Goal: Communication & Community: Answer question/provide support

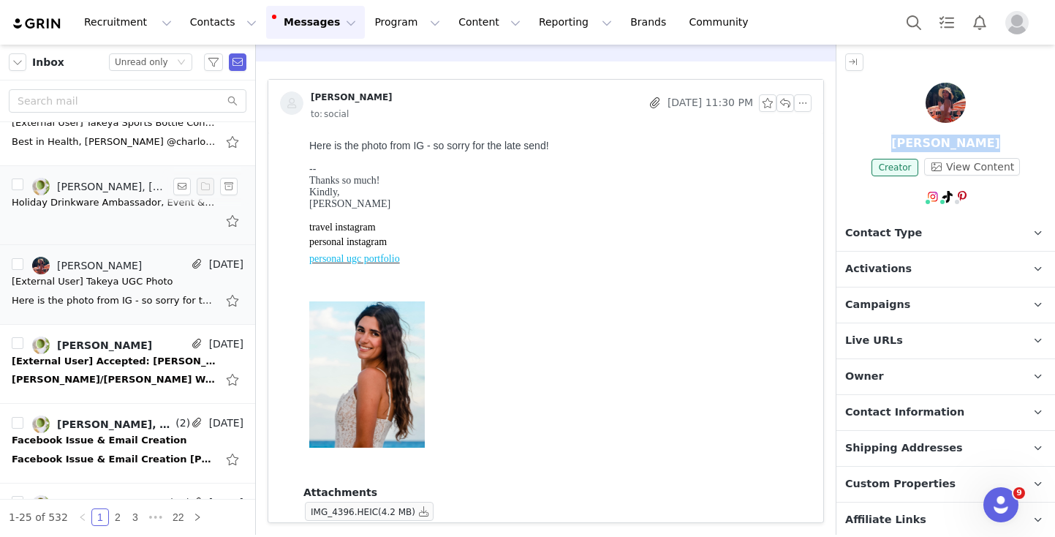
scroll to position [37, 0]
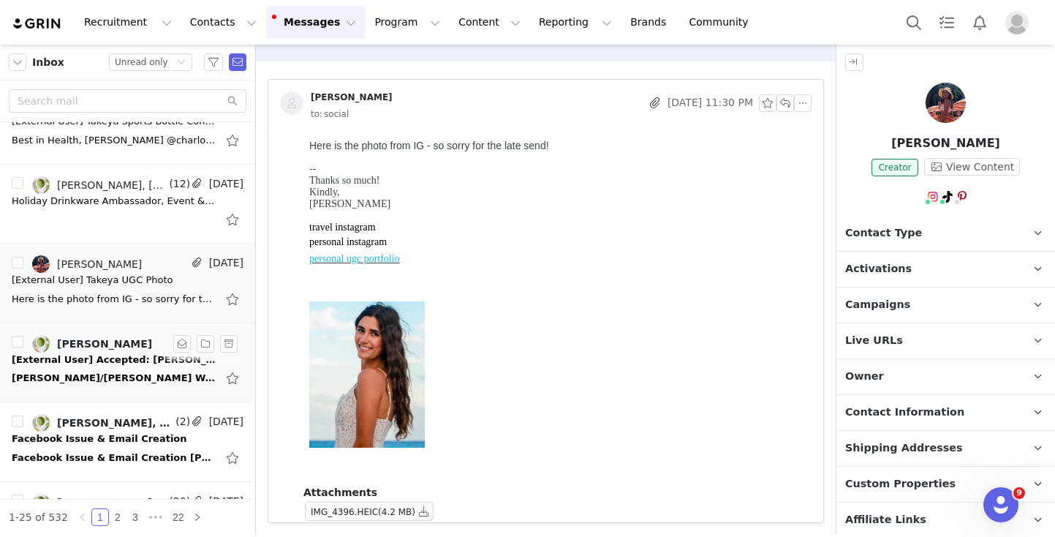
click at [82, 371] on div "[PERSON_NAME]/[PERSON_NAME] Weekly Check-In [PERSON_NAME] has accepted this inv…" at bounding box center [114, 378] width 205 height 15
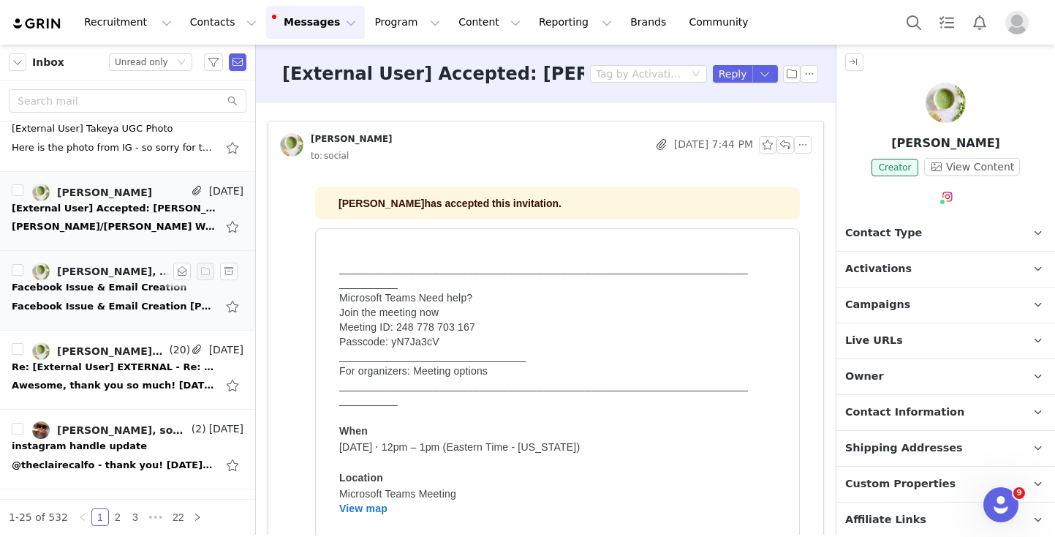
scroll to position [0, 0]
click at [82, 307] on div "Facebook Issue & Email Creation [PERSON_NAME] has accepted this invitation. Jus…" at bounding box center [114, 306] width 205 height 15
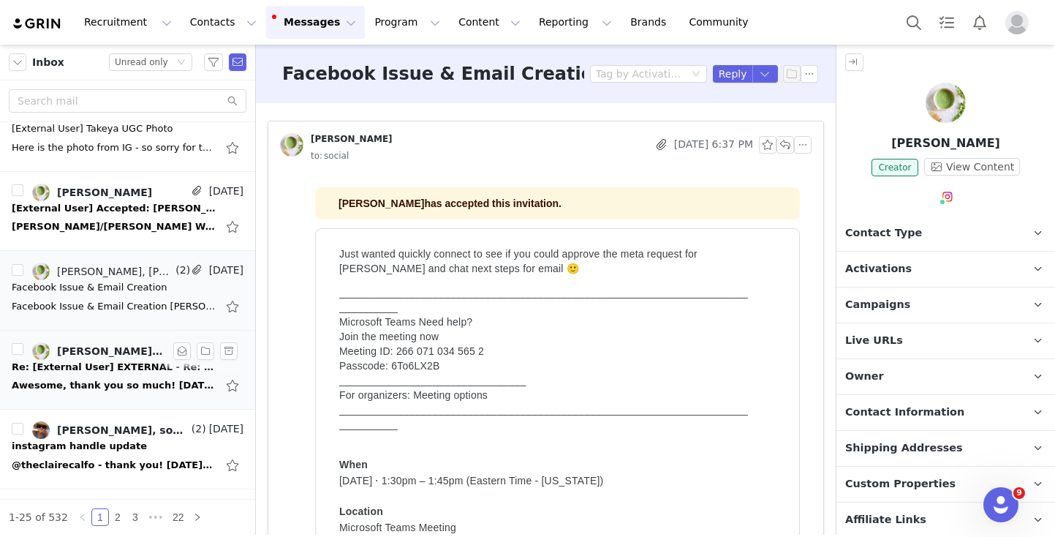
click at [83, 385] on div "Awesome, thank you so much! [DATE][DATE] 3:12 PM [PERSON_NAME] <[EMAIL_ADDRESS]…" at bounding box center [114, 385] width 205 height 15
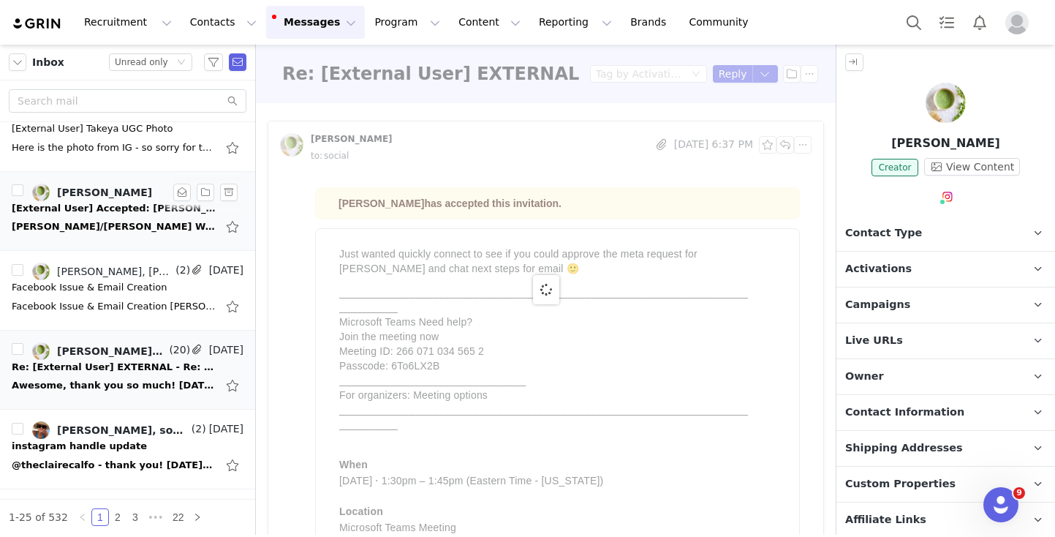
click at [95, 230] on div "[PERSON_NAME]/[PERSON_NAME] Weekly Check-In [PERSON_NAME] has accepted this inv…" at bounding box center [114, 226] width 205 height 15
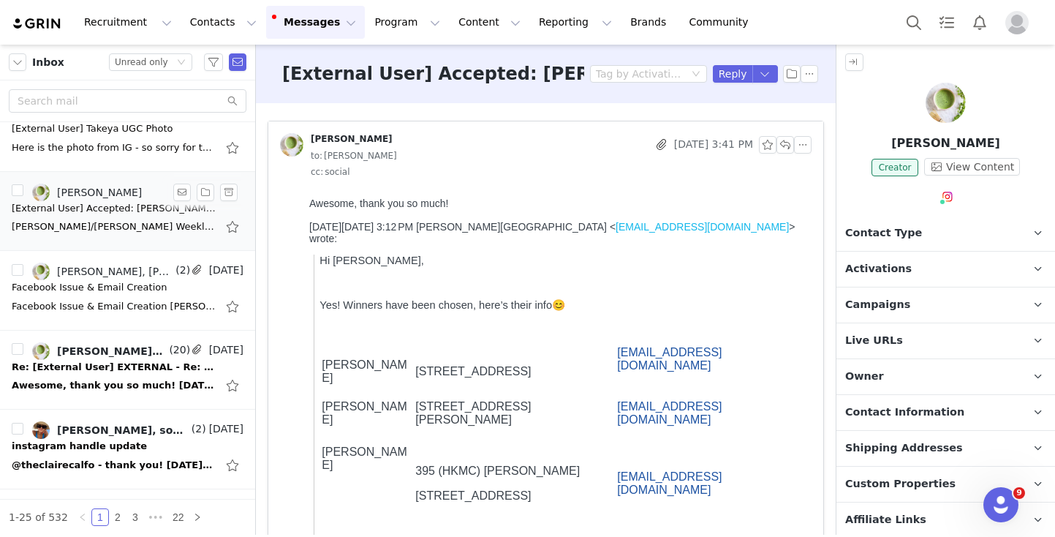
scroll to position [288, 0]
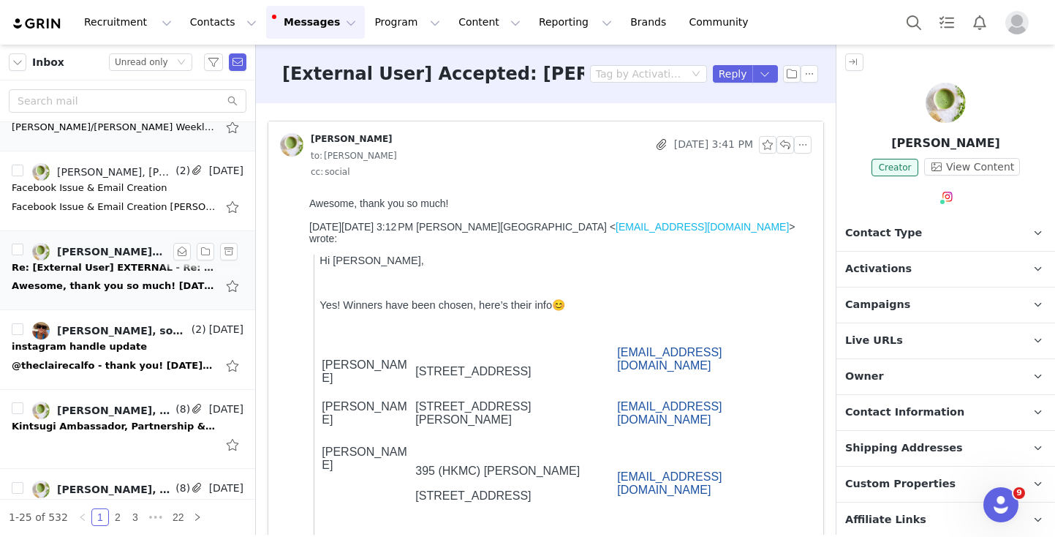
click at [69, 280] on div "Awesome, thank you so much! [DATE][DATE] 3:12 PM [PERSON_NAME] <[EMAIL_ADDRESS]…" at bounding box center [114, 286] width 205 height 15
click at [132, 360] on div "@theclairecalfo - thank you! [DATE][DATE] 5:42 PM social <[EMAIL_ADDRESS][DOMAI…" at bounding box center [114, 365] width 205 height 15
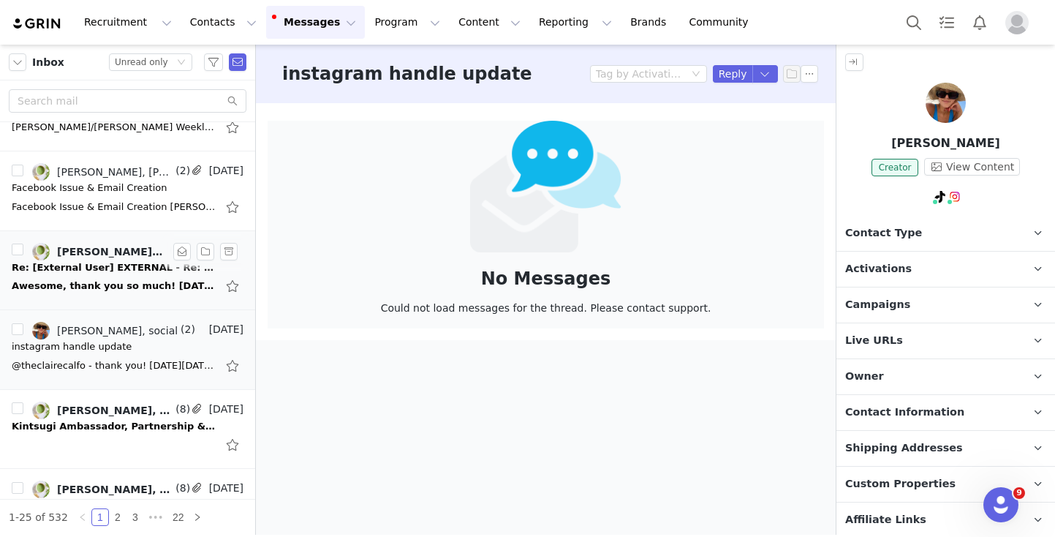
click at [126, 257] on link "[PERSON_NAME], [PERSON_NAME], [PERSON_NAME], social" at bounding box center [99, 252] width 134 height 18
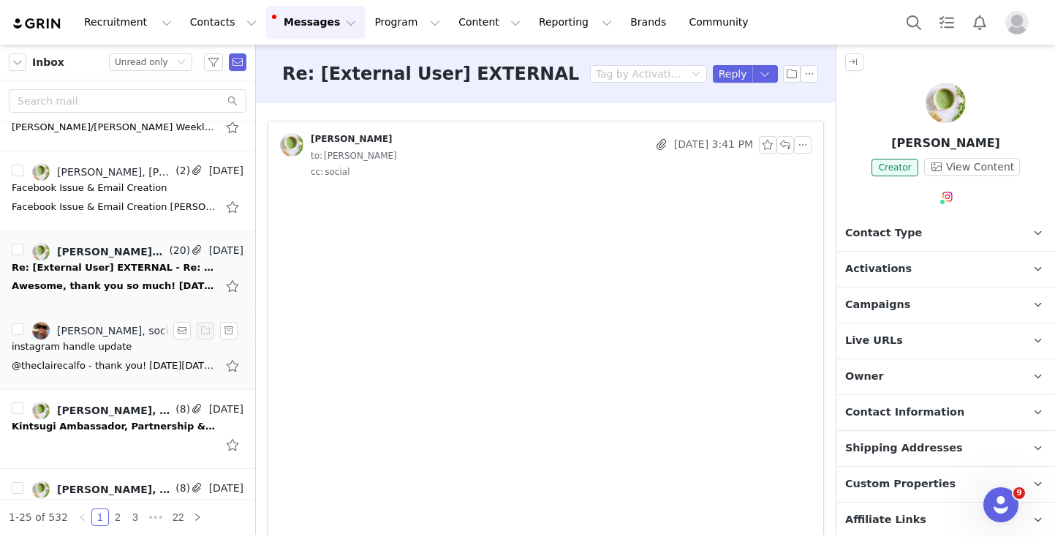
click at [86, 364] on div "@theclairecalfo - thank you! [DATE][DATE] 5:42 PM social <[EMAIL_ADDRESS][DOMAI…" at bounding box center [114, 365] width 205 height 15
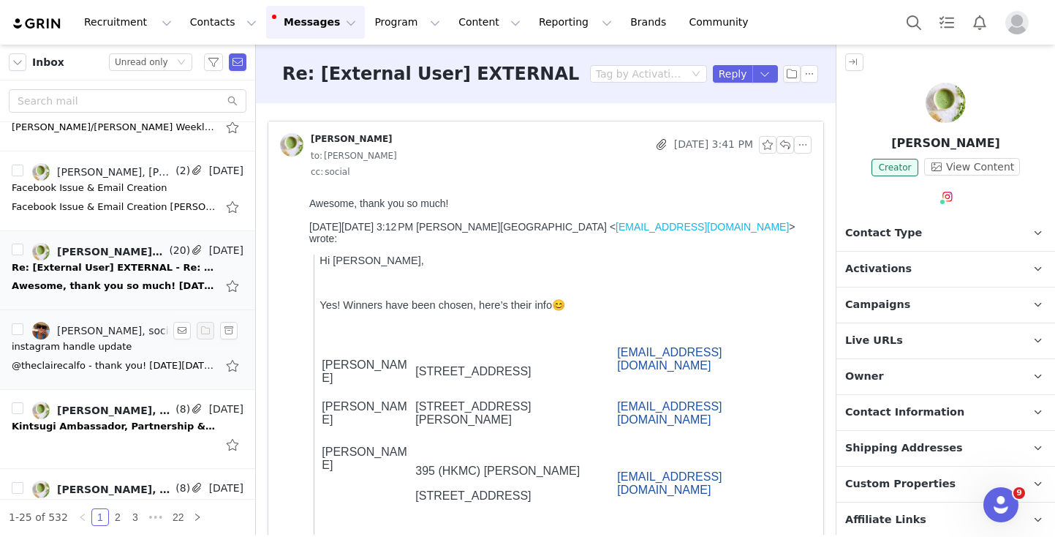
scroll to position [0, 0]
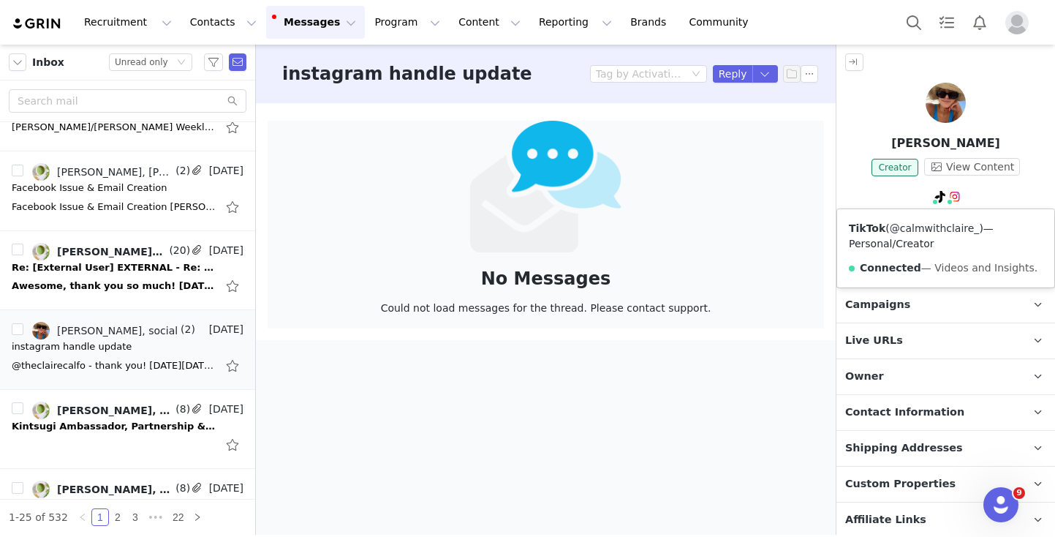
click at [913, 227] on link "@calmwithclaire_" at bounding box center [935, 228] width 90 height 12
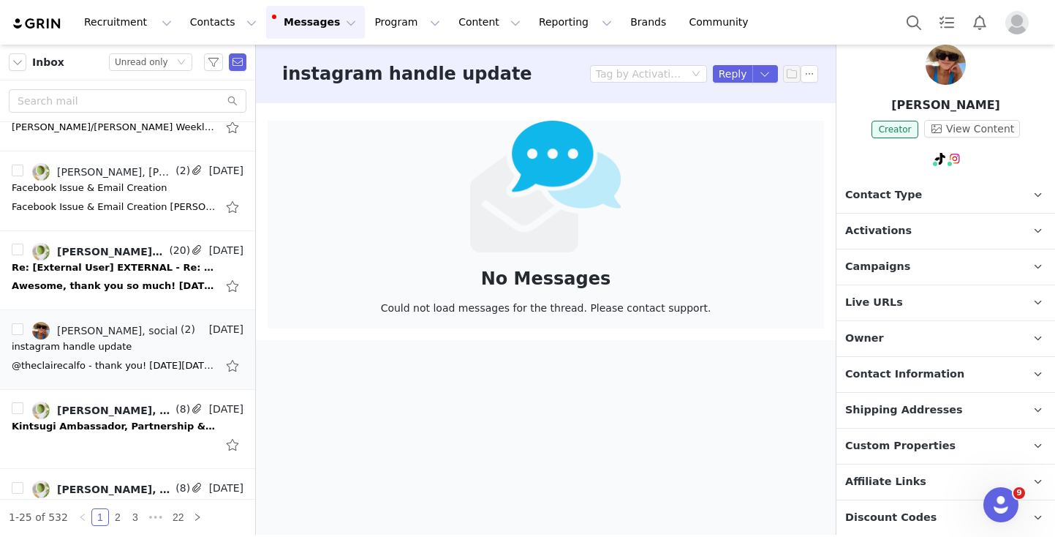
scroll to position [47, 0]
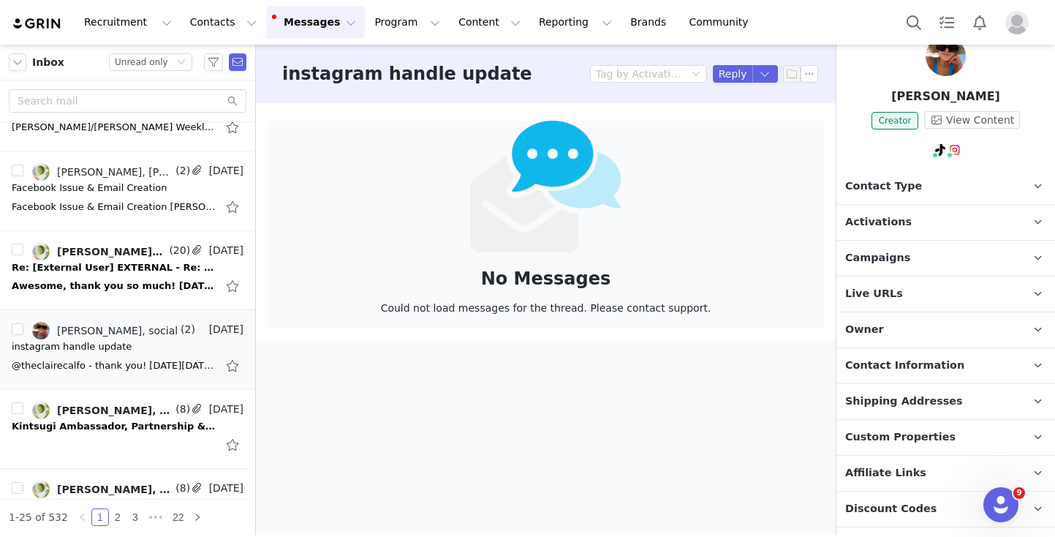
click at [881, 360] on span "Contact Information" at bounding box center [904, 366] width 119 height 16
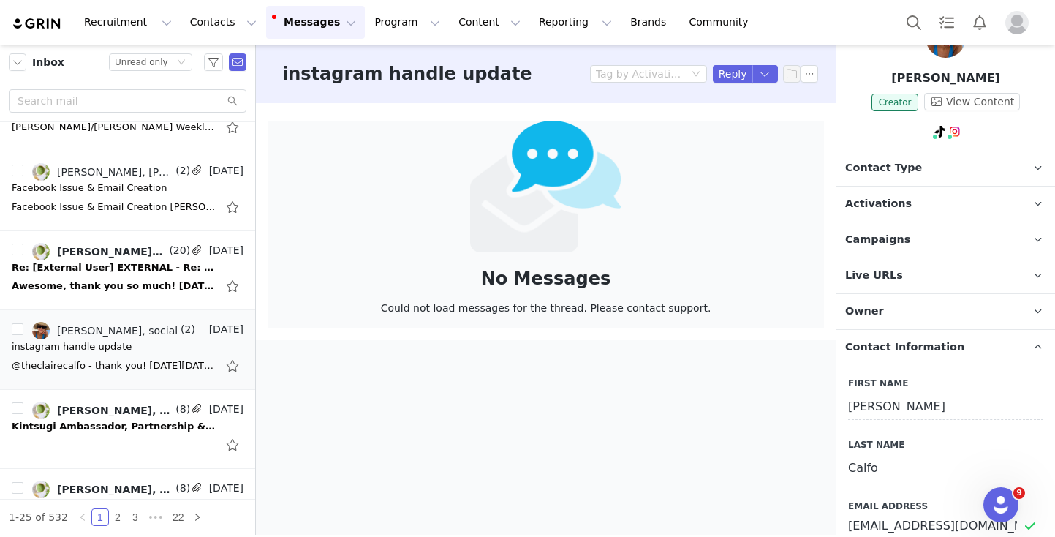
scroll to position [64, 0]
click at [867, 241] on span "Campaigns" at bounding box center [877, 241] width 65 height 16
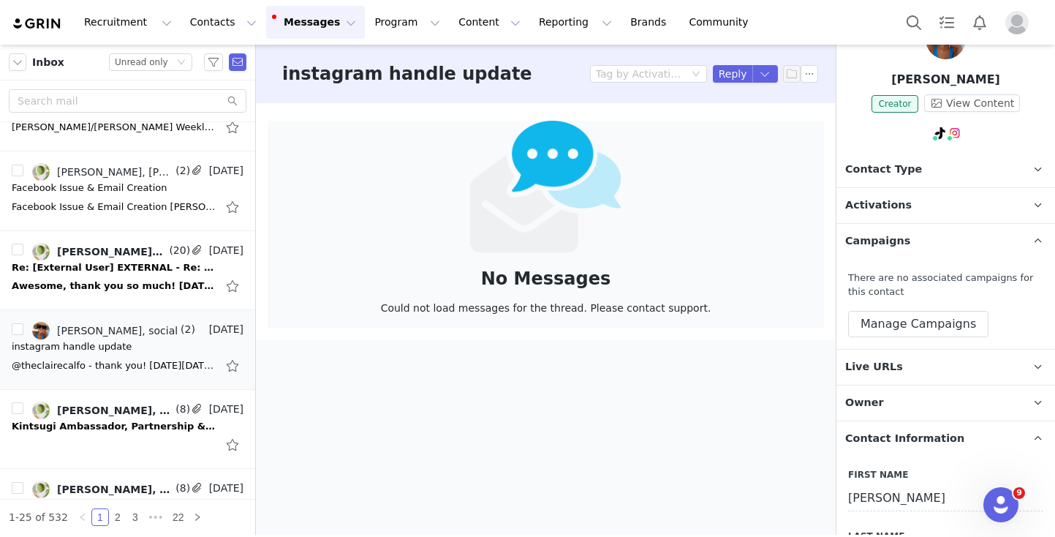
click at [877, 207] on span "Activations" at bounding box center [878, 205] width 67 height 16
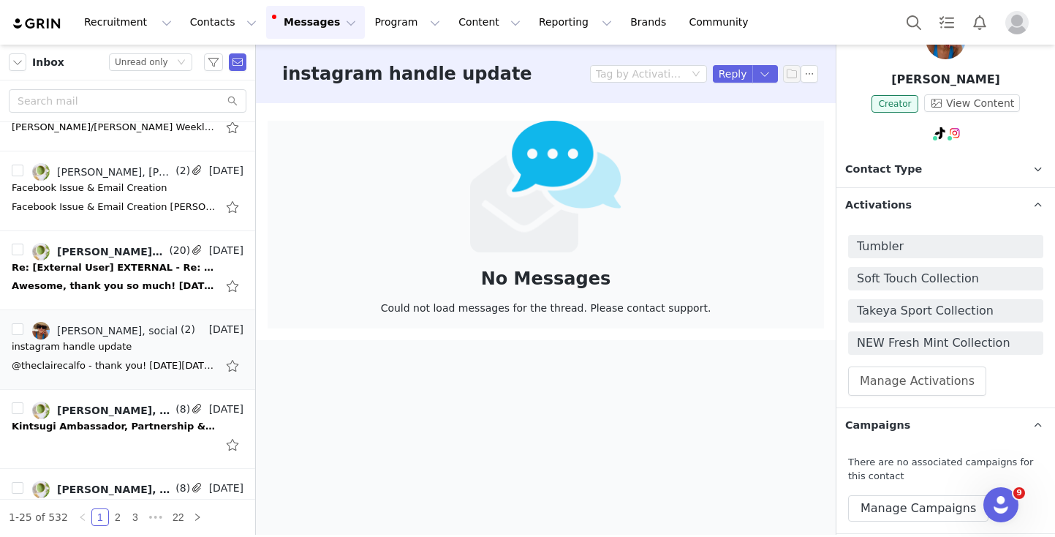
click at [874, 167] on span "Contact Type" at bounding box center [883, 170] width 77 height 16
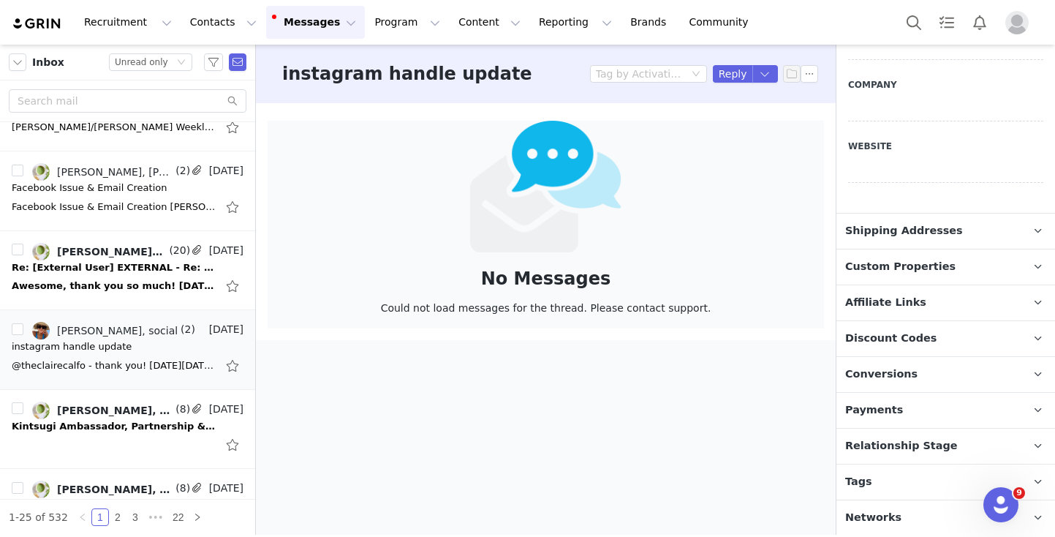
scroll to position [1120, 0]
click at [866, 510] on span "Networks" at bounding box center [873, 518] width 56 height 16
click at [854, 513] on span "Networks" at bounding box center [873, 518] width 56 height 16
click at [884, 521] on span "Networks" at bounding box center [873, 518] width 56 height 16
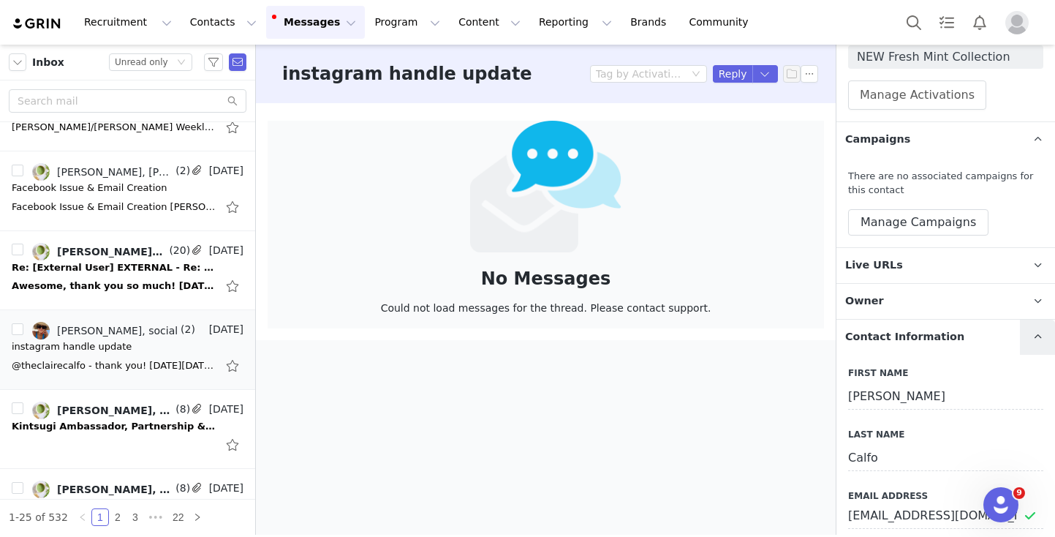
click at [1037, 328] on span at bounding box center [1038, 337] width 18 height 18
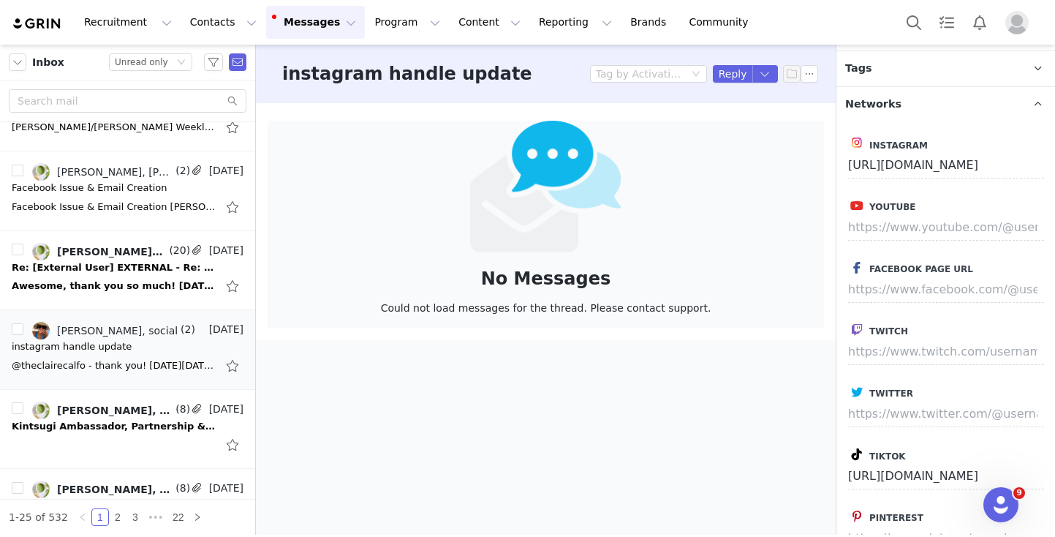
scroll to position [1016, 0]
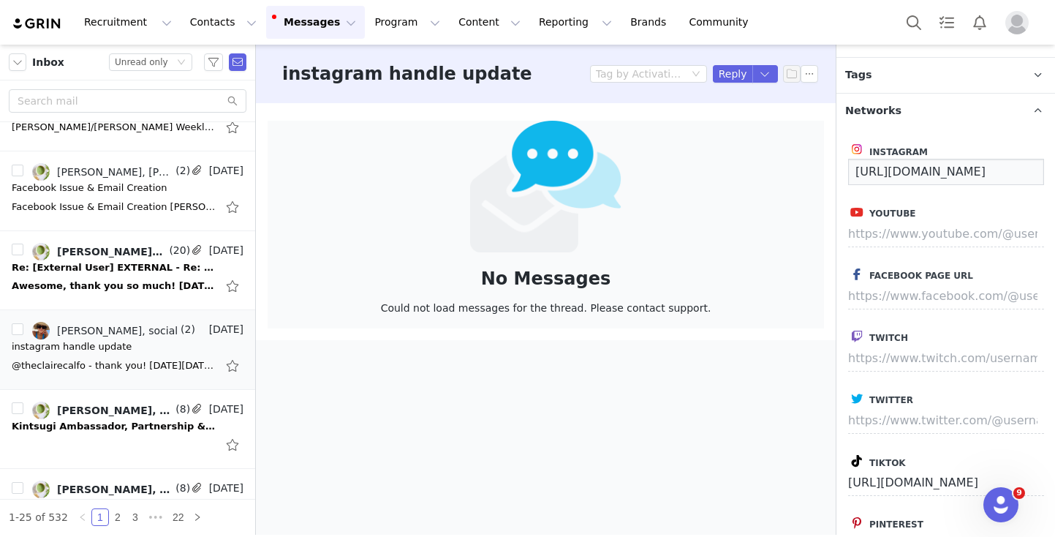
click at [975, 165] on input "[URL][DOMAIN_NAME]" at bounding box center [946, 172] width 196 height 26
drag, startPoint x: 1005, startPoint y: 173, endPoint x: 1101, endPoint y: 181, distance: 96.9
click at [1054, 181] on html "Recruitment Recruitment Creator Search Curated Lists Landing Pages Web Extensio…" at bounding box center [527, 268] width 1055 height 537
paste input "[URL][DOMAIN_NAME]"
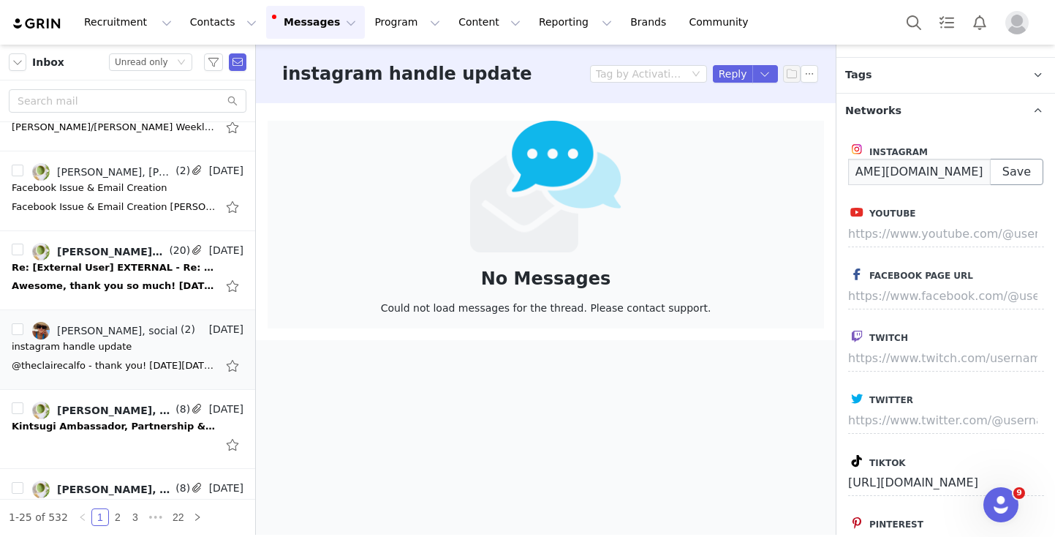
type input "[URL][DOMAIN_NAME][DOMAIN_NAME]"
click at [1020, 170] on button "Save" at bounding box center [1016, 172] width 53 height 26
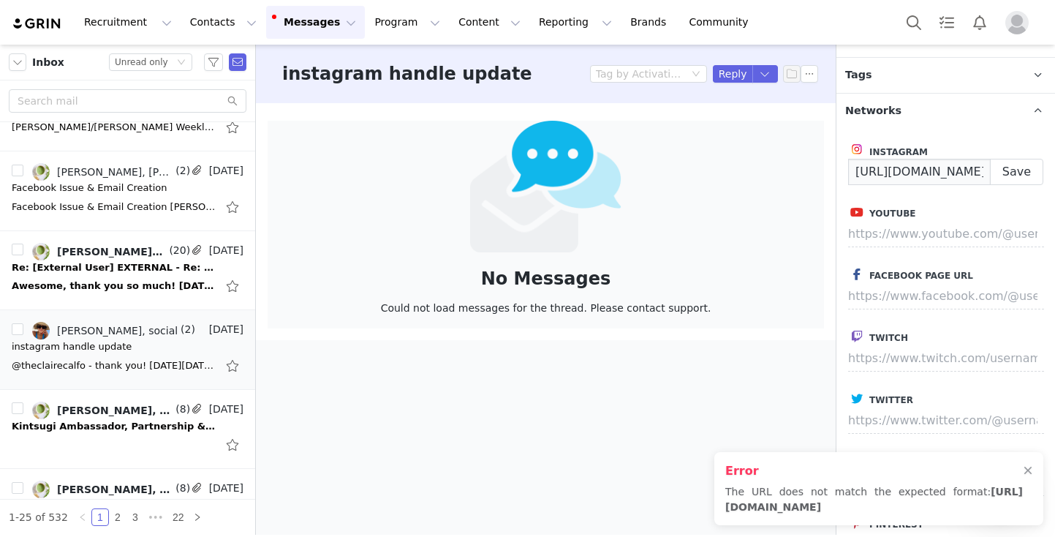
click at [948, 170] on input "[URL][DOMAIN_NAME][DOMAIN_NAME]" at bounding box center [919, 172] width 143 height 26
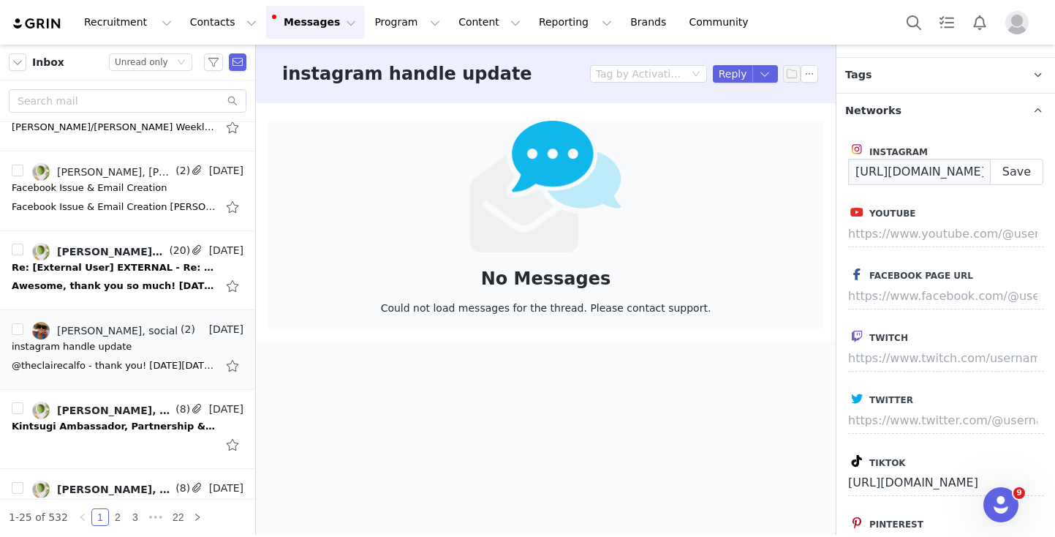
click at [902, 172] on input "[URL][DOMAIN_NAME][DOMAIN_NAME]" at bounding box center [919, 172] width 143 height 26
paste input "[URL][DOMAIN_NAME]"
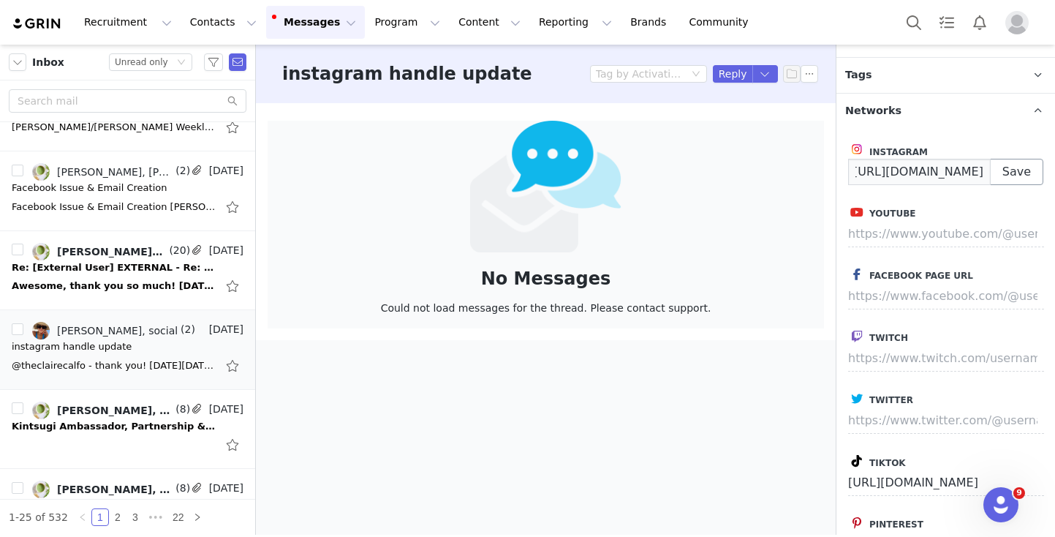
type input "[URL][DOMAIN_NAME]"
click at [1020, 168] on button "Save" at bounding box center [1016, 172] width 53 height 26
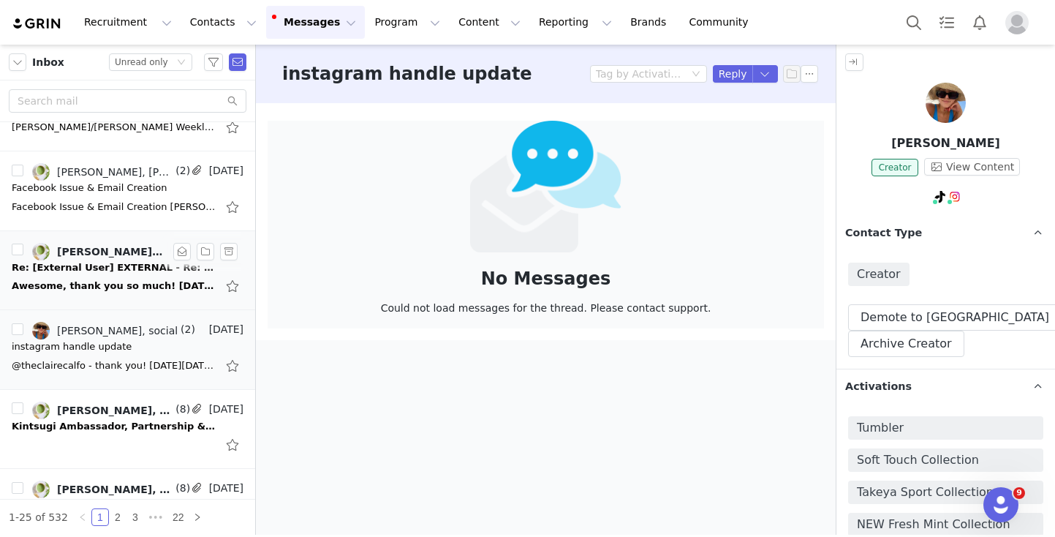
click at [102, 283] on div "Awesome, thank you so much! [DATE][DATE] 3:12 PM [PERSON_NAME] <[EMAIL_ADDRESS]…" at bounding box center [114, 286] width 205 height 15
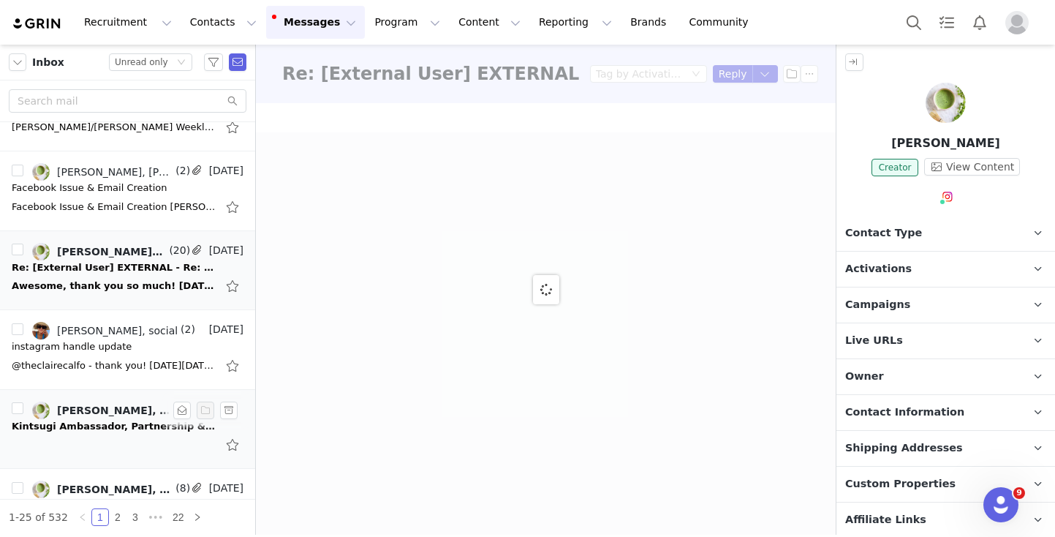
click at [94, 432] on div "Kintsugi Ambassador, Partnership & Event Review" at bounding box center [114, 426] width 205 height 15
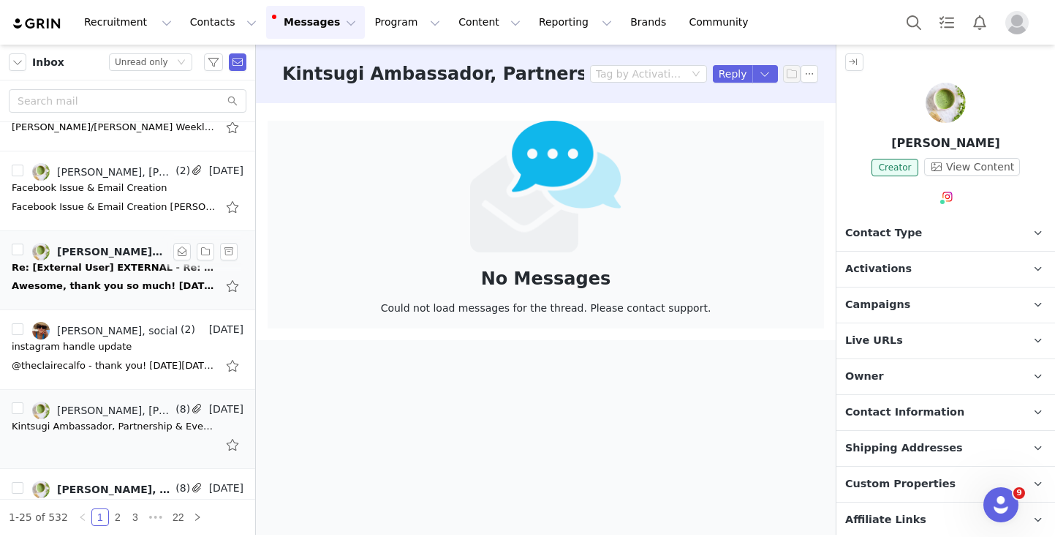
click at [84, 266] on div "Re: [External User] EXTERNAL - Re: Hero Cosmetics x Takeya: Back To School Give…" at bounding box center [114, 267] width 205 height 15
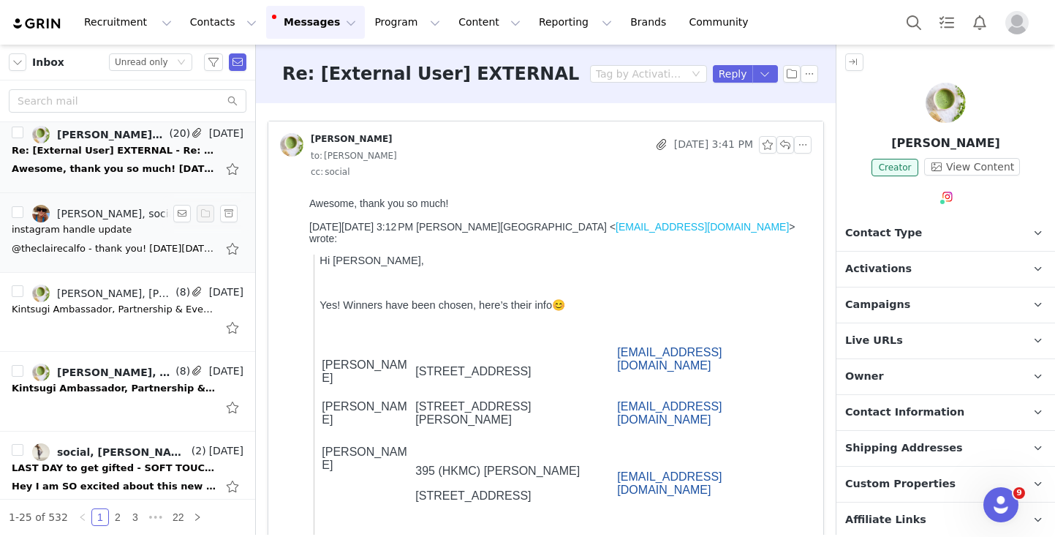
scroll to position [408, 0]
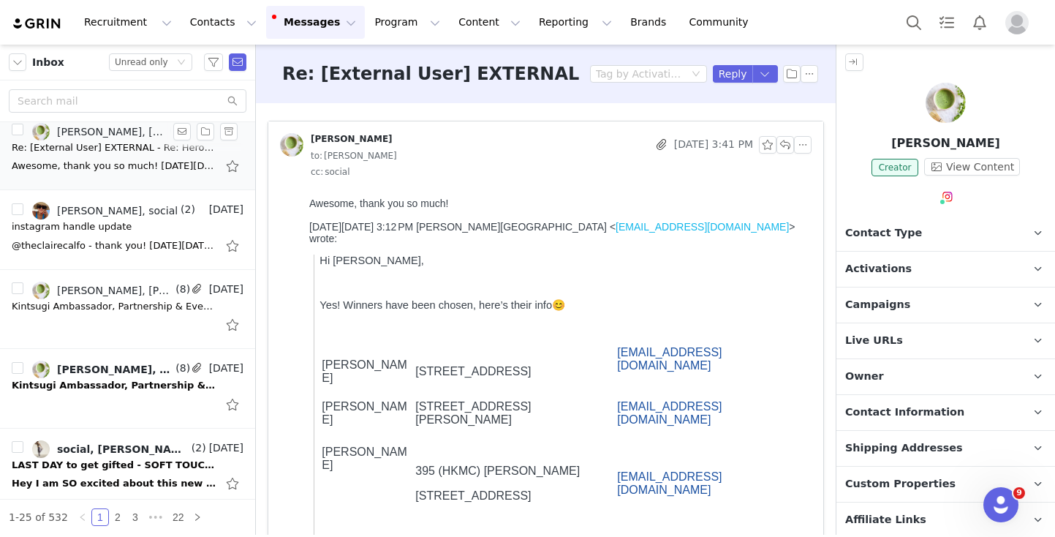
click at [84, 167] on div "Awesome, thank you so much! [DATE][DATE] 3:12 PM [PERSON_NAME] <[EMAIL_ADDRESS]…" at bounding box center [114, 166] width 205 height 15
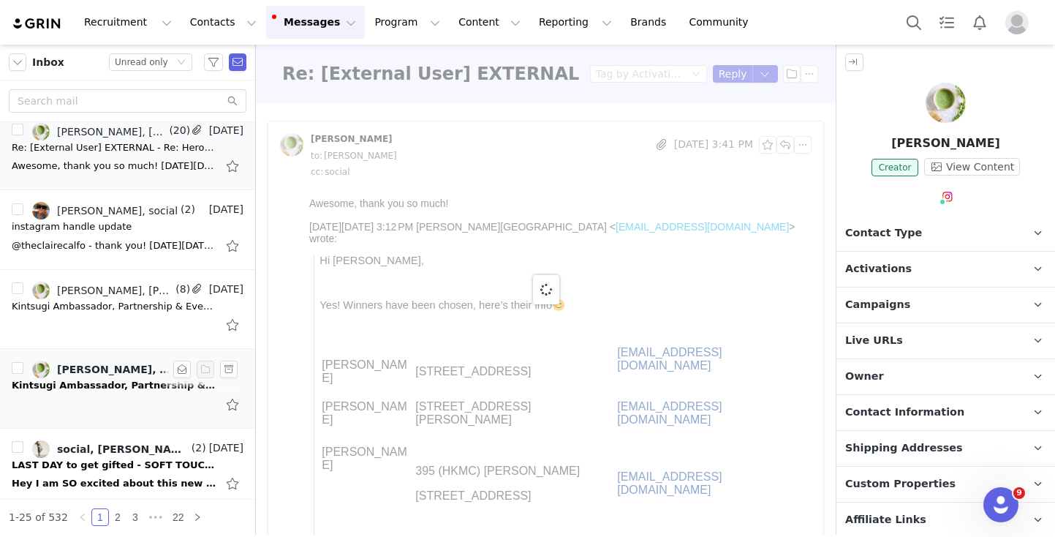
click at [78, 398] on div at bounding box center [128, 404] width 232 height 23
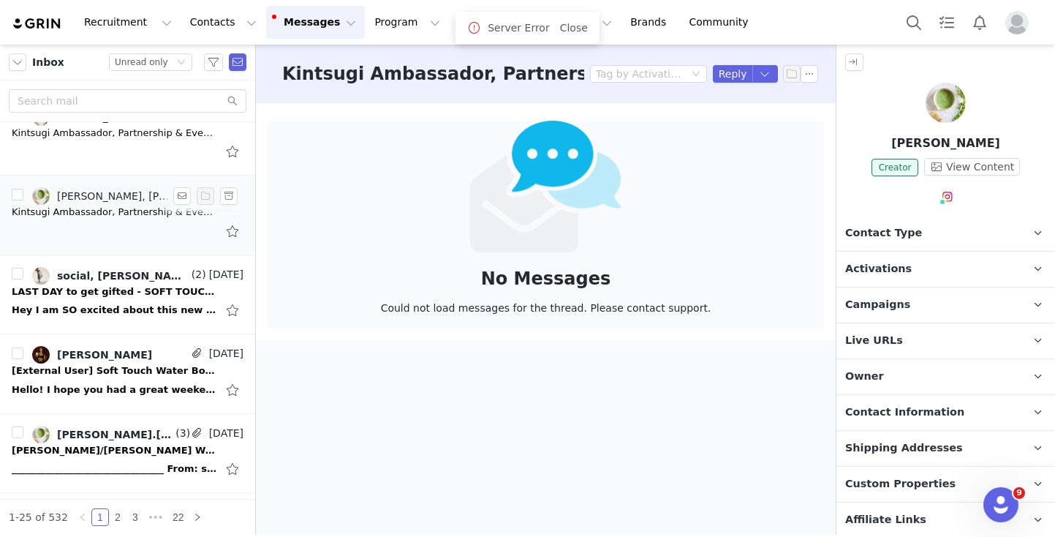
scroll to position [586, 0]
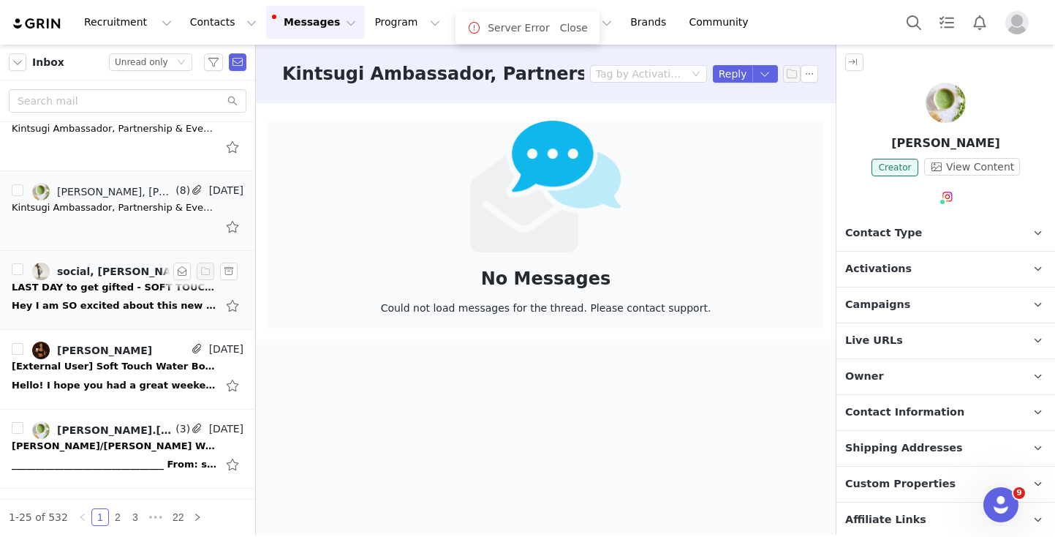
click at [69, 324] on li "social, [PERSON_NAME] (2) [DATE] LAST DAY to get gifted - SOFT TOUCH BOTTLE Hey…" at bounding box center [127, 291] width 255 height 80
click at [84, 299] on div "Hey I am SO excited about this new launch, I’d love to collab with you to creat…" at bounding box center [114, 305] width 205 height 15
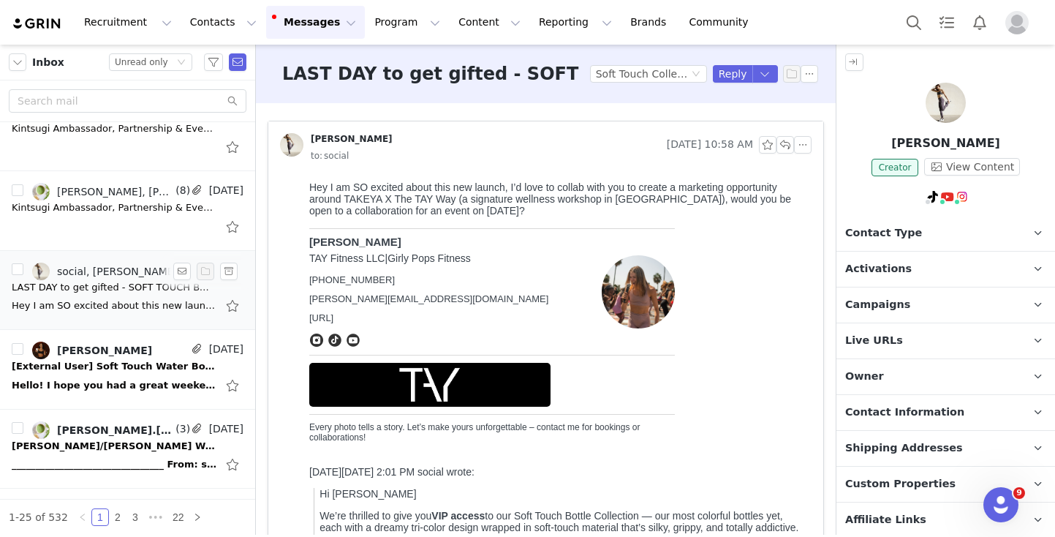
scroll to position [0, 0]
click at [798, 147] on button "button" at bounding box center [803, 145] width 18 height 18
click at [823, 175] on li "Reply All" at bounding box center [825, 170] width 62 height 23
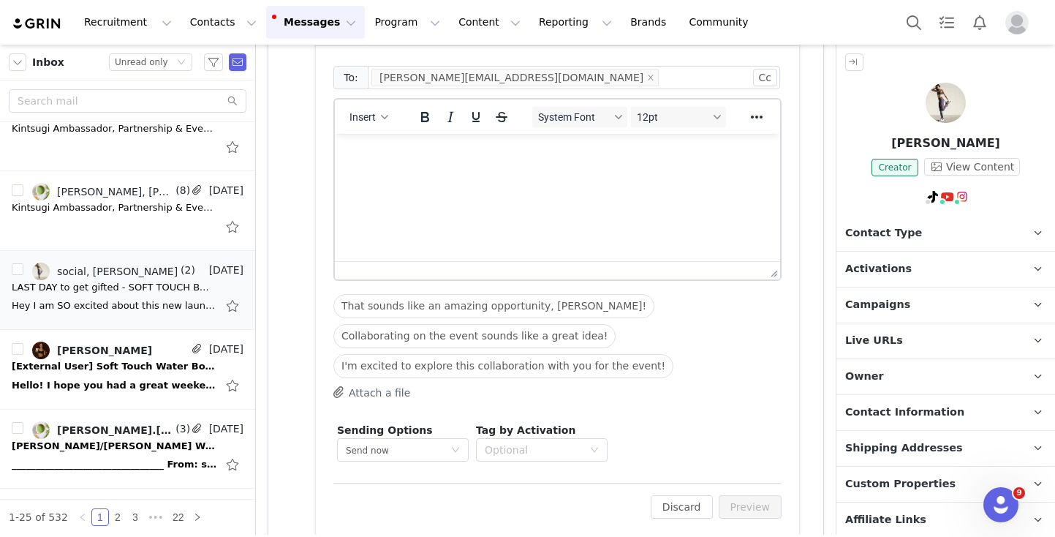
scroll to position [852, 0]
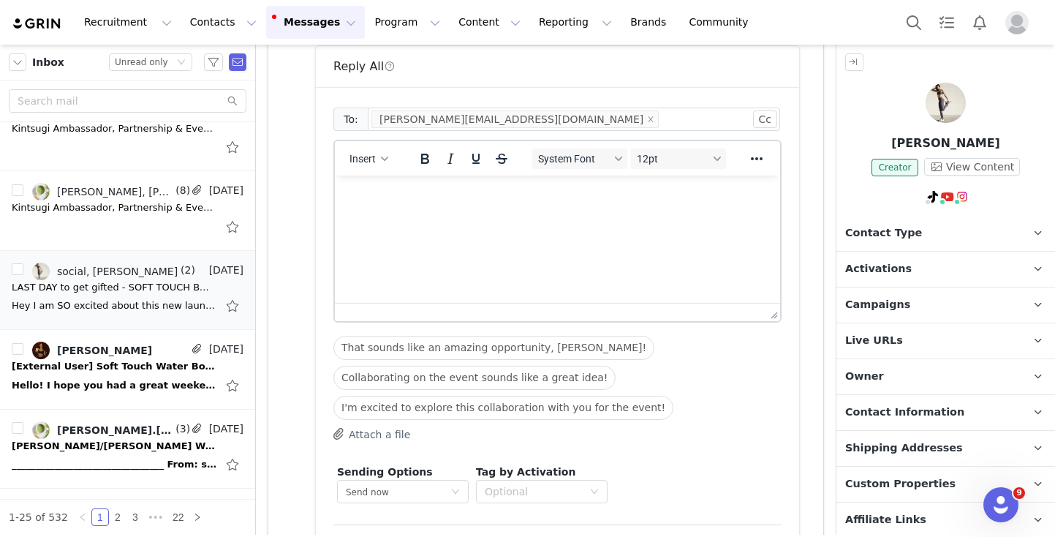
click at [428, 200] on p "Rich Text Area. Press ALT-0 for help." at bounding box center [558, 195] width 422 height 16
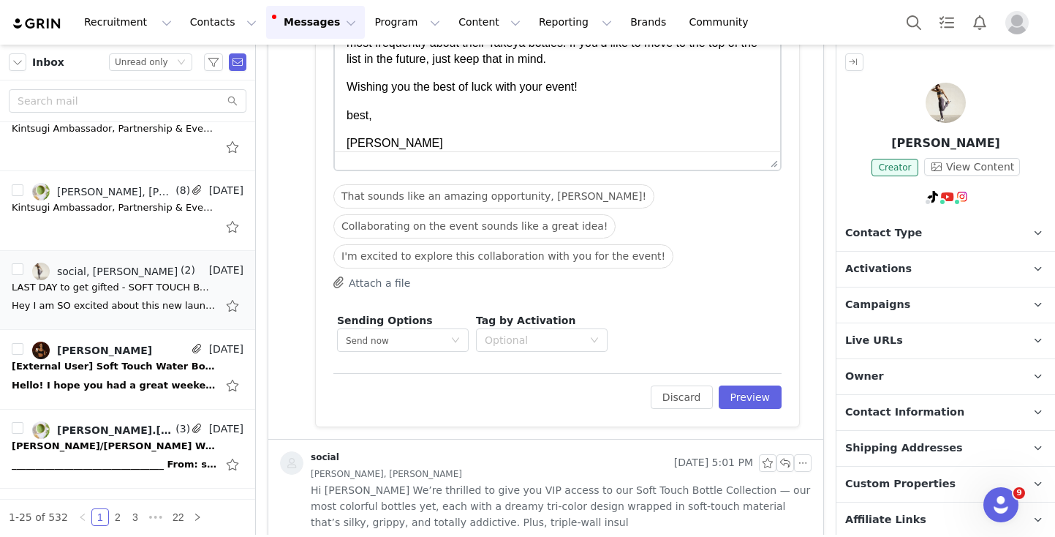
scroll to position [1023, 0]
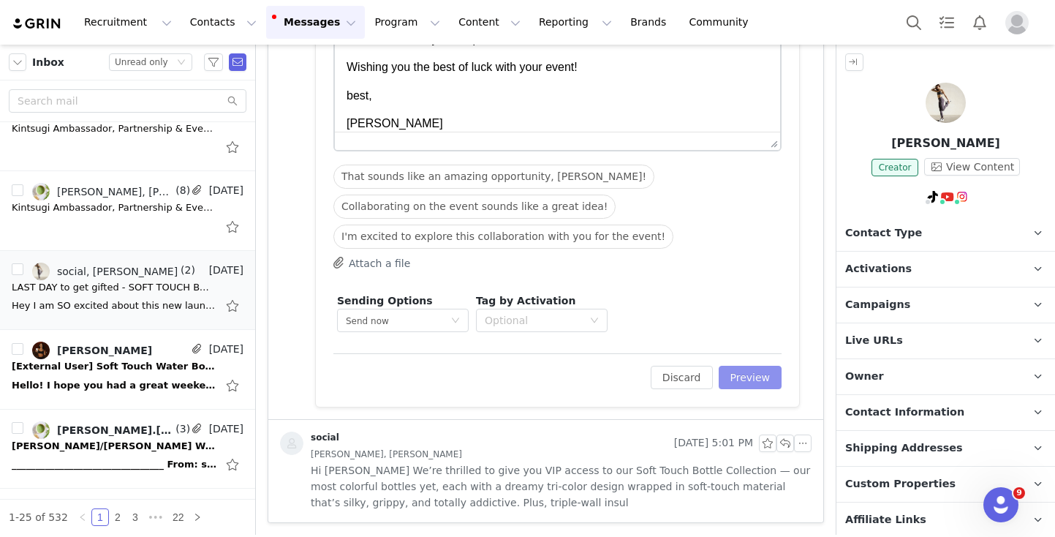
click at [763, 377] on button "Preview" at bounding box center [751, 377] width 64 height 23
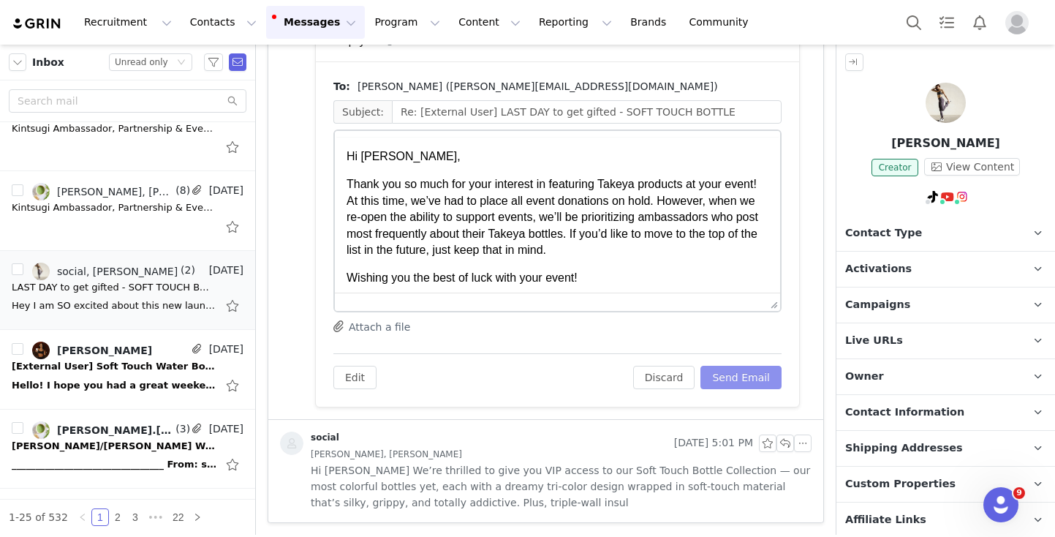
scroll to position [0, 0]
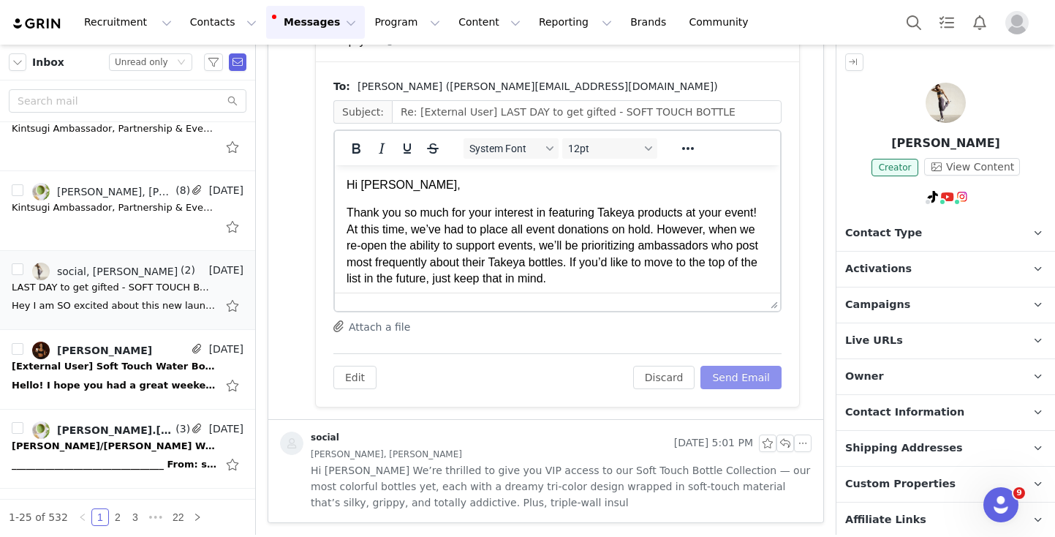
click at [763, 377] on button "Send Email" at bounding box center [740, 377] width 81 height 23
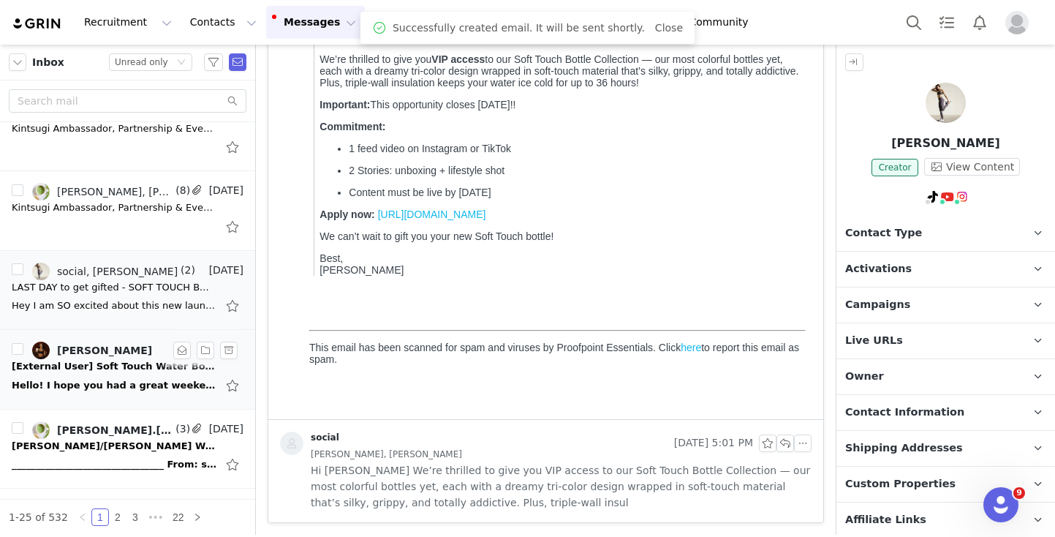
scroll to position [456, 0]
click at [136, 376] on div "Hello! I hope you had a great weekend. Please find my SoftTouch video attached.…" at bounding box center [128, 385] width 232 height 23
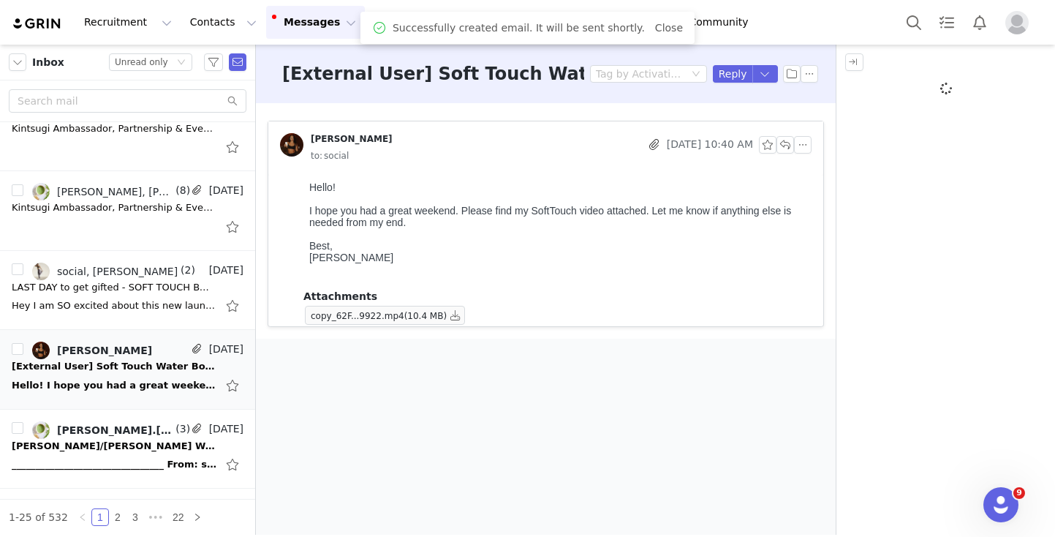
scroll to position [0, 0]
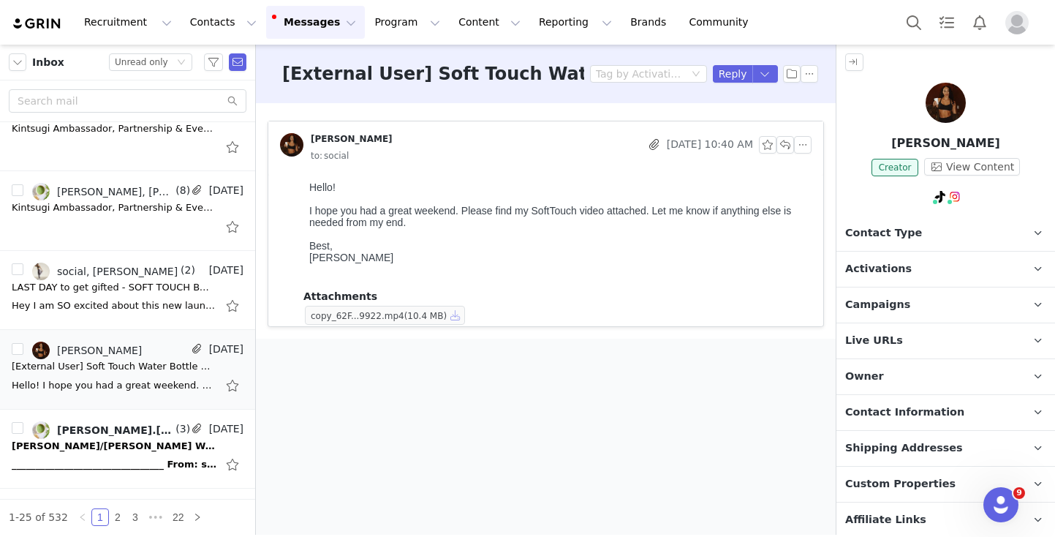
click at [457, 317] on button "button" at bounding box center [456, 315] width 18 height 18
drag, startPoint x: 904, startPoint y: 136, endPoint x: 1021, endPoint y: 140, distance: 117.0
click at [1021, 140] on p "[PERSON_NAME]" at bounding box center [945, 144] width 219 height 18
click at [1010, 121] on div at bounding box center [945, 106] width 219 height 46
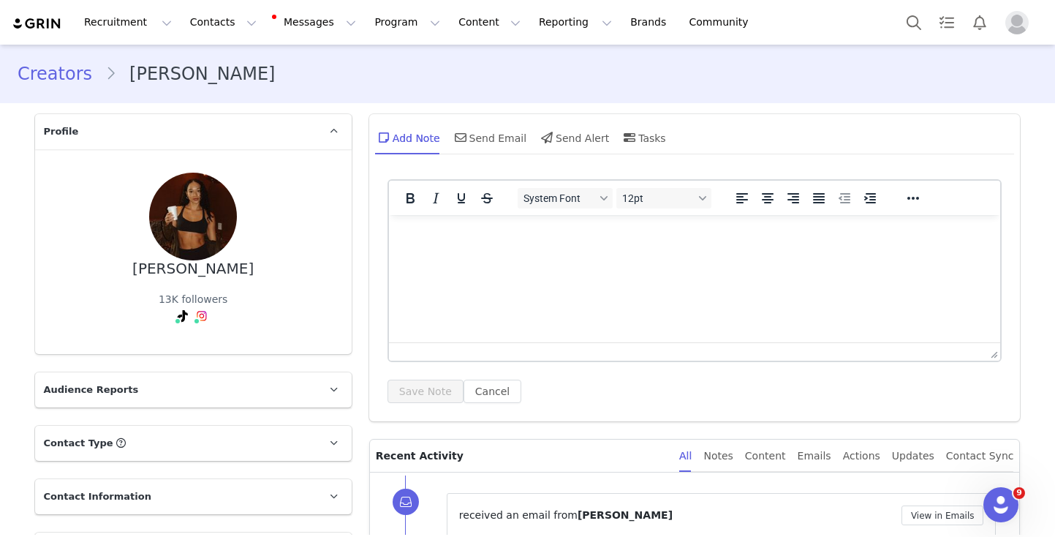
drag, startPoint x: 144, startPoint y: 268, endPoint x: 248, endPoint y: 273, distance: 104.0
click at [248, 273] on div "[PERSON_NAME] 13K followers" at bounding box center [193, 252] width 270 height 158
copy div "[PERSON_NAME]"
click at [817, 455] on div "Emails" at bounding box center [815, 455] width 34 height 33
click at [294, 26] on button "Messages Messages" at bounding box center [315, 22] width 99 height 33
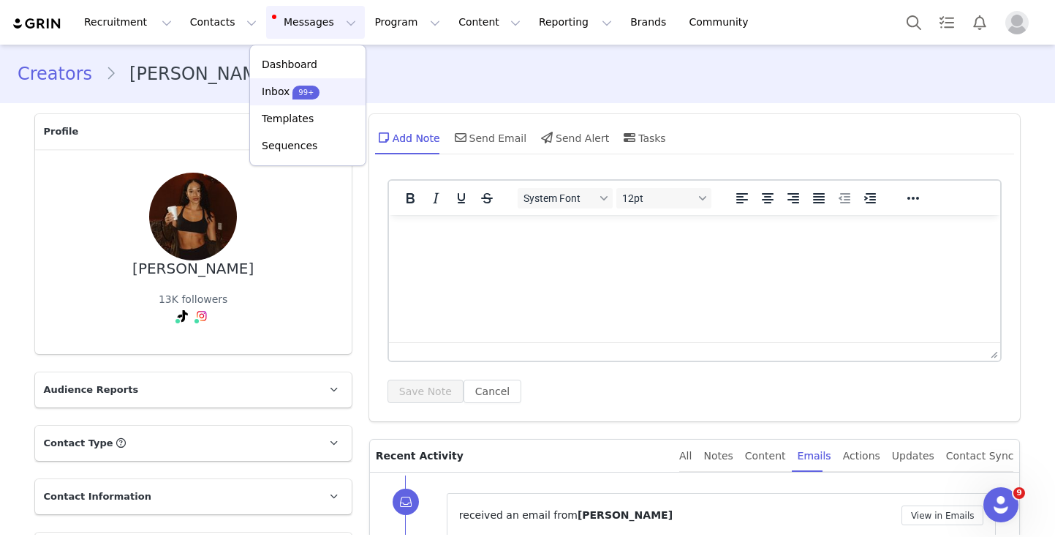
click at [272, 91] on p "Inbox" at bounding box center [276, 91] width 28 height 15
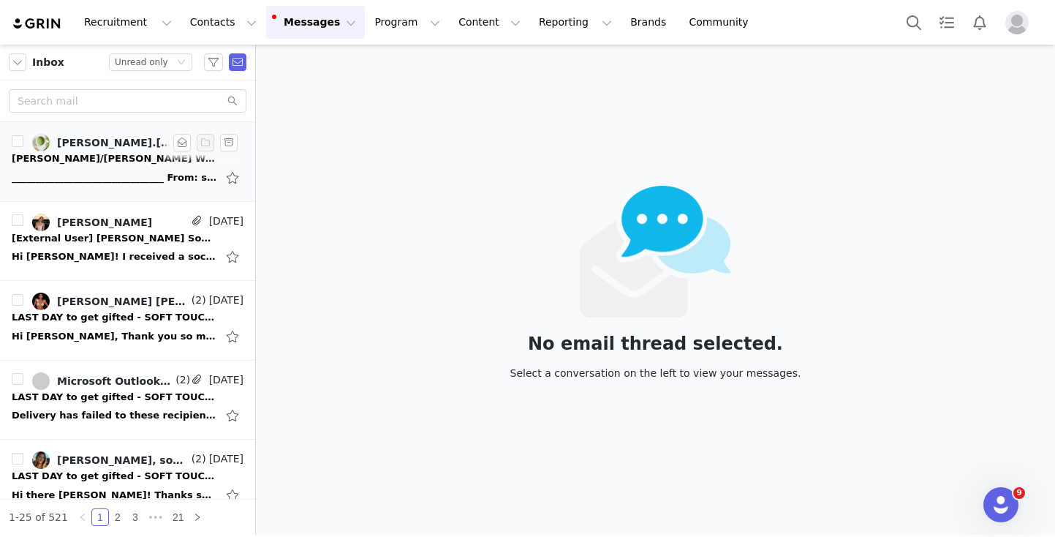
click at [122, 166] on div "________________________________ From: social Sent: [DATE] 4:06 PM To: [PERSON_…" at bounding box center [128, 177] width 232 height 23
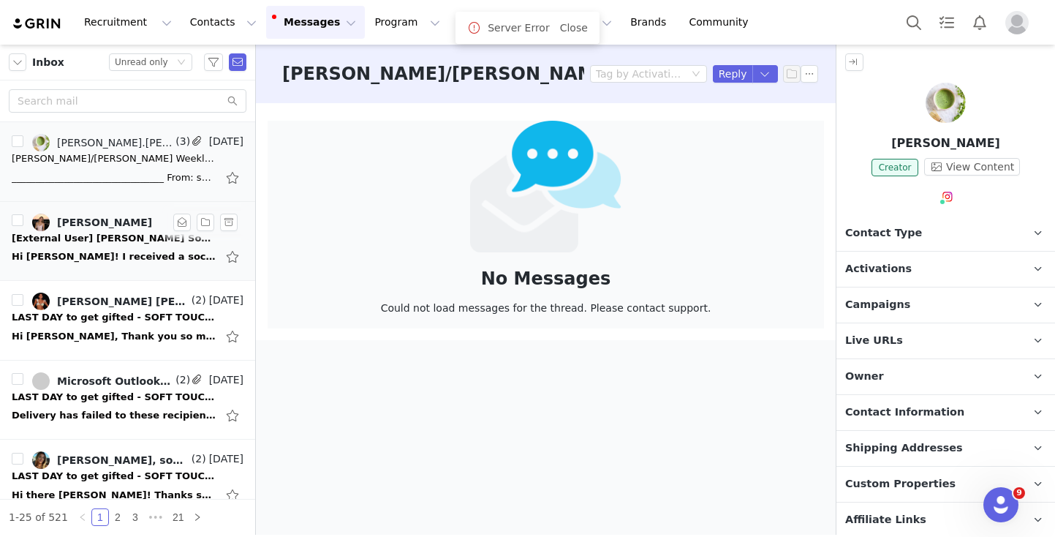
click at [105, 254] on div "Hi [PERSON_NAME]! I received a social media DM from you guys asking for the vid…" at bounding box center [114, 256] width 205 height 15
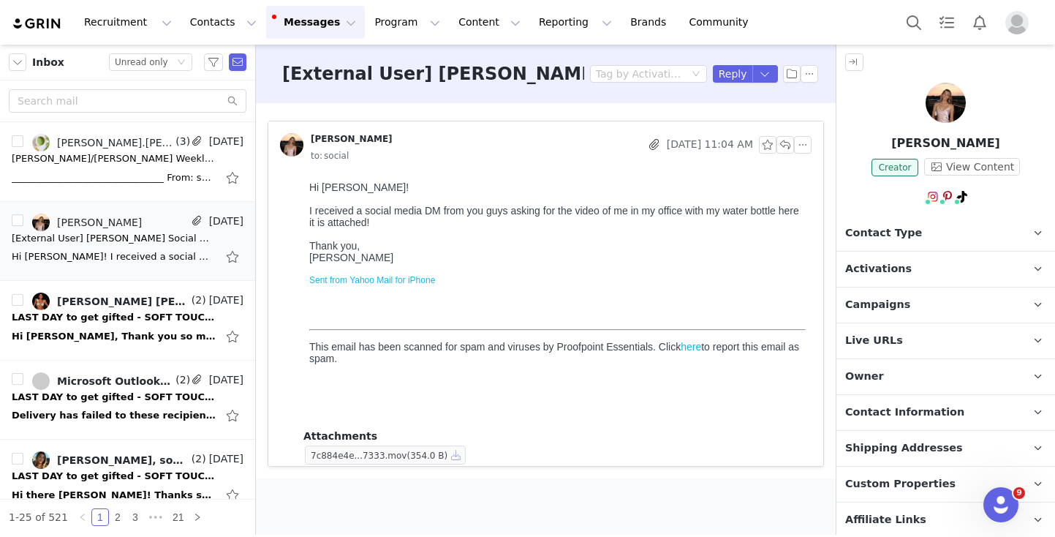
click at [461, 456] on button "button" at bounding box center [456, 455] width 18 height 18
click at [798, 151] on button "button" at bounding box center [803, 145] width 18 height 18
click at [801, 170] on li "Reply All" at bounding box center [825, 170] width 62 height 23
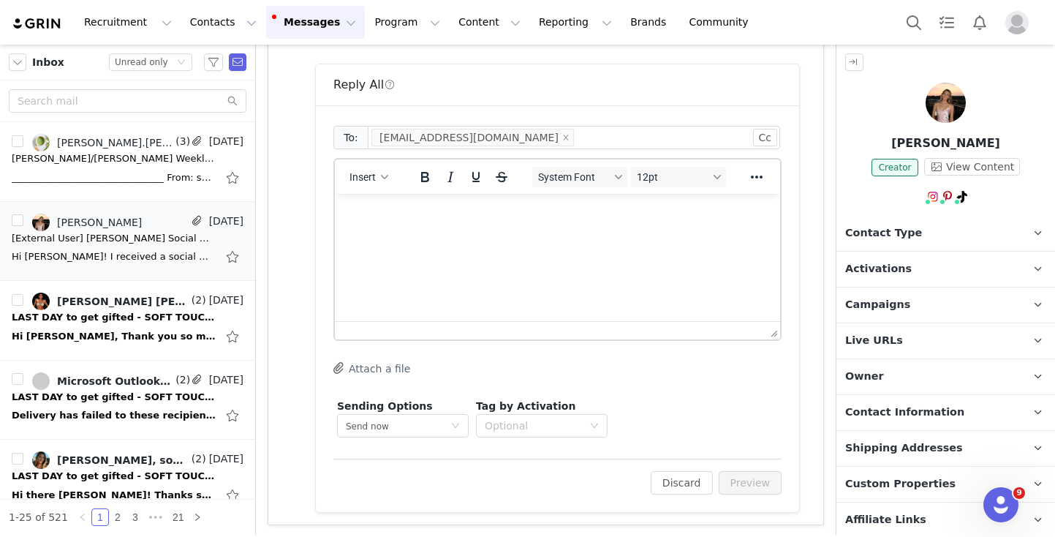
scroll to position [426, 0]
click at [490, 231] on html at bounding box center [557, 211] width 445 height 39
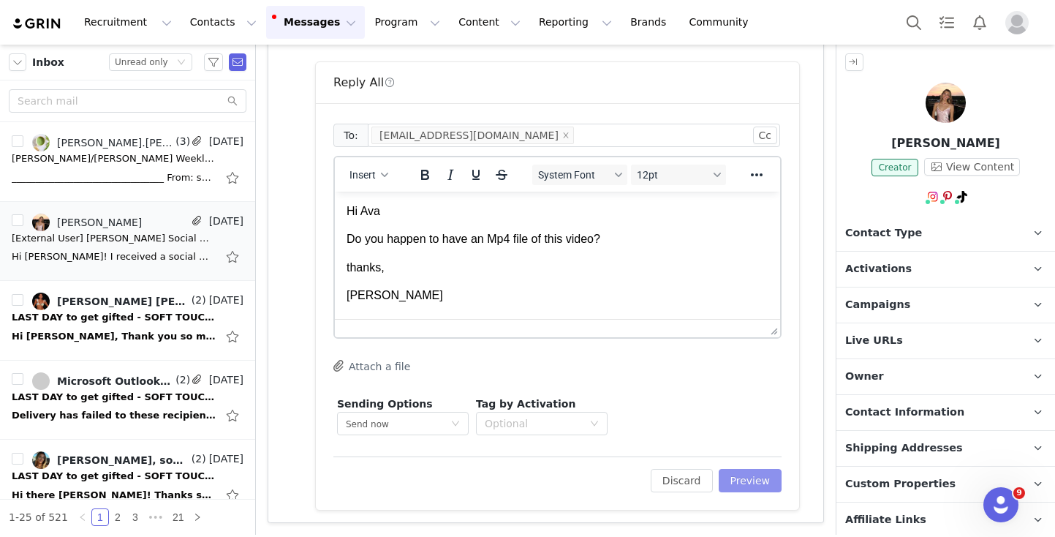
click at [747, 486] on button "Preview" at bounding box center [751, 480] width 64 height 23
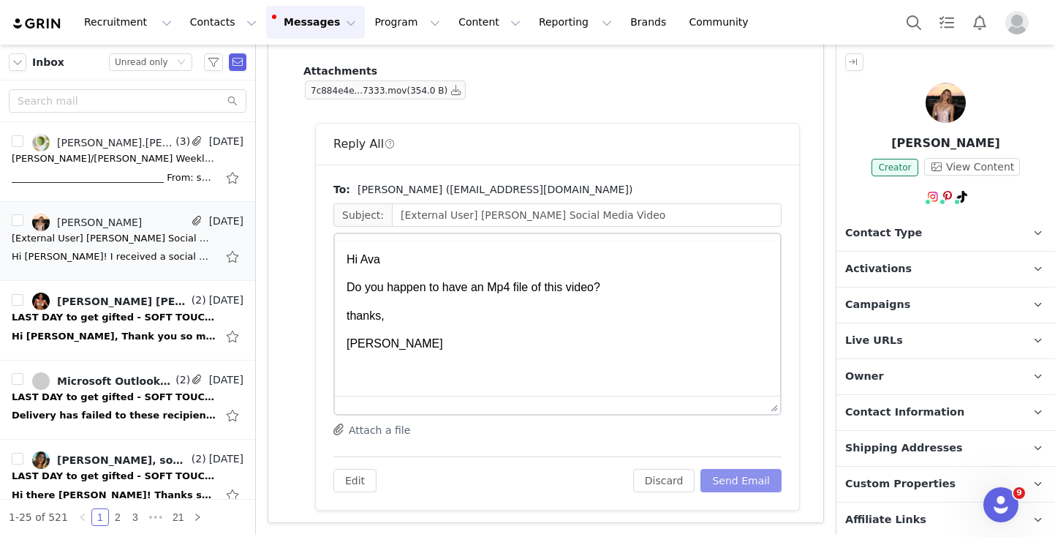
scroll to position [0, 0]
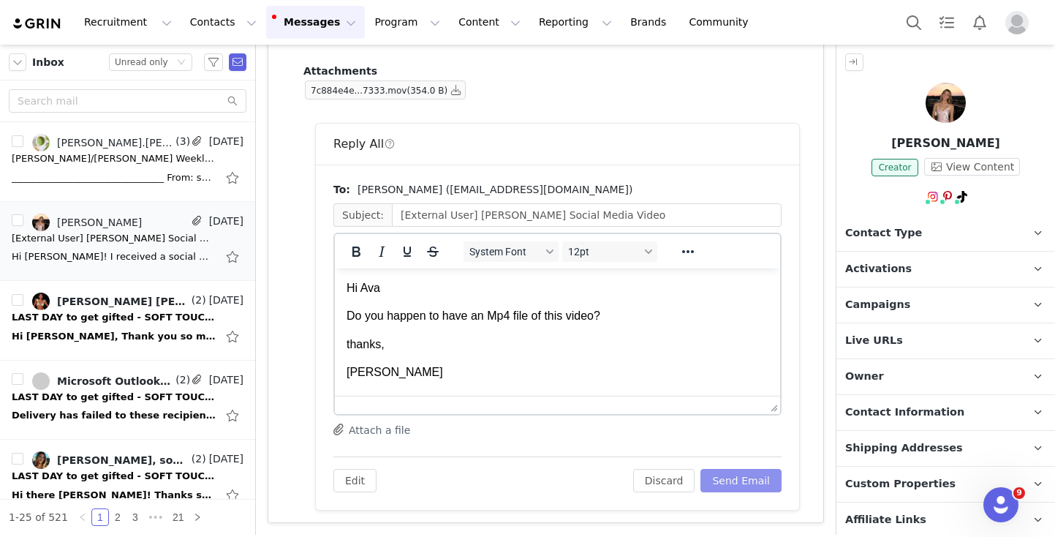
click at [746, 479] on button "Send Email" at bounding box center [740, 480] width 81 height 23
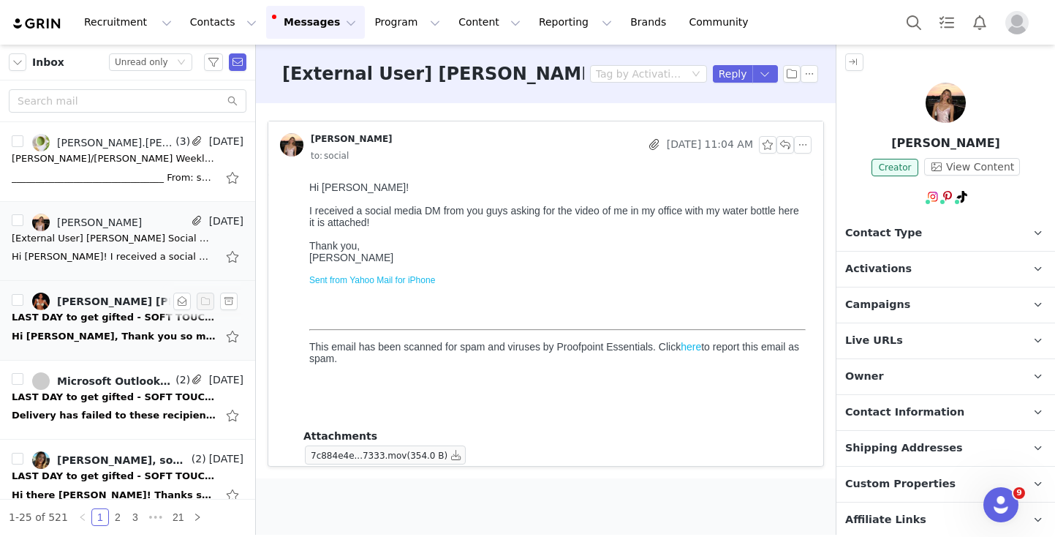
click at [105, 329] on div "Hi [PERSON_NAME], Thank you so much for considering me for this collaboration. …" at bounding box center [114, 336] width 205 height 15
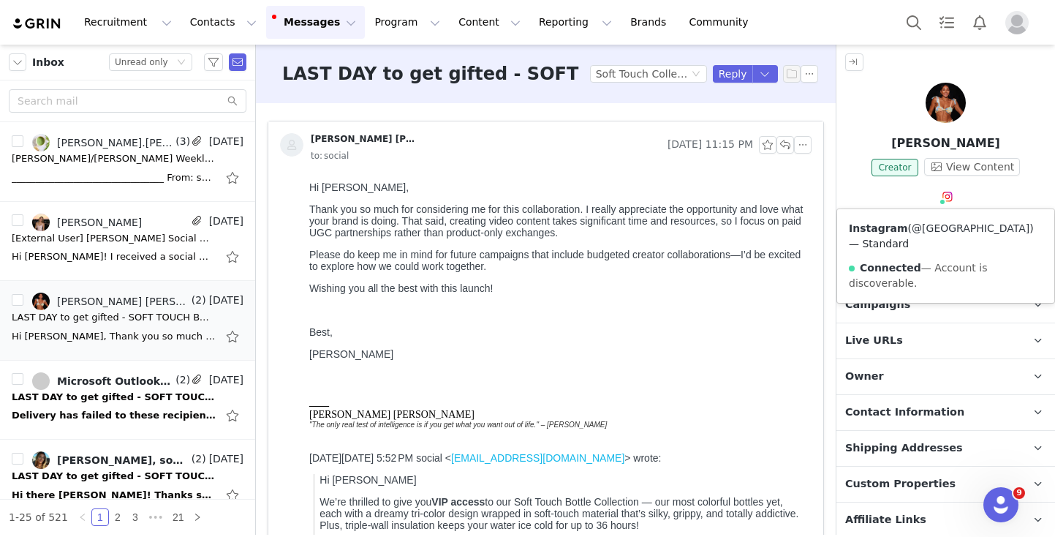
click at [936, 228] on link "@[GEOGRAPHIC_DATA]" at bounding box center [971, 228] width 118 height 12
drag, startPoint x: 883, startPoint y: 143, endPoint x: 1030, endPoint y: 146, distance: 147.0
click at [1030, 146] on p "[PERSON_NAME]" at bounding box center [945, 144] width 219 height 18
copy p "[PERSON_NAME]"
click at [804, 142] on button "button" at bounding box center [803, 145] width 18 height 18
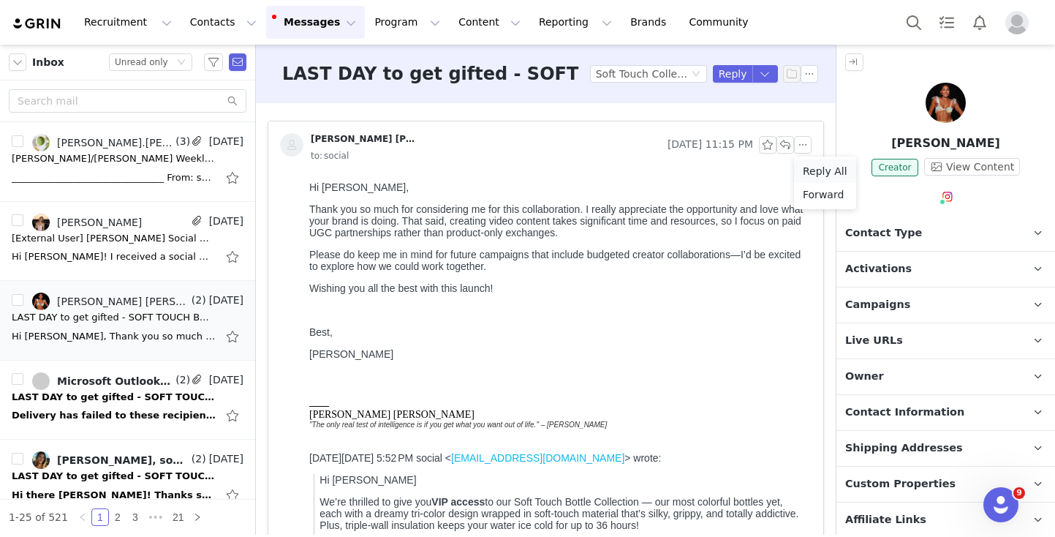
click at [805, 170] on li "Reply All" at bounding box center [825, 170] width 62 height 23
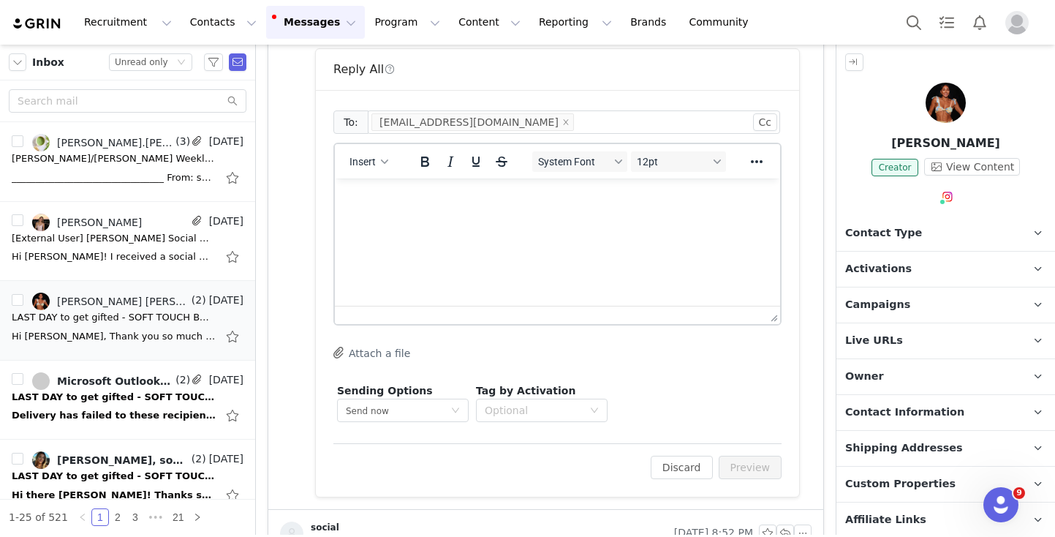
scroll to position [914, 0]
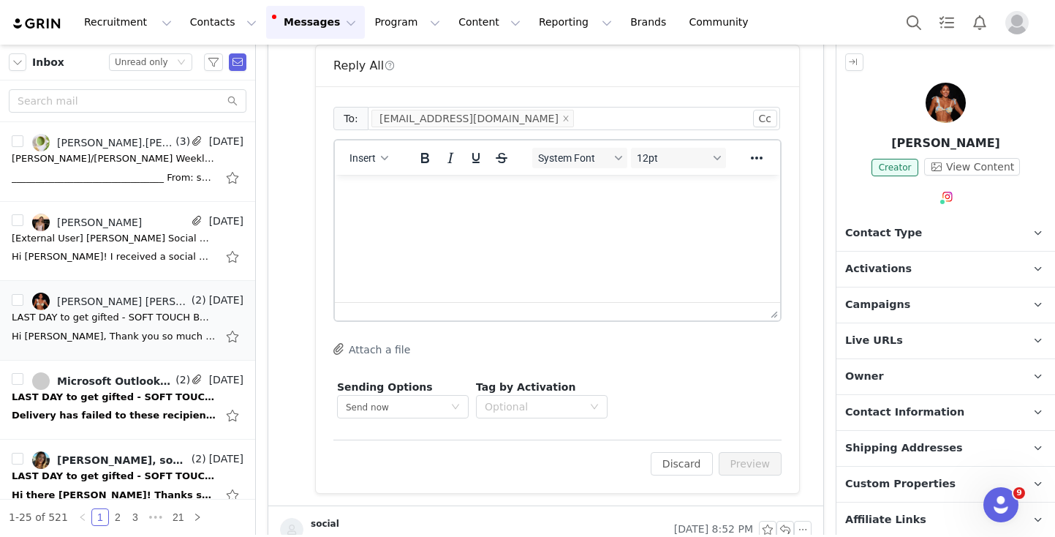
click at [439, 214] on html at bounding box center [557, 194] width 445 height 39
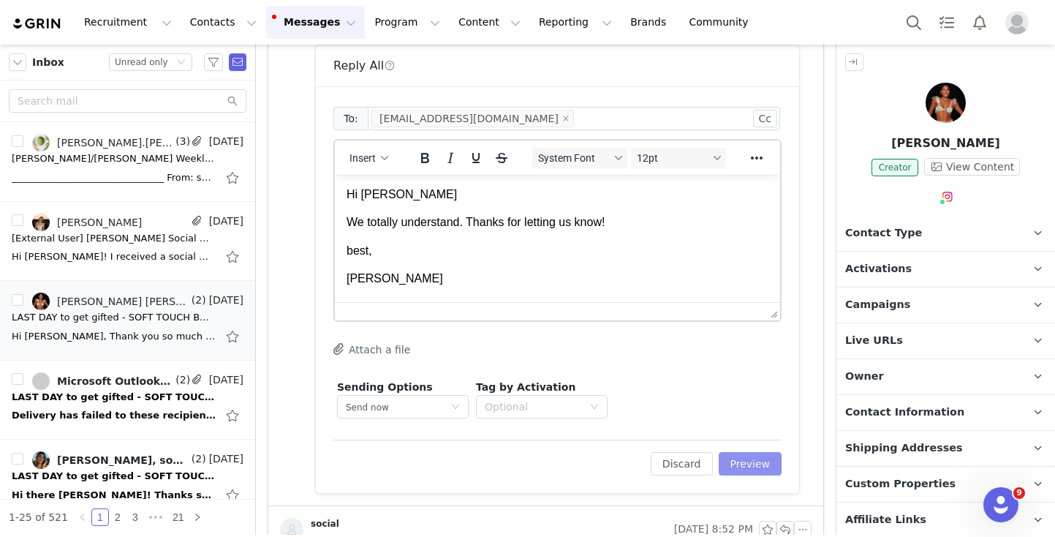
click at [760, 464] on button "Preview" at bounding box center [751, 463] width 64 height 23
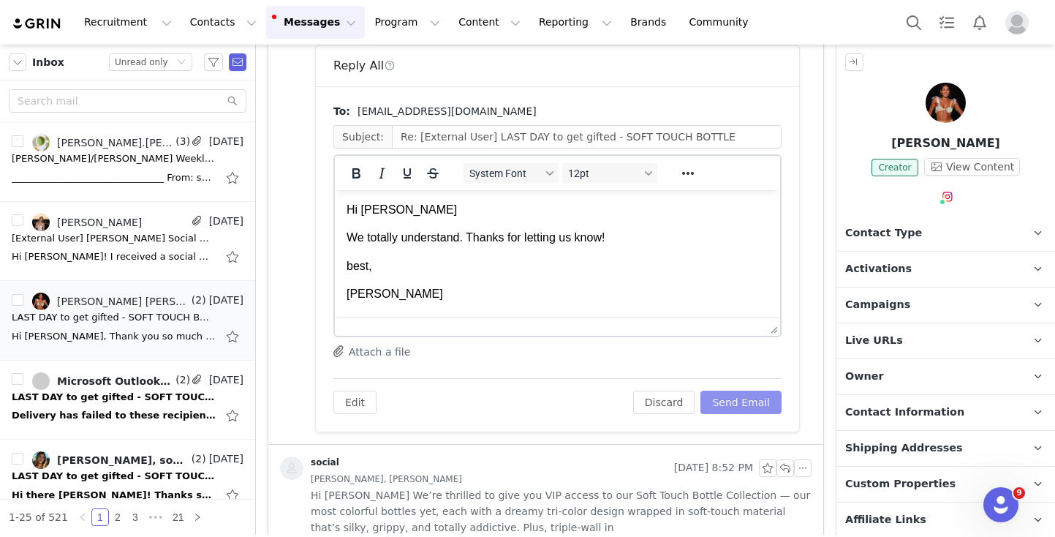
scroll to position [0, 0]
click at [763, 407] on button "Send Email" at bounding box center [740, 401] width 81 height 23
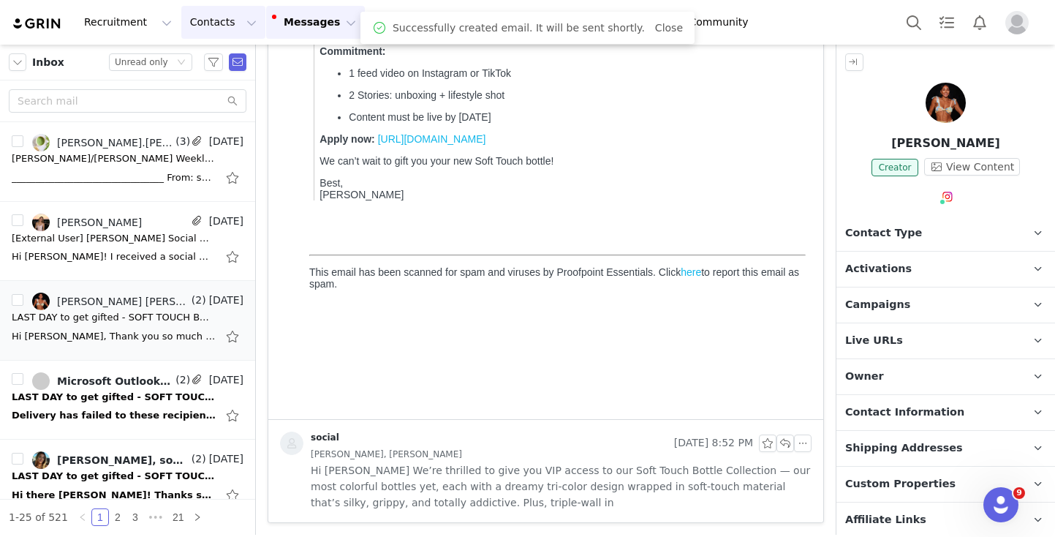
click at [212, 22] on button "Contacts Contacts" at bounding box center [223, 22] width 84 height 33
click at [207, 68] on p "Creators" at bounding box center [205, 64] width 44 height 15
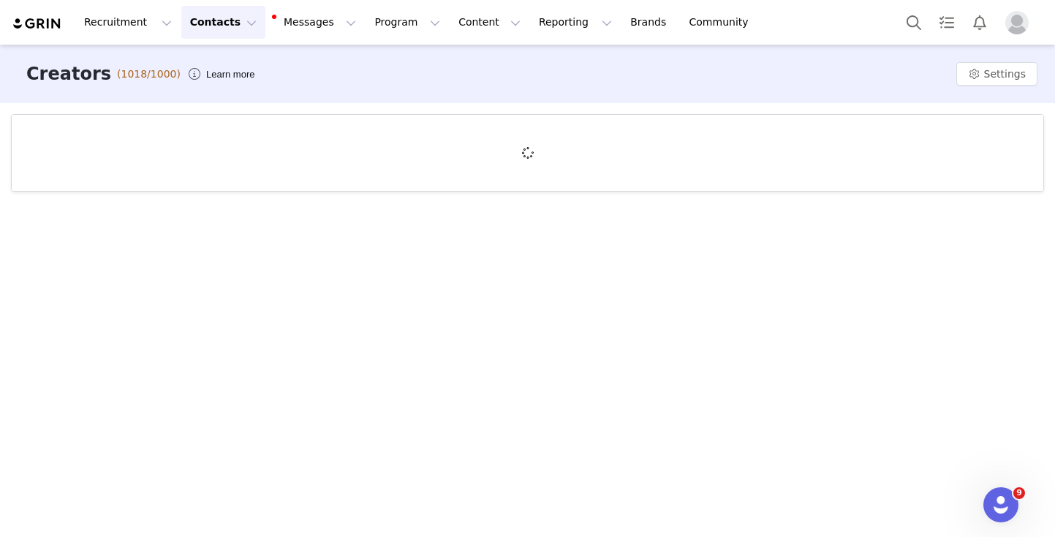
click at [192, 23] on button "Contacts Contacts" at bounding box center [223, 22] width 84 height 33
click at [188, 70] on p "Creators" at bounding box center [205, 64] width 44 height 15
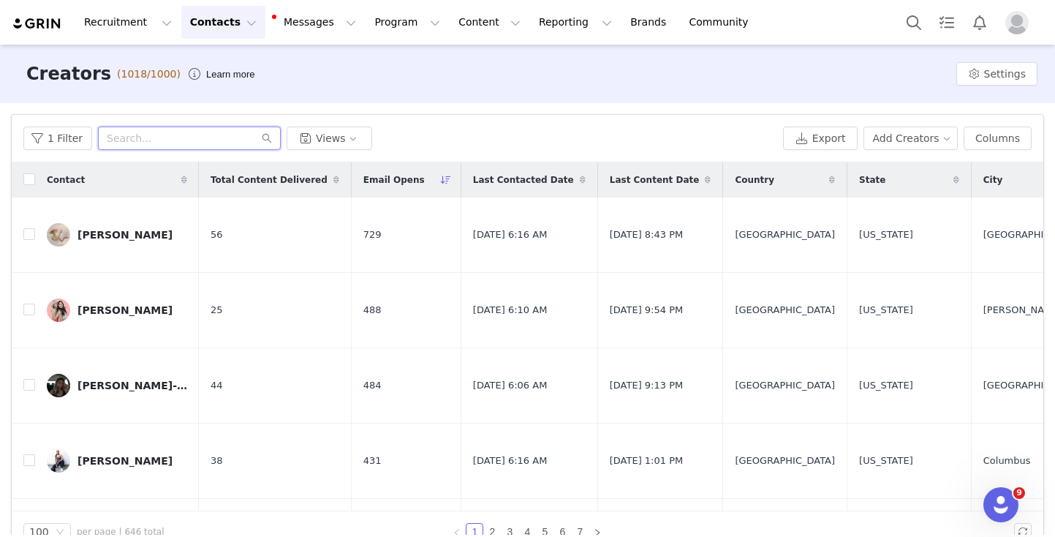
click at [172, 139] on input "text" at bounding box center [189, 137] width 183 height 23
paste input "[PERSON_NAME]"
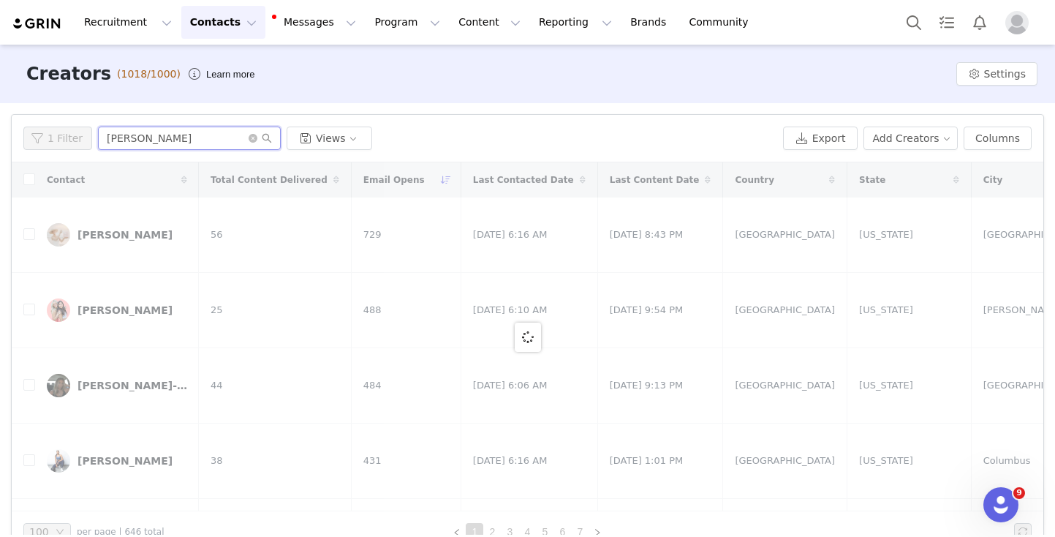
type input "[PERSON_NAME]"
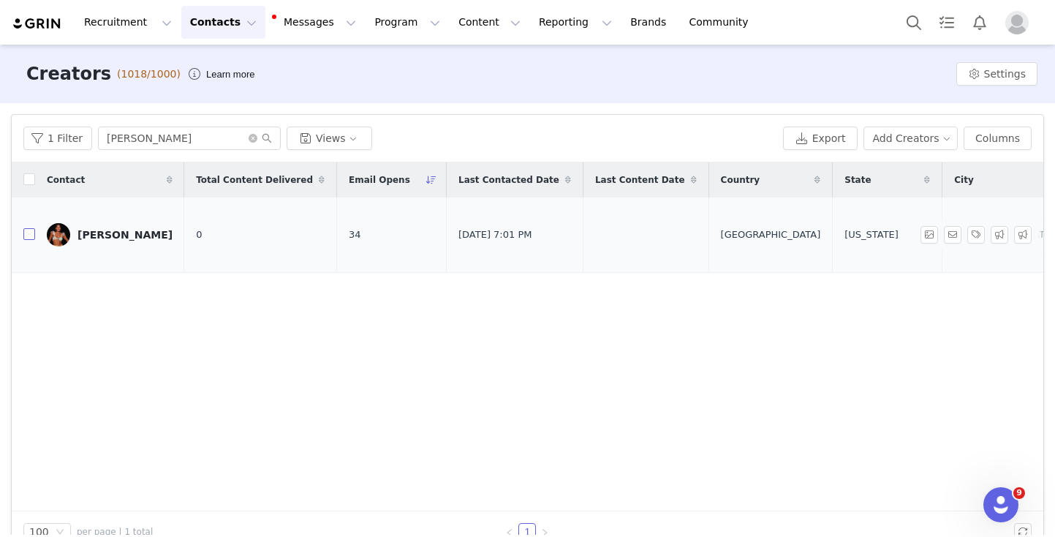
click at [29, 227] on label at bounding box center [29, 234] width 12 height 15
click at [29, 228] on input "checkbox" at bounding box center [29, 234] width 12 height 12
checkbox input "true"
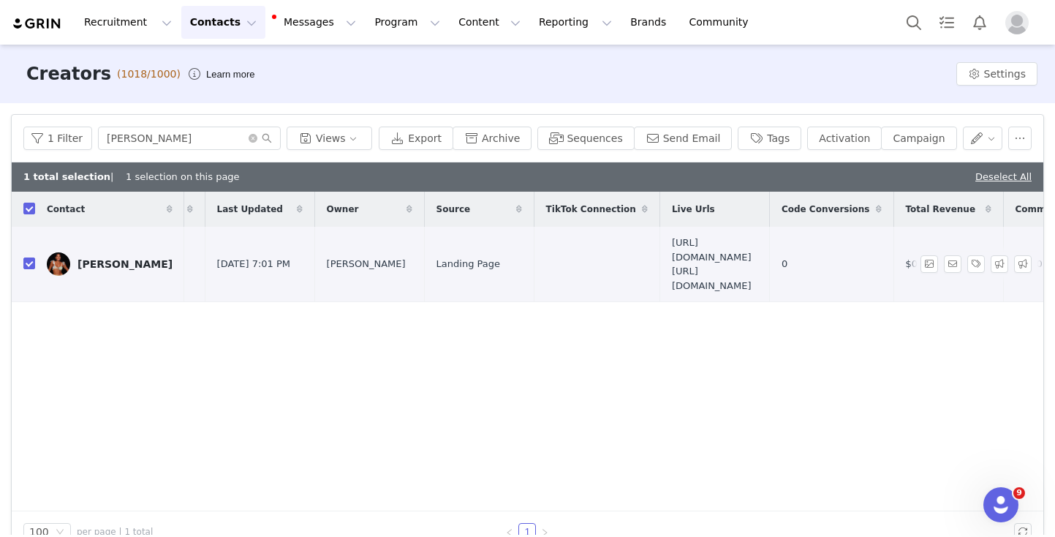
scroll to position [0, 1582]
click at [1021, 132] on button "button" at bounding box center [1019, 137] width 23 height 23
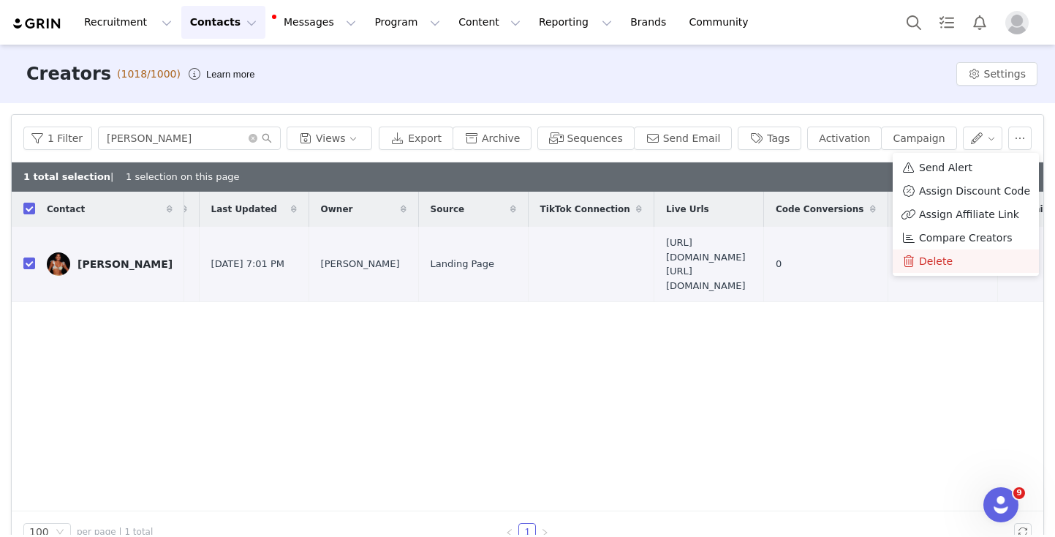
click at [942, 257] on span "Delete" at bounding box center [936, 261] width 34 height 16
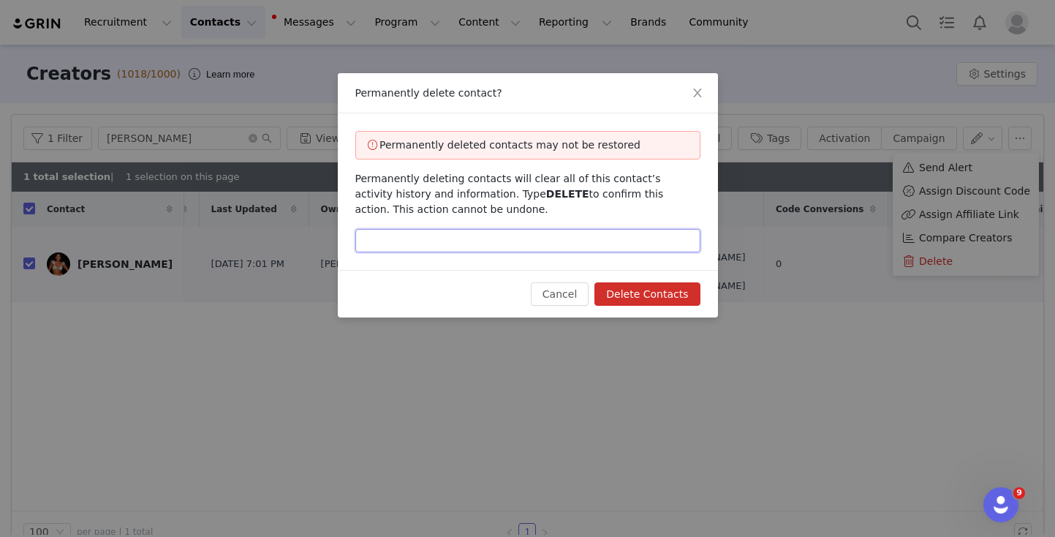
click at [480, 242] on input "text" at bounding box center [527, 240] width 345 height 23
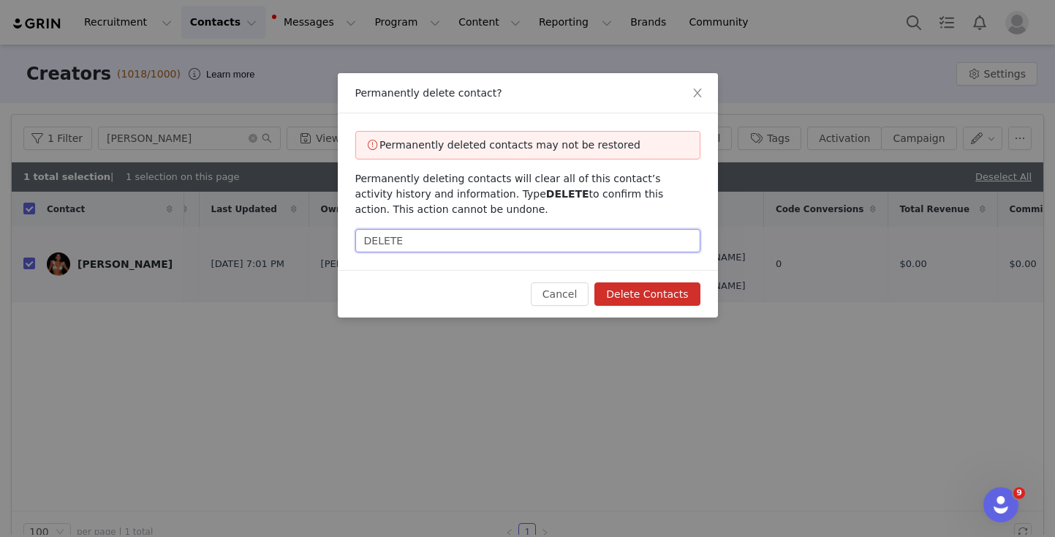
type input "DELETE"
click at [633, 298] on button "Delete Contacts" at bounding box center [646, 293] width 105 height 23
checkbox input "false"
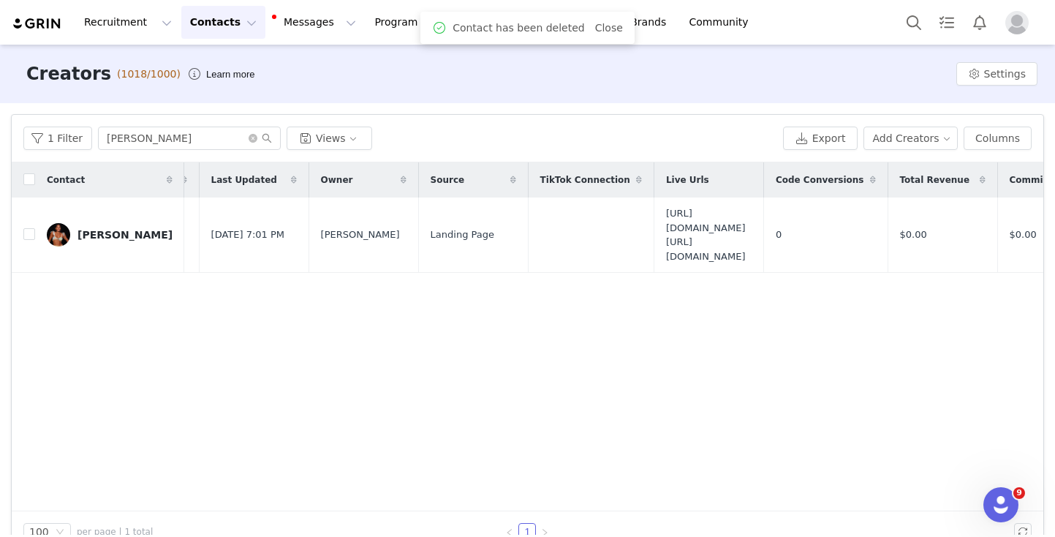
scroll to position [0, 0]
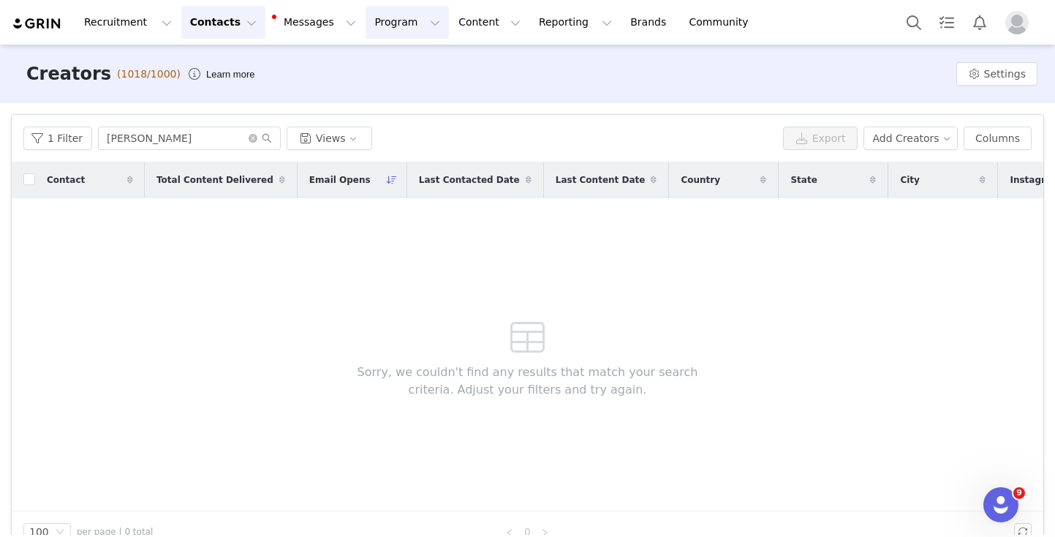
click at [368, 20] on button "Program Program" at bounding box center [407, 22] width 83 height 33
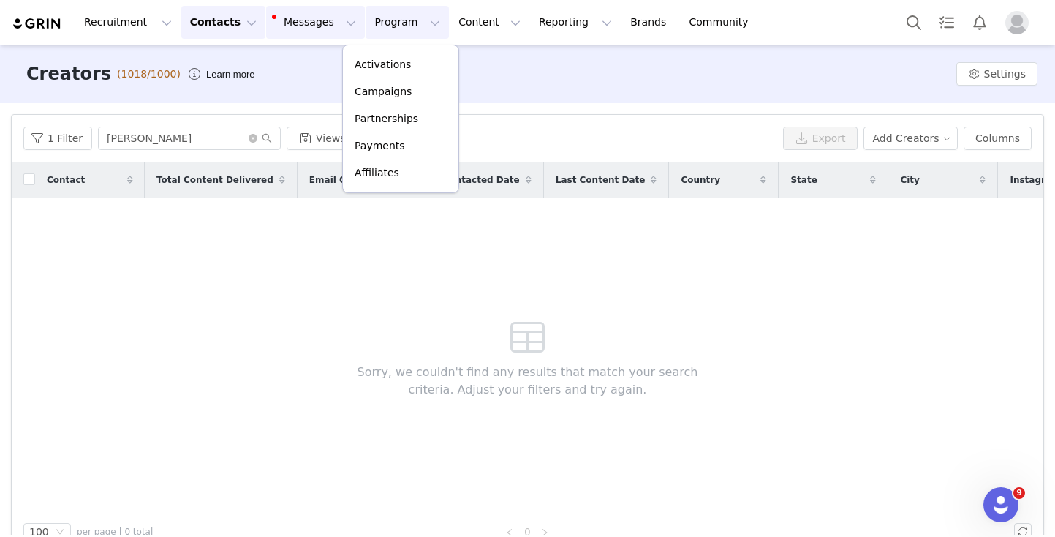
click at [292, 20] on button "Messages Messages" at bounding box center [315, 22] width 99 height 33
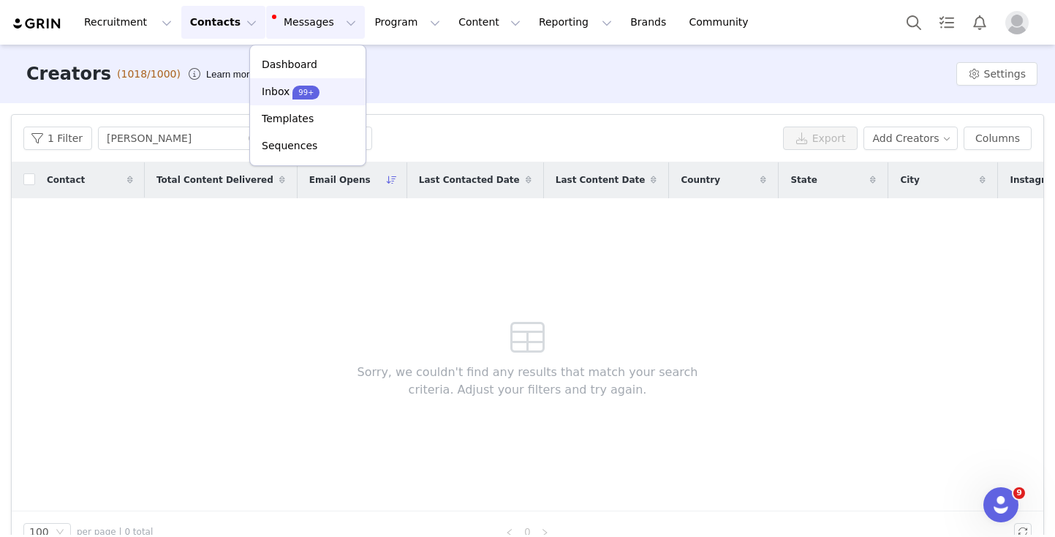
click at [276, 88] on p "Inbox" at bounding box center [276, 91] width 28 height 15
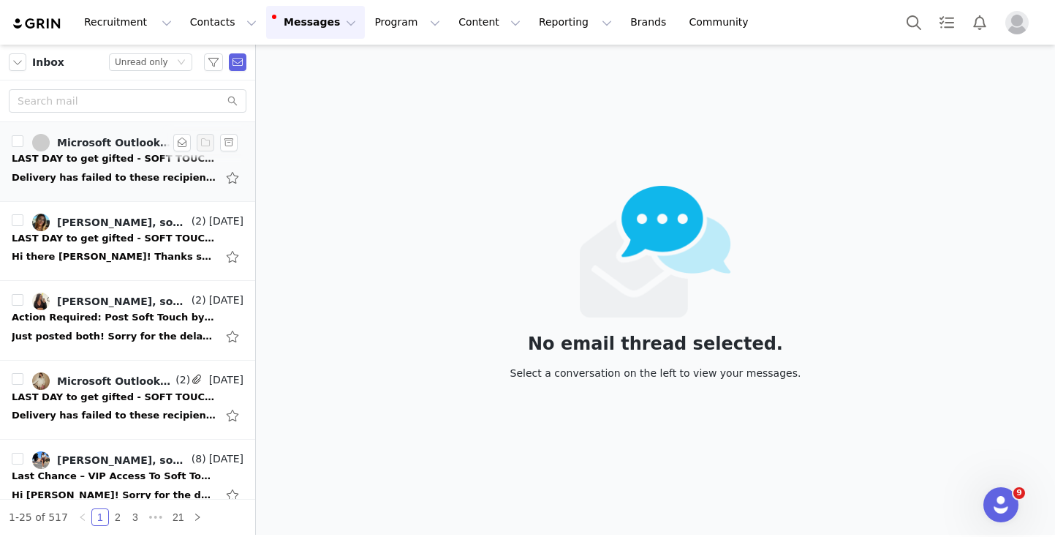
click at [119, 171] on div "Delivery has failed to these recipients or groups: [PERSON_NAME] ([EMAIL_ADDRES…" at bounding box center [114, 177] width 205 height 15
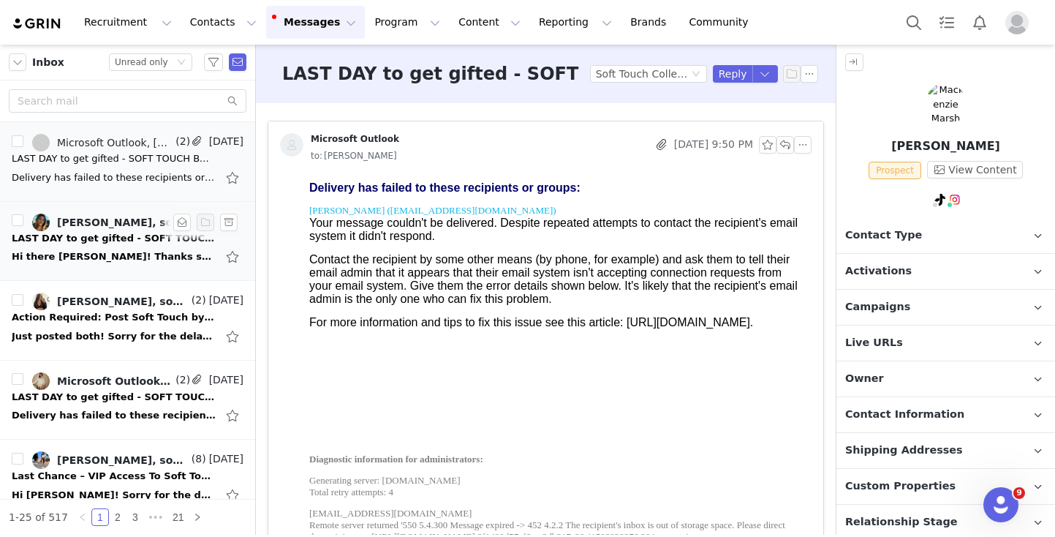
click at [102, 243] on div "LAST DAY to get gifted - SOFT TOUCH BOTTLE" at bounding box center [114, 238] width 205 height 15
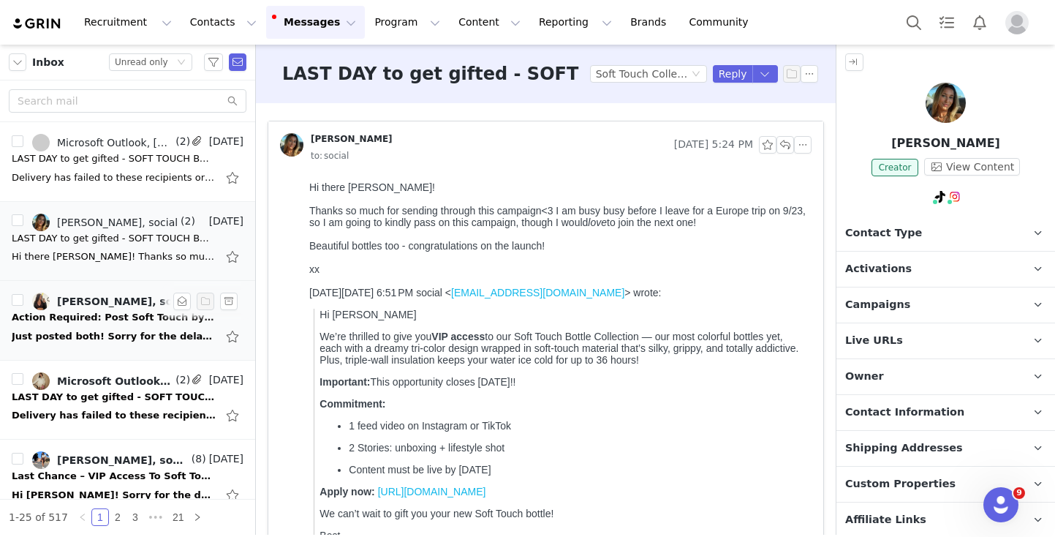
click at [106, 322] on div "Action Required: Post Soft Touch by [DATE] to Be Eligible for October Activatio…" at bounding box center [114, 317] width 205 height 15
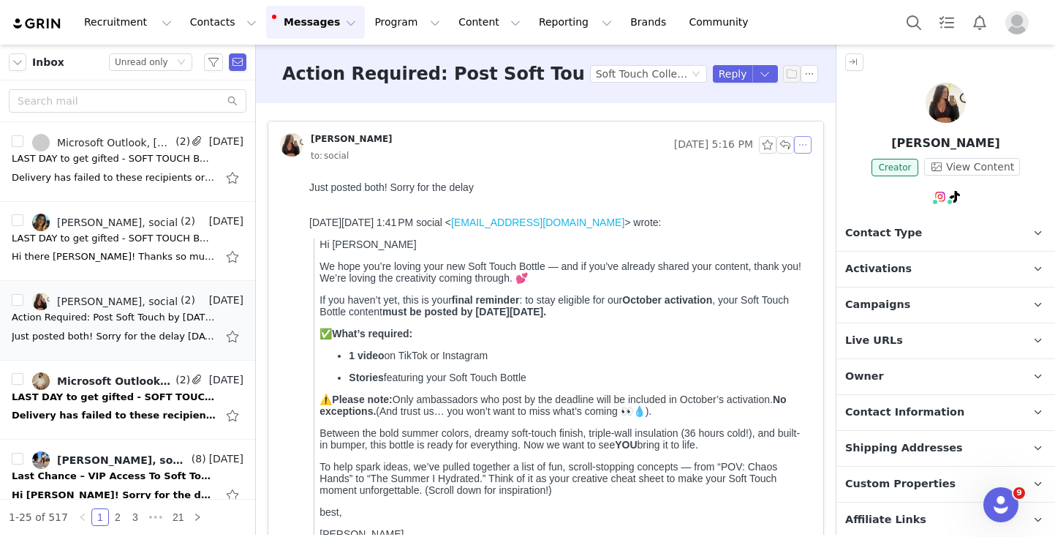
click at [807, 143] on button "button" at bounding box center [803, 145] width 18 height 18
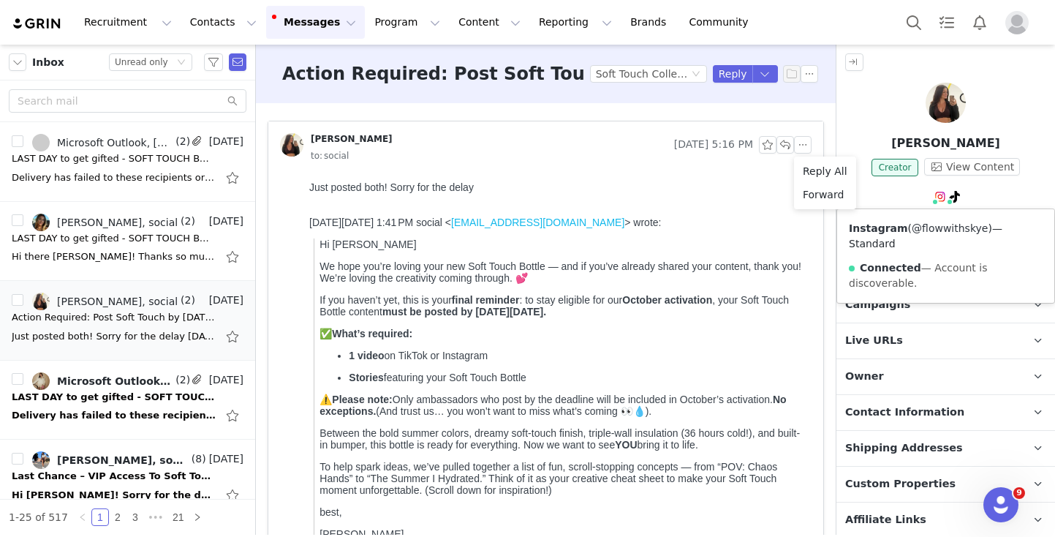
click at [929, 224] on link "@flowwithskye" at bounding box center [950, 228] width 76 height 12
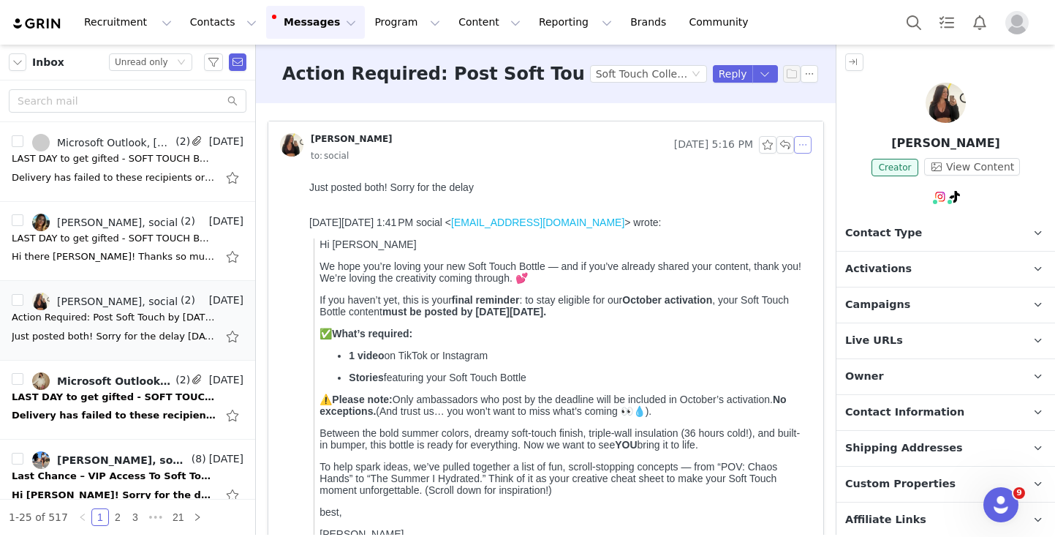
click at [800, 141] on button "button" at bounding box center [803, 145] width 18 height 18
click at [805, 168] on li "Reply All" at bounding box center [825, 170] width 62 height 23
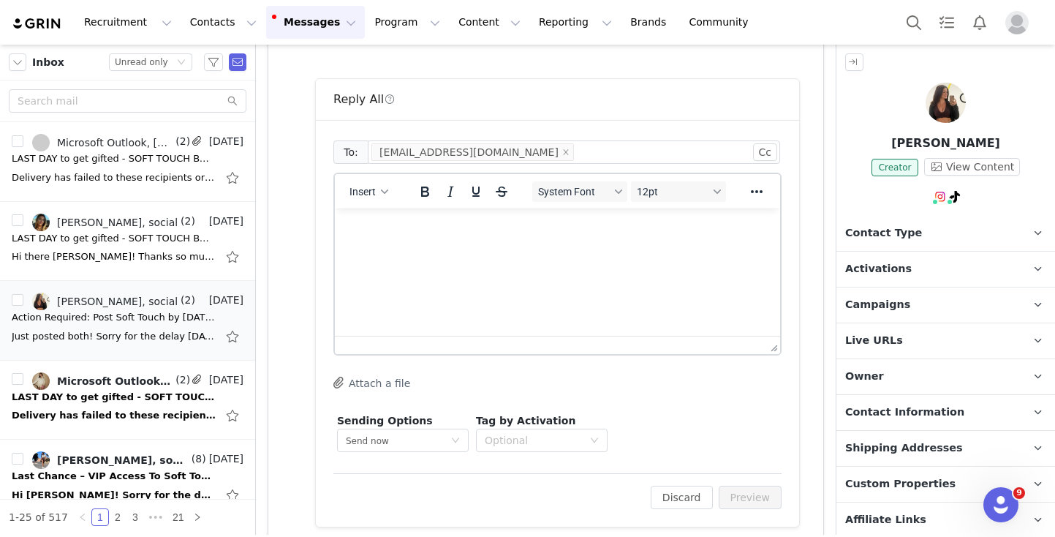
scroll to position [1846, 0]
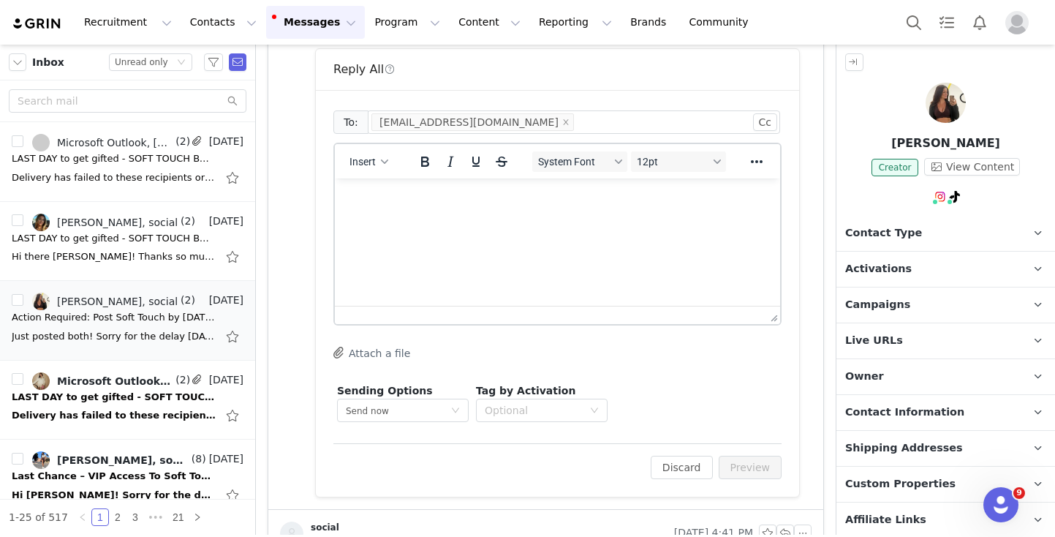
click at [499, 218] on html at bounding box center [557, 197] width 445 height 39
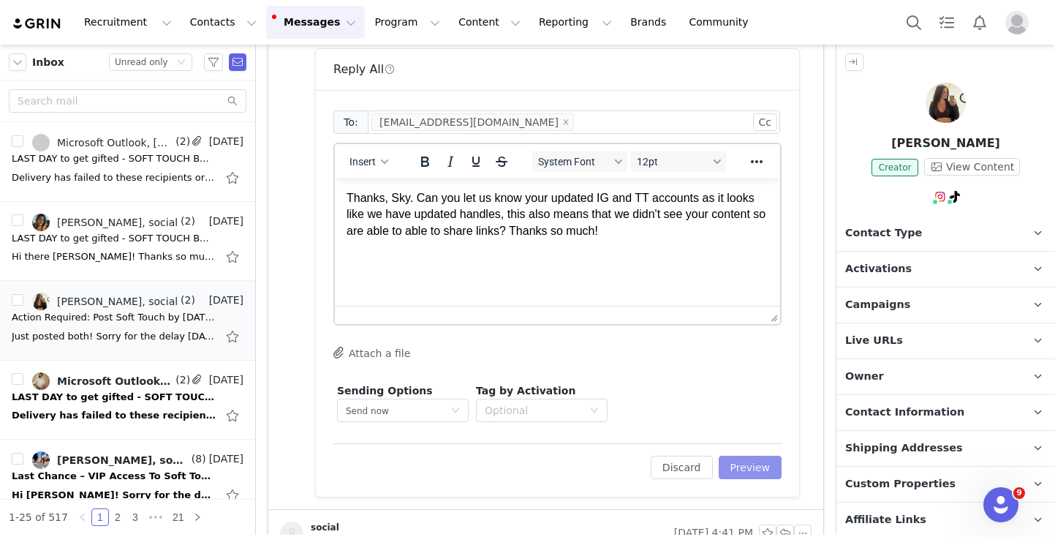
click at [752, 464] on button "Preview" at bounding box center [751, 467] width 64 height 23
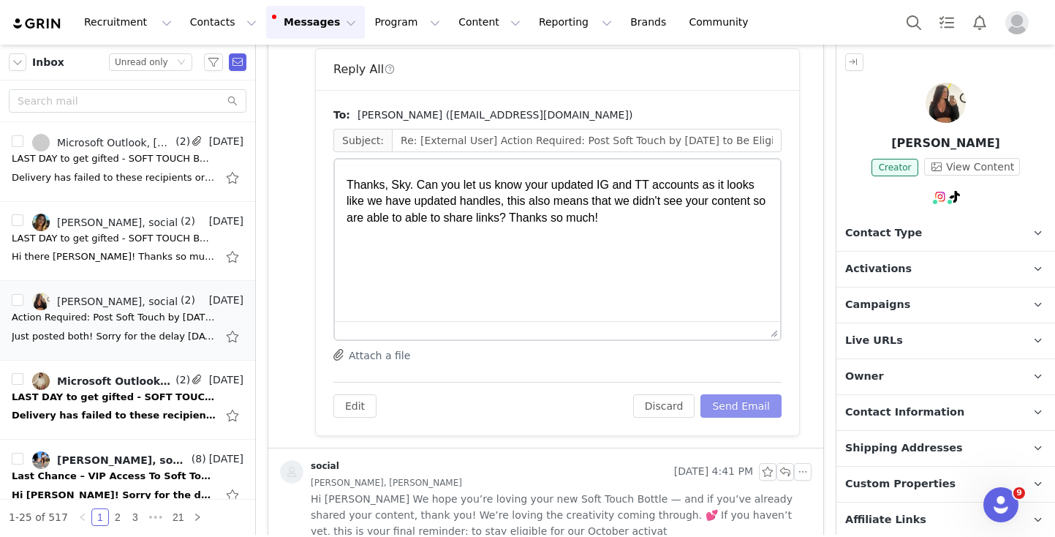
scroll to position [0, 0]
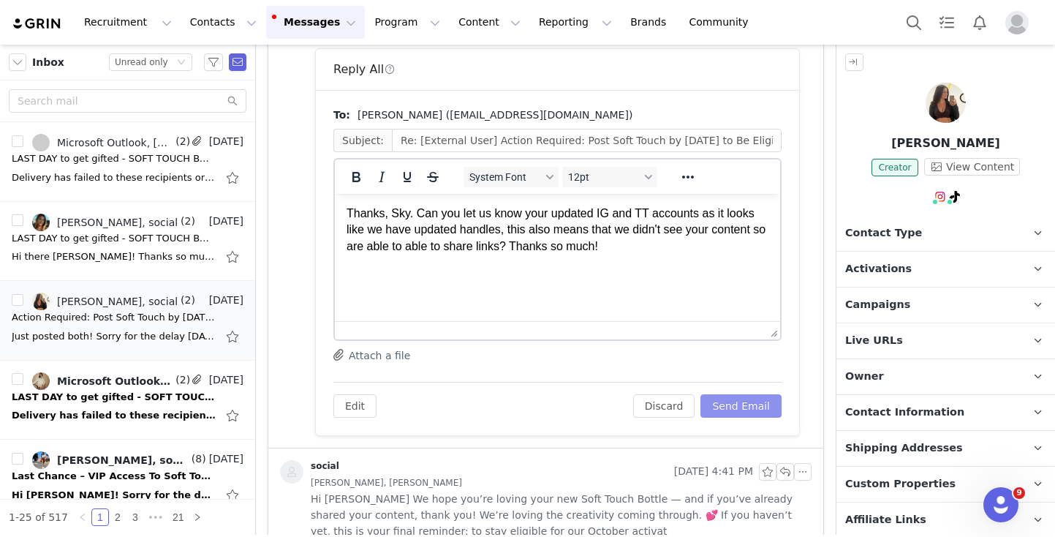
click at [744, 399] on button "Send Email" at bounding box center [740, 405] width 81 height 23
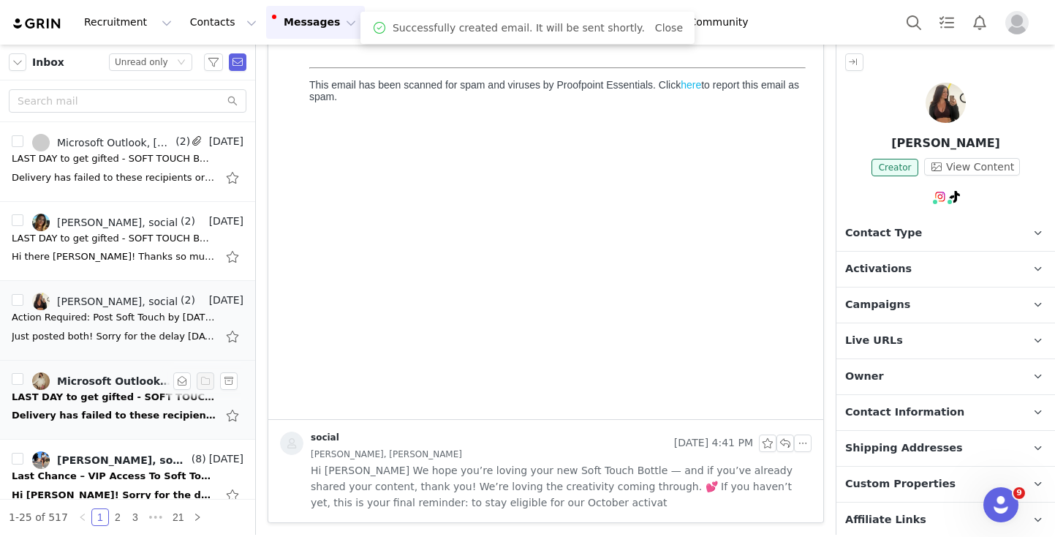
scroll to position [1454, 0]
click at [107, 400] on div "LAST DAY to get gifted - SOFT TOUCH BOTTLE" at bounding box center [114, 397] width 205 height 15
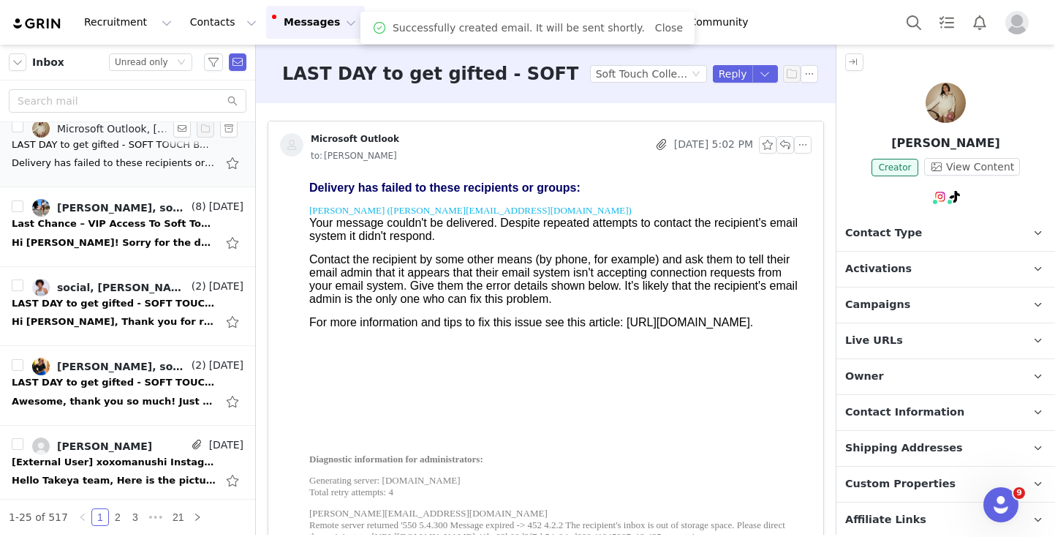
scroll to position [238, 0]
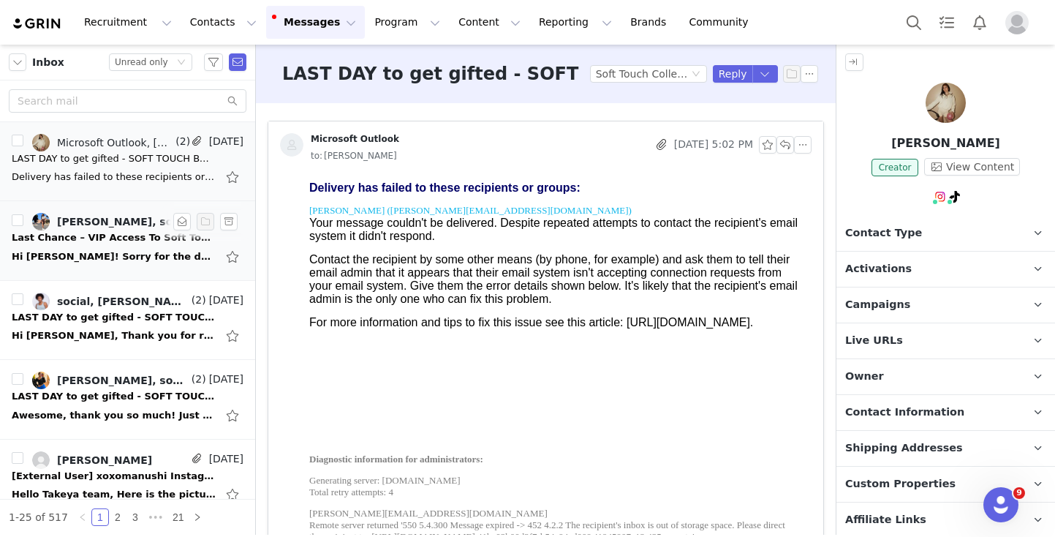
click at [93, 238] on div "Last Chance – VIP Access To Soft Touch Bottle Ends [DATE]" at bounding box center [114, 237] width 205 height 15
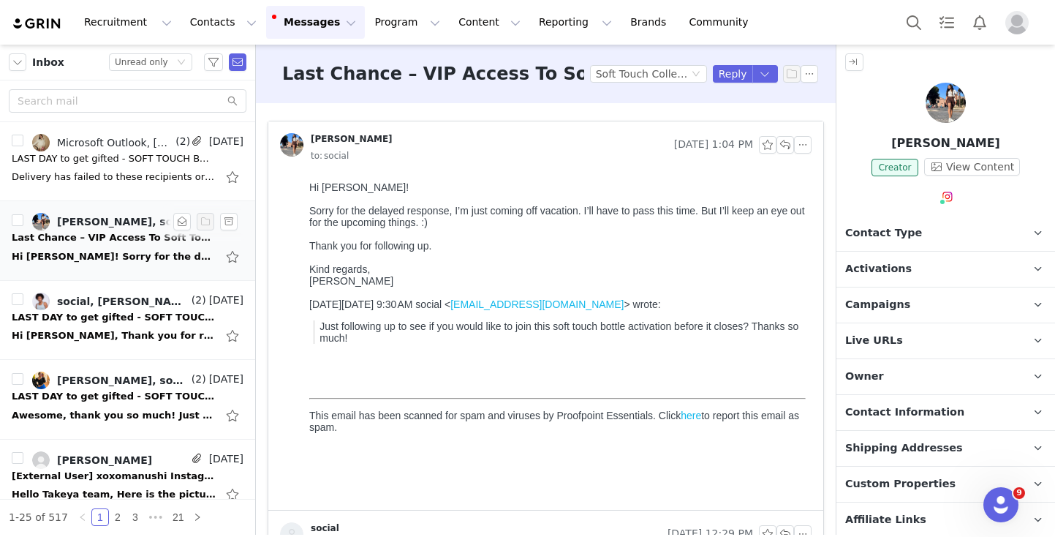
scroll to position [0, 0]
click at [86, 330] on div "Hi [PERSON_NAME], Thank you for reaching out. I’ve submitted my proposal and am…" at bounding box center [114, 335] width 205 height 15
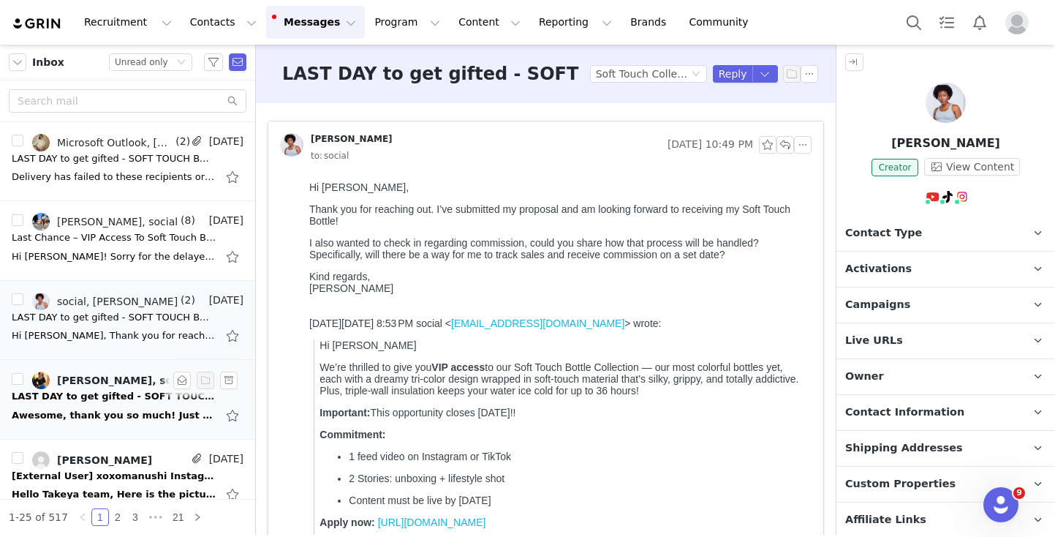
click at [85, 400] on div "LAST DAY to get gifted - SOFT TOUCH BOTTLE" at bounding box center [114, 396] width 205 height 15
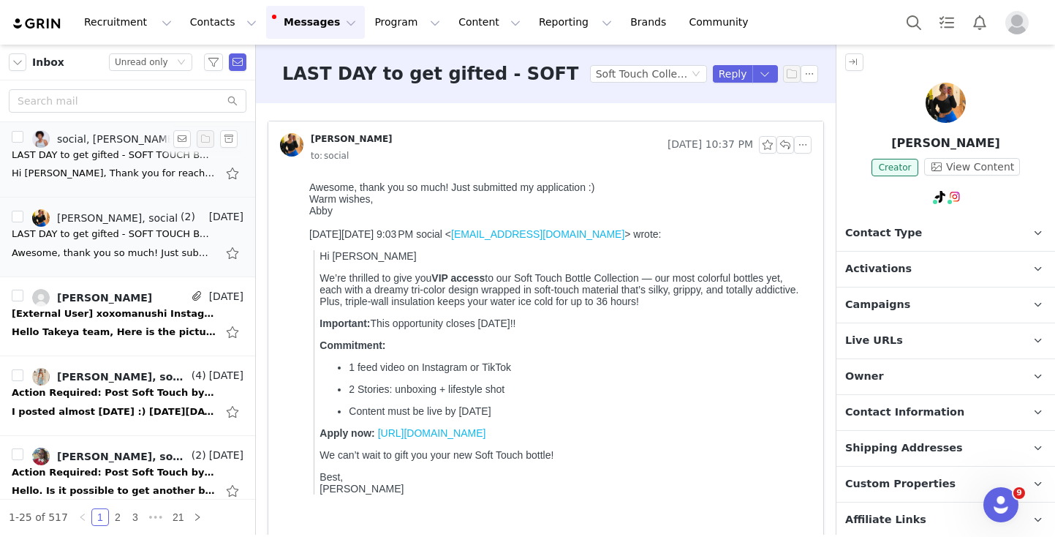
scroll to position [420, 0]
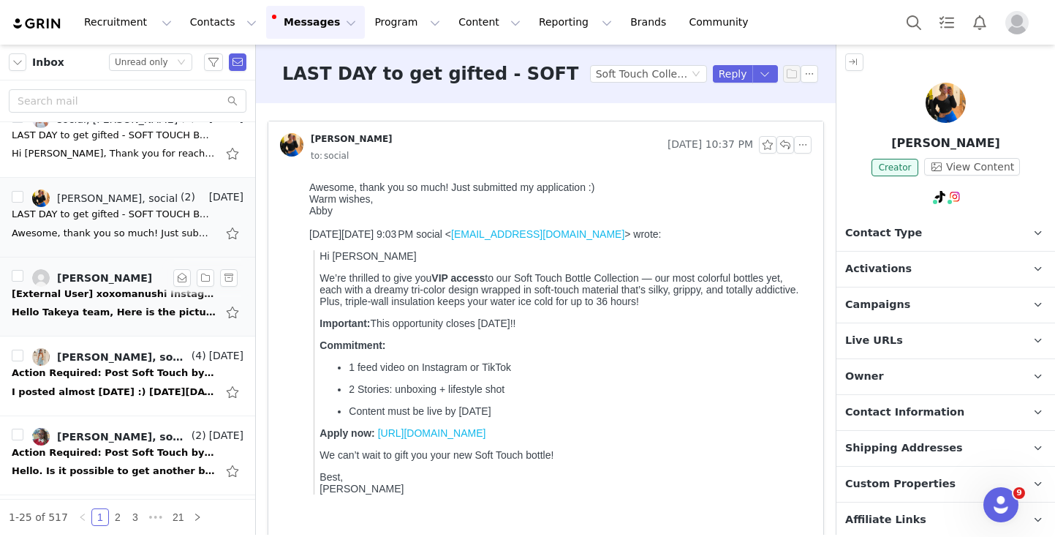
click at [136, 310] on div "Hello Takeya team, Here is the picture that was requested from my Instagram sto…" at bounding box center [114, 312] width 205 height 15
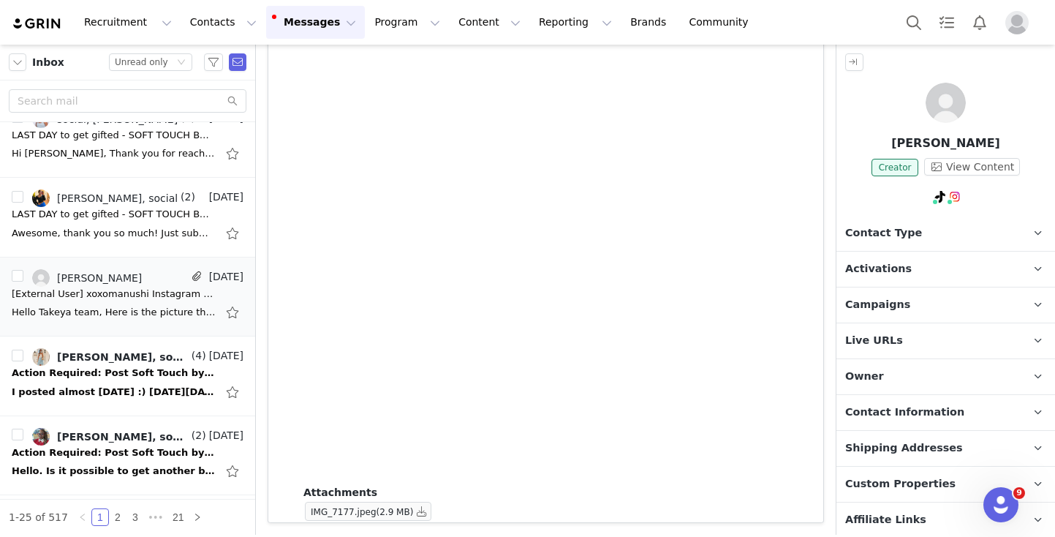
scroll to position [0, 0]
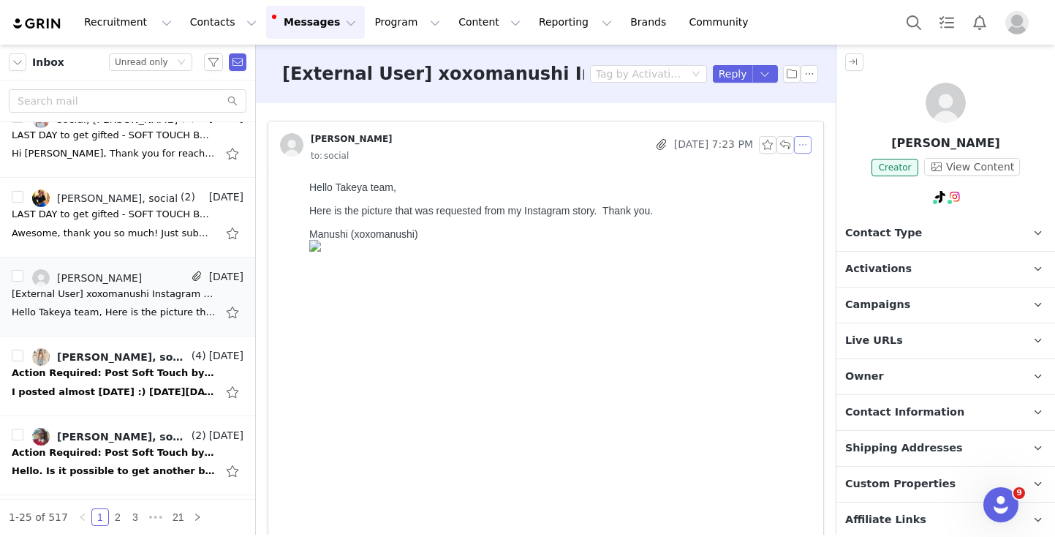
click at [801, 147] on button "button" at bounding box center [803, 145] width 18 height 18
click at [815, 172] on li "Reply All" at bounding box center [825, 170] width 62 height 23
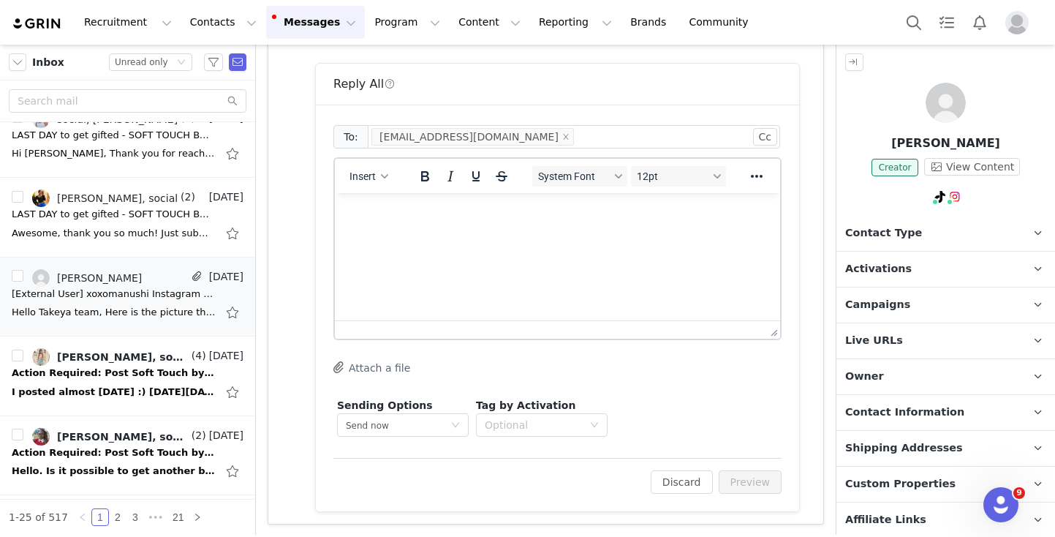
scroll to position [913, 0]
click at [445, 333] on div at bounding box center [557, 328] width 445 height 18
click at [427, 231] on html at bounding box center [557, 211] width 445 height 39
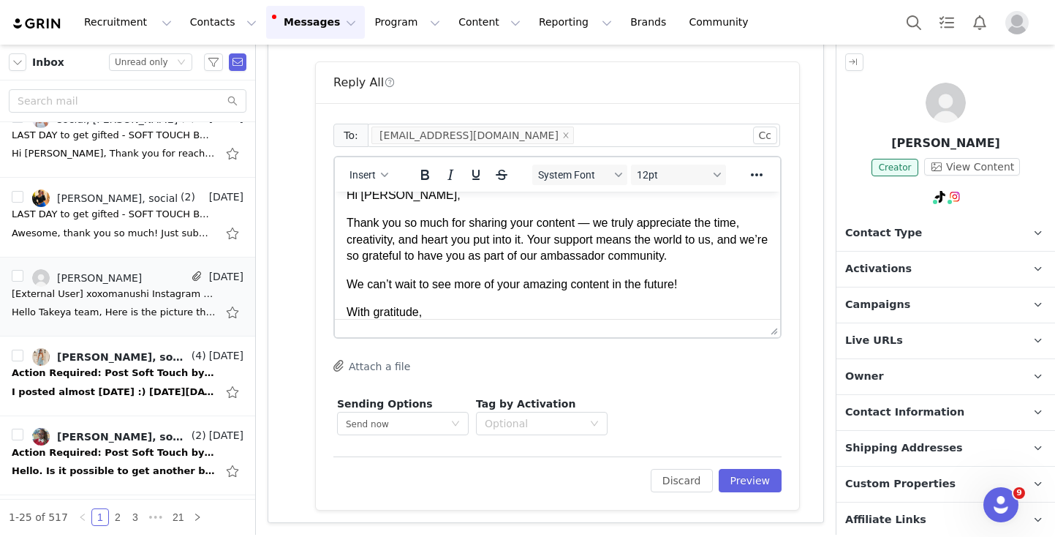
scroll to position [46, 0]
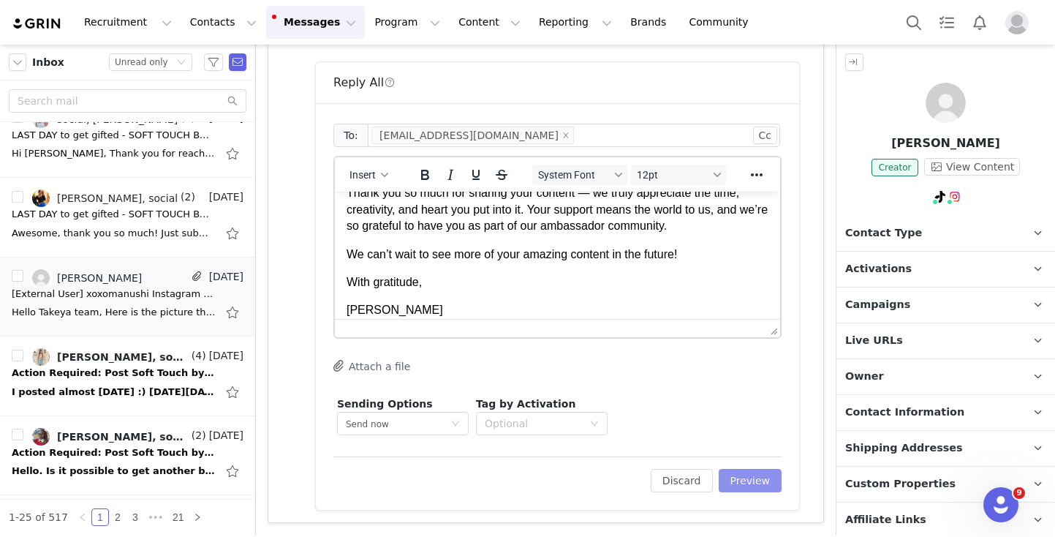
click at [777, 480] on button "Preview" at bounding box center [751, 480] width 64 height 23
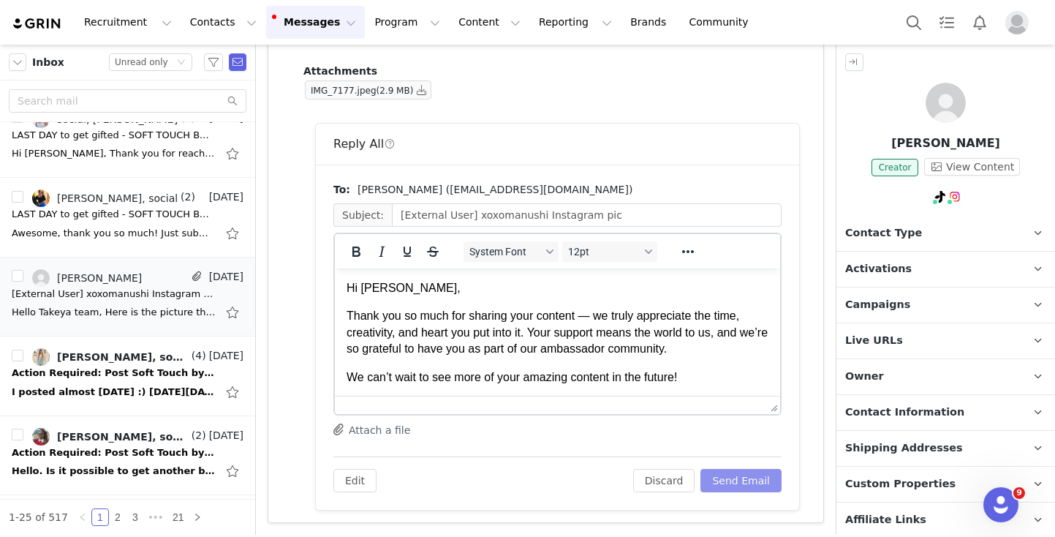
scroll to position [0, 0]
click at [777, 480] on button "Send Email" at bounding box center [740, 480] width 81 height 23
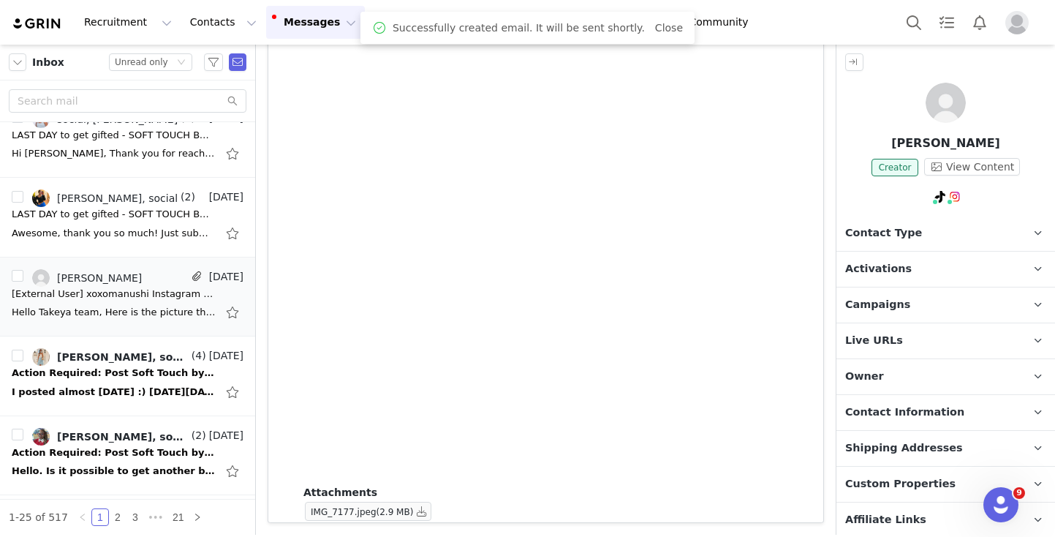
scroll to position [430, 0]
click at [86, 388] on div "I posted almost [DATE] :) [DATE][DATE] 6:56 PM social <[EMAIL_ADDRESS][DOMAIN_N…" at bounding box center [114, 392] width 205 height 15
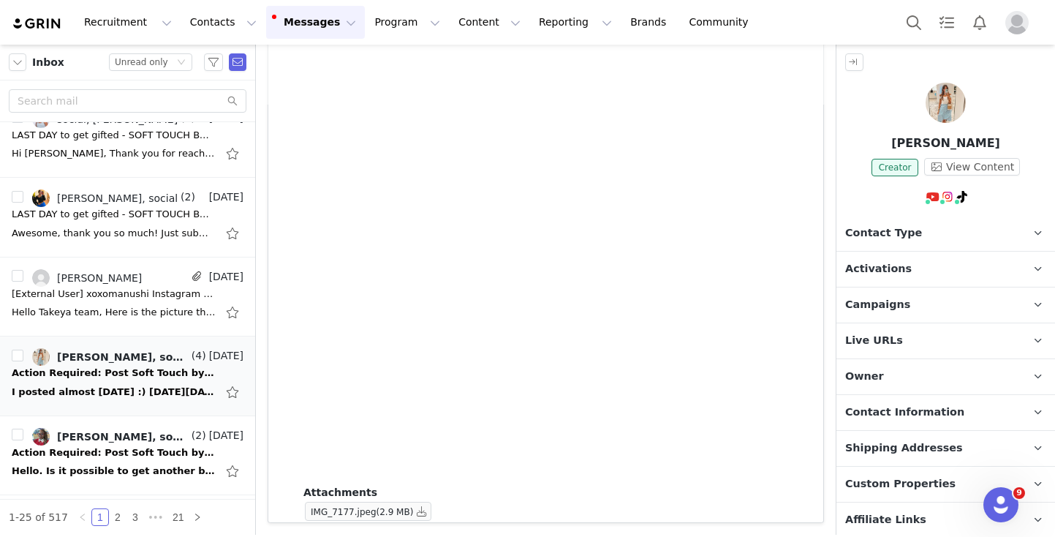
scroll to position [0, 0]
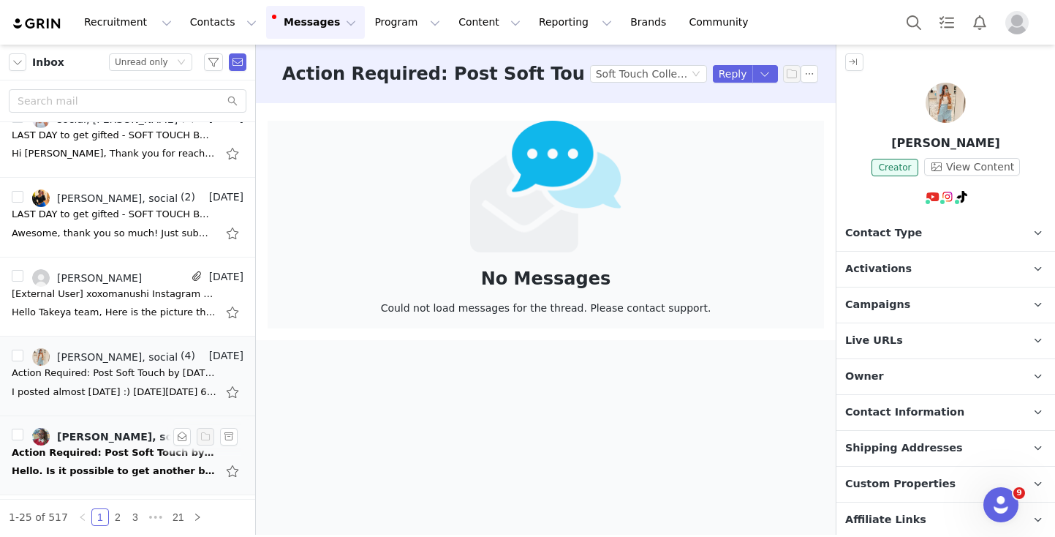
click at [99, 454] on div "Action Required: Post Soft Touch by [DATE] to Be Eligible for October Activatio…" at bounding box center [114, 452] width 205 height 15
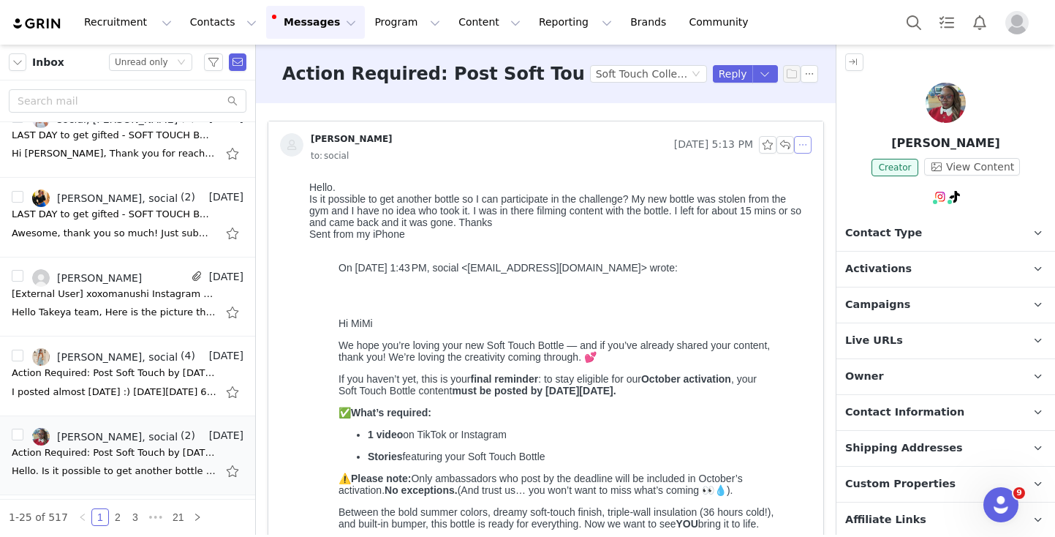
click at [809, 145] on button "button" at bounding box center [803, 145] width 18 height 18
click at [812, 167] on li "Reply All" at bounding box center [825, 170] width 62 height 23
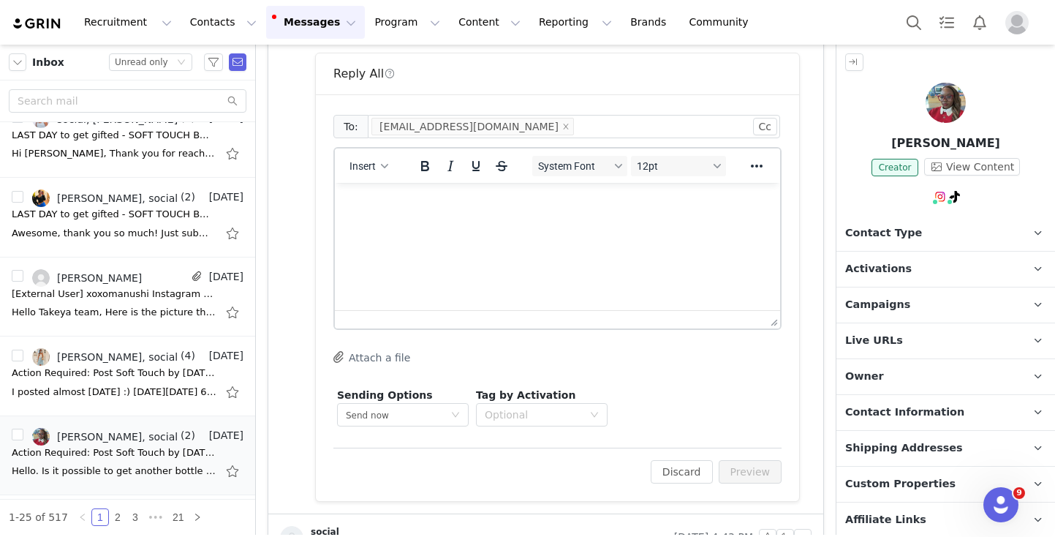
scroll to position [1949, 0]
click at [428, 219] on html at bounding box center [557, 199] width 445 height 39
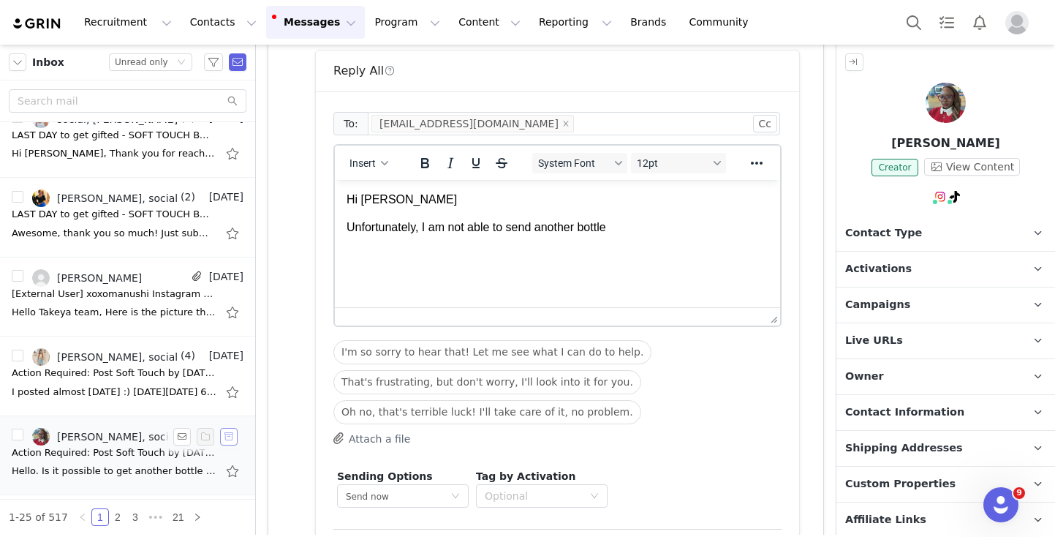
click at [230, 434] on button "button" at bounding box center [229, 437] width 18 height 18
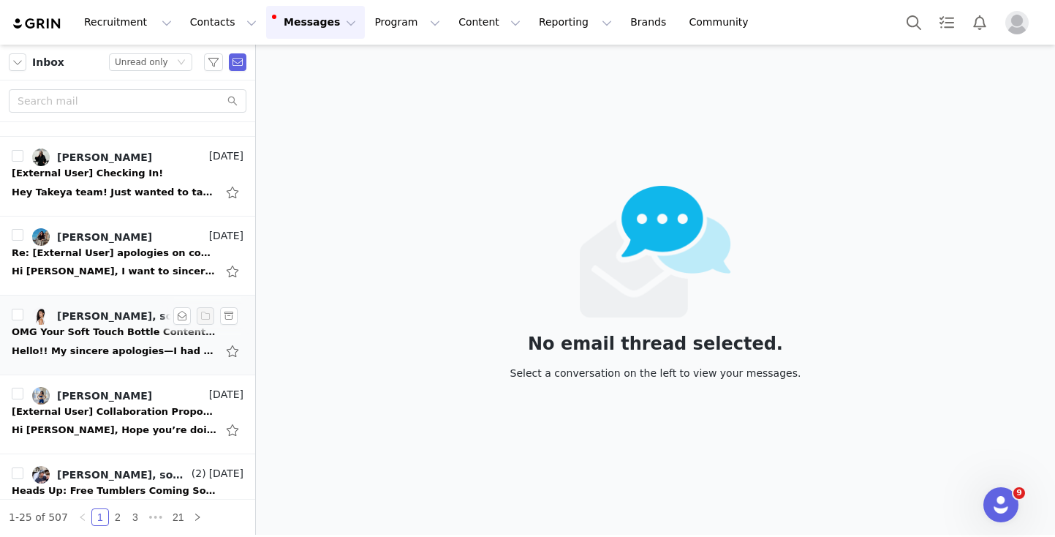
scroll to position [0, 0]
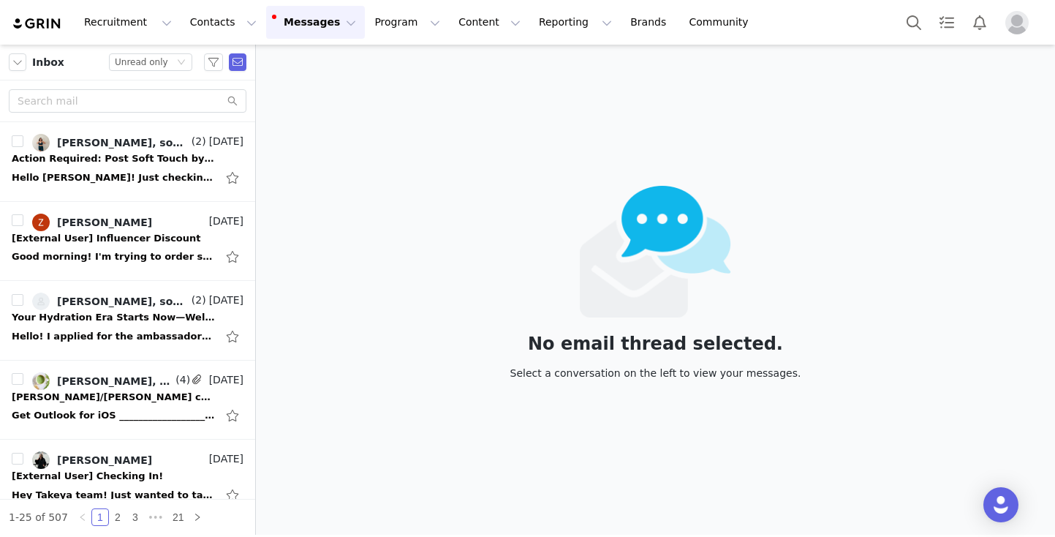
click at [99, 176] on div "Hello [PERSON_NAME]! Just checking in that my content was received for this act…" at bounding box center [114, 177] width 205 height 15
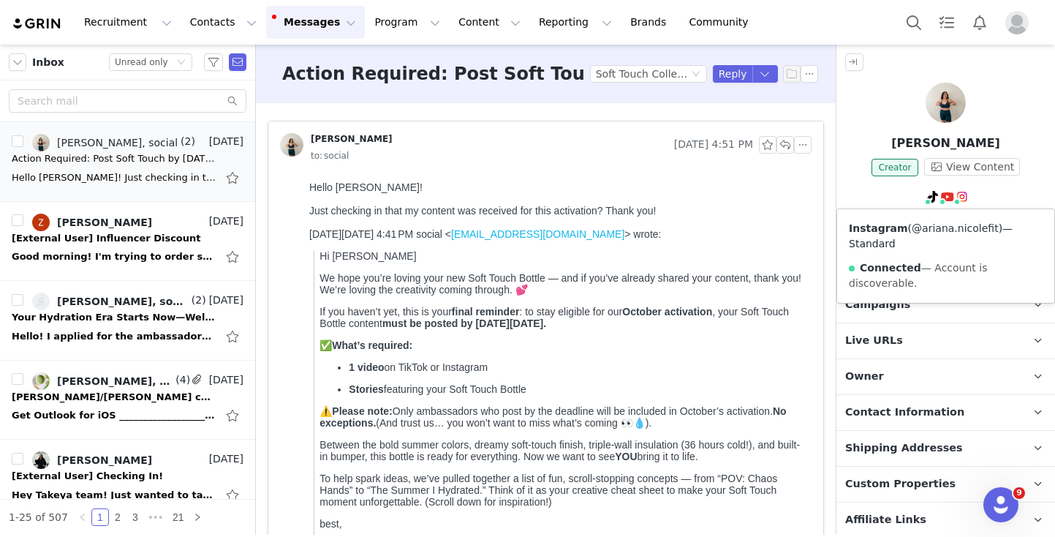
click at [961, 229] on link "@ariana.nicolefit" at bounding box center [955, 228] width 87 height 12
click at [799, 148] on button "button" at bounding box center [803, 145] width 18 height 18
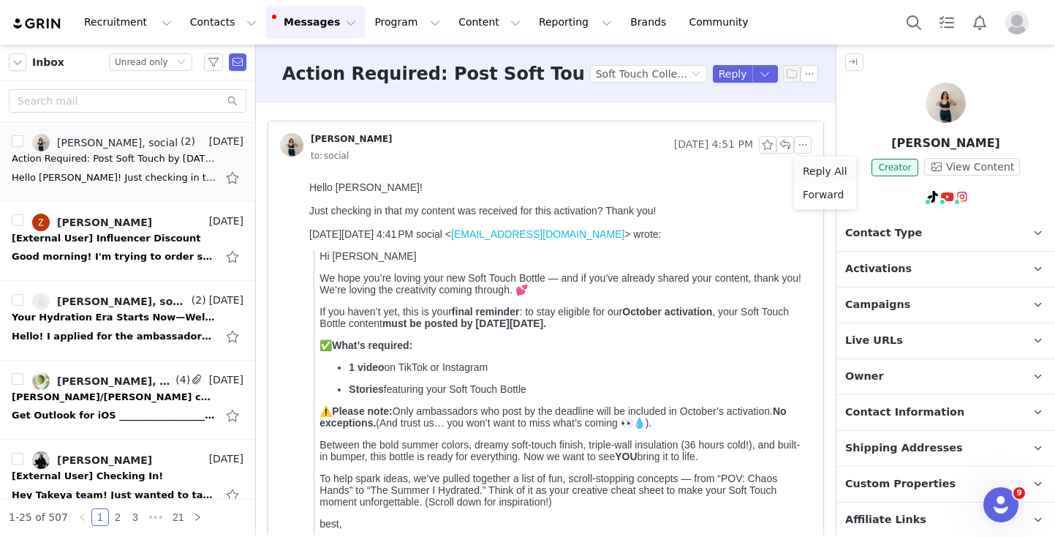
click at [804, 175] on li "Reply All" at bounding box center [825, 170] width 62 height 23
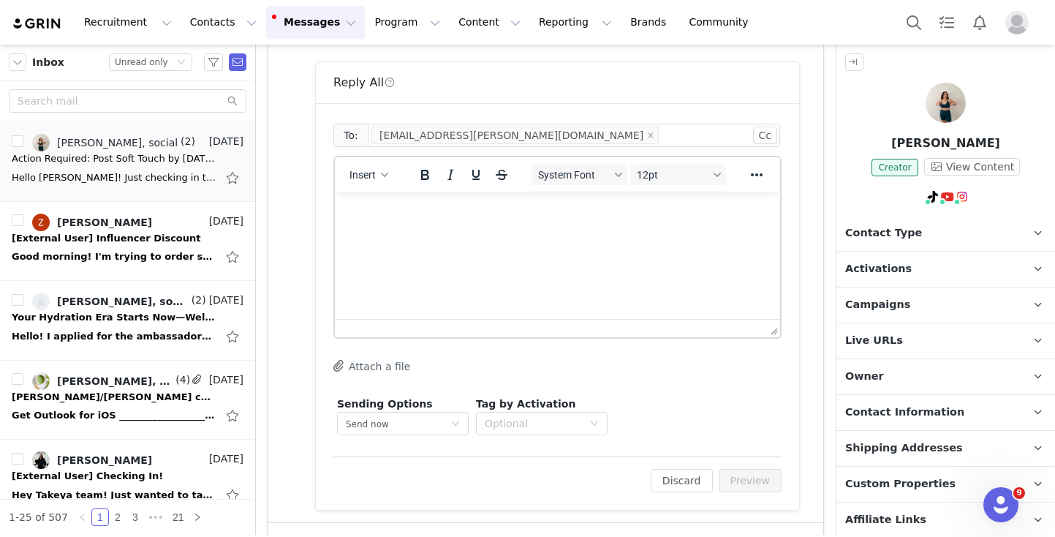
scroll to position [1854, 0]
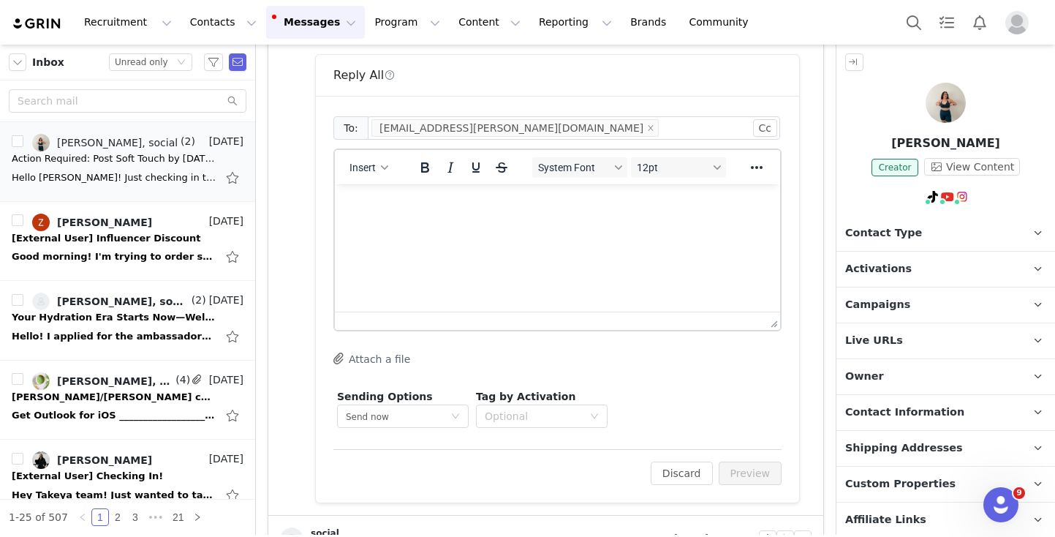
click at [423, 224] on html at bounding box center [557, 203] width 445 height 39
click at [746, 472] on button "Preview" at bounding box center [751, 472] width 64 height 23
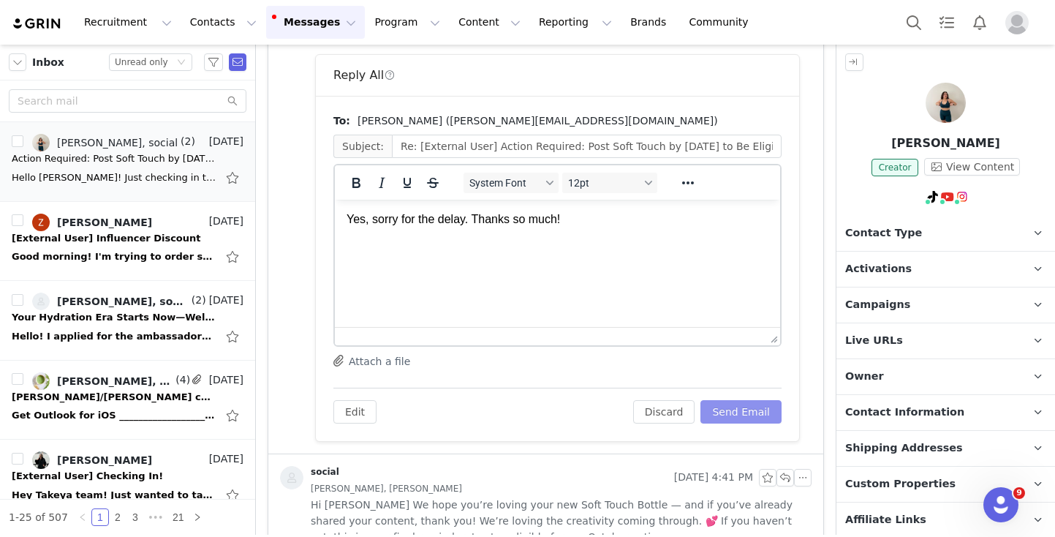
scroll to position [0, 0]
click at [744, 413] on button "Send Email" at bounding box center [740, 411] width 81 height 23
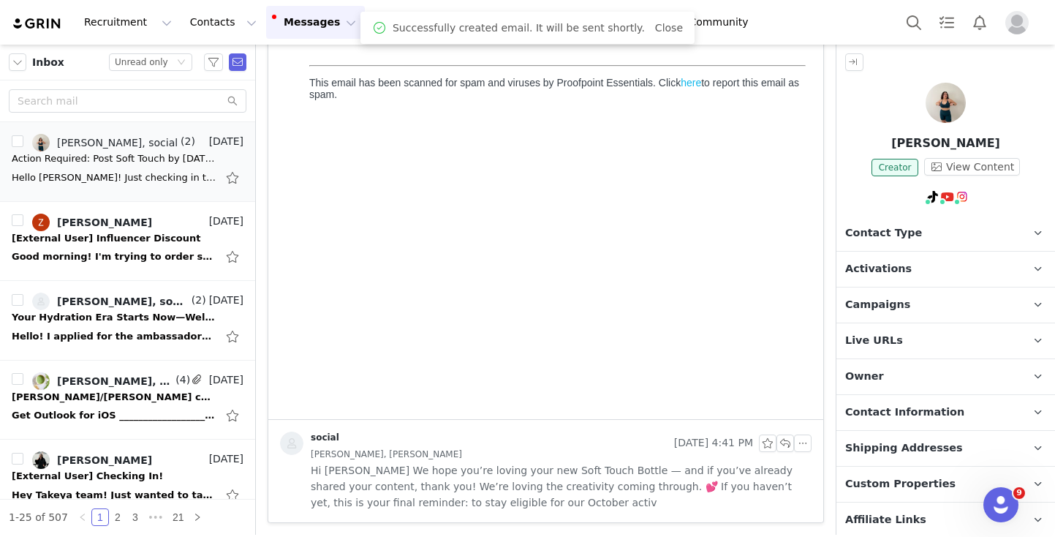
scroll to position [1468, 0]
click at [106, 253] on div "Good morning! I'm trying to order some new 18 oz water bottles for my kids for …" at bounding box center [114, 256] width 205 height 15
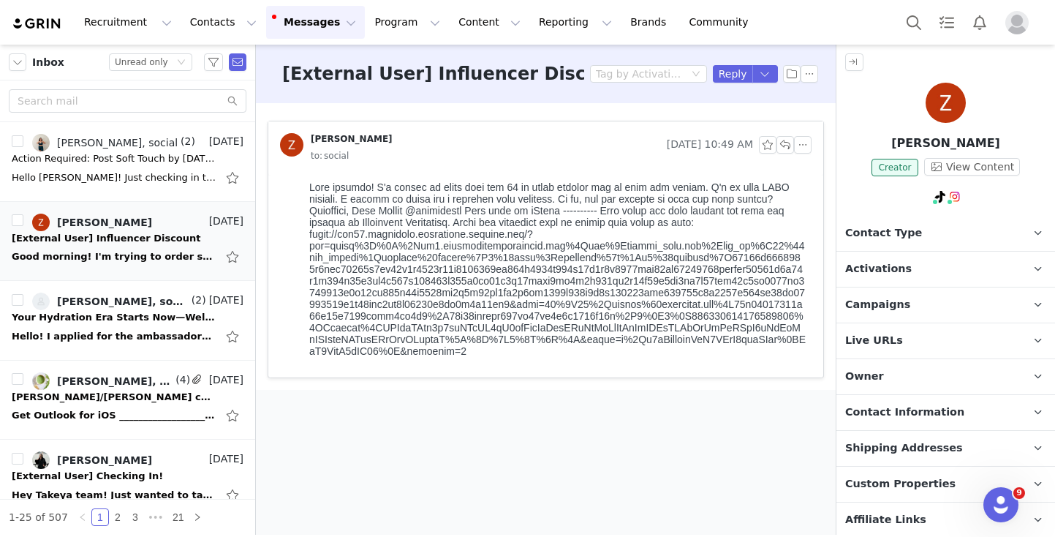
scroll to position [0, 0]
click at [803, 143] on button "button" at bounding box center [803, 145] width 18 height 18
click at [806, 167] on li "Reply All" at bounding box center [825, 170] width 62 height 23
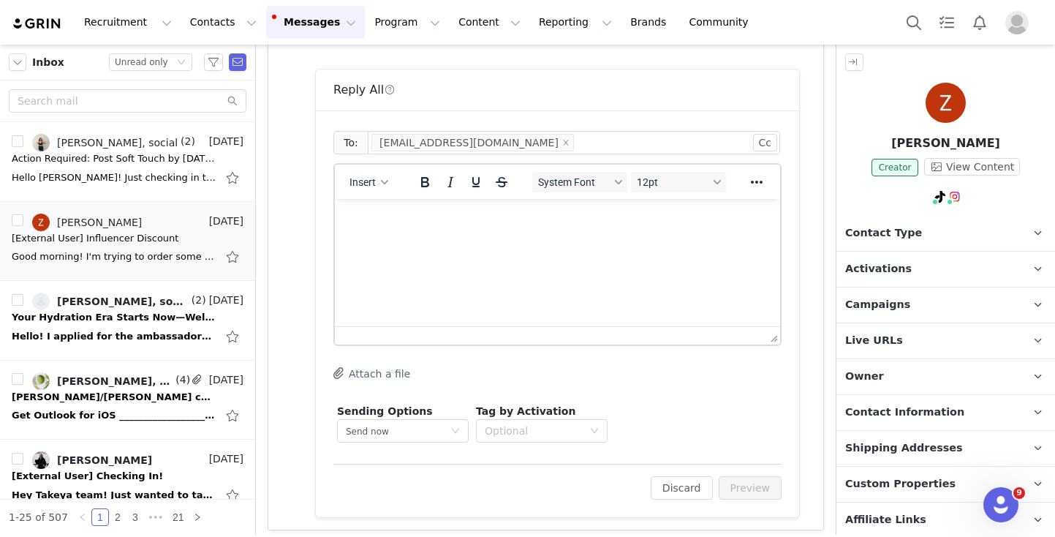
scroll to position [338, 0]
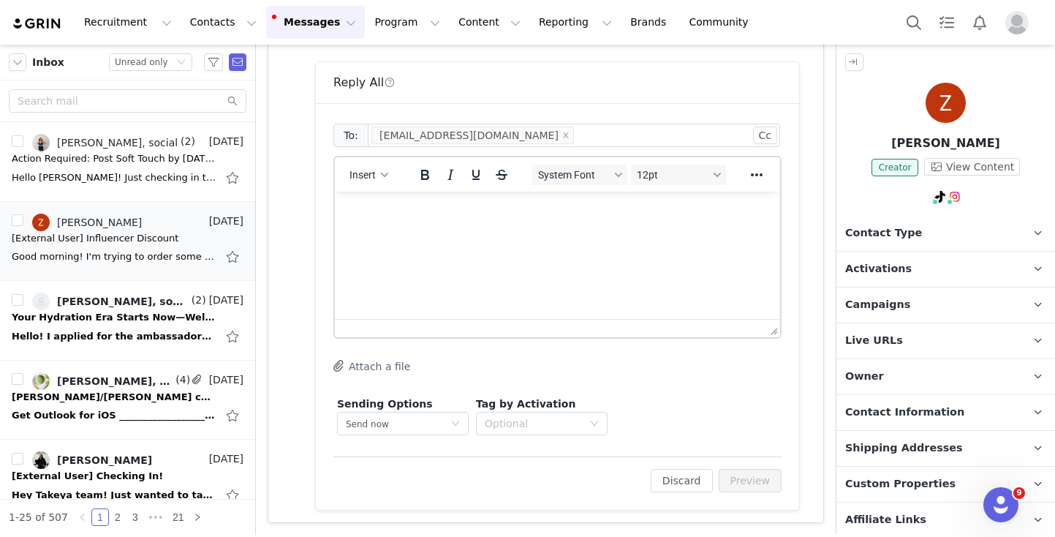
click at [496, 231] on html at bounding box center [557, 211] width 445 height 39
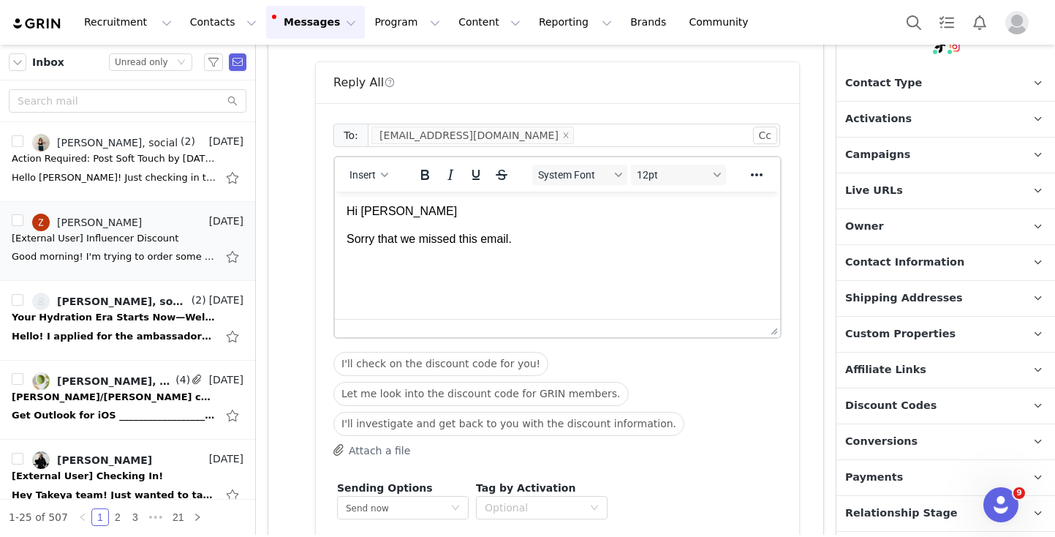
scroll to position [165, 0]
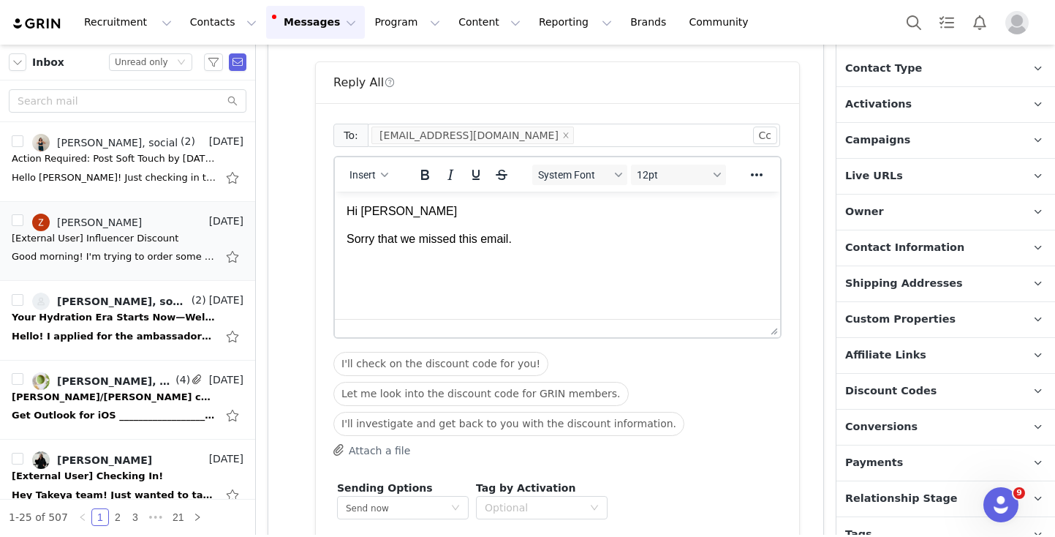
click at [881, 389] on span "Discount Codes" at bounding box center [890, 391] width 91 height 16
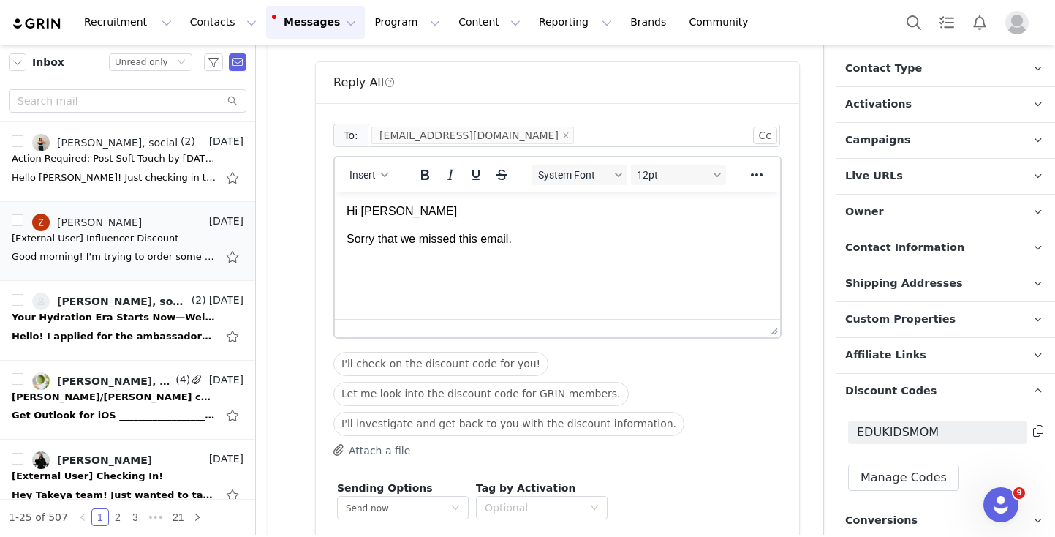
click at [1038, 431] on icon at bounding box center [1038, 431] width 10 height 12
click at [559, 238] on p "Sorry that we missed this email." at bounding box center [558, 239] width 422 height 16
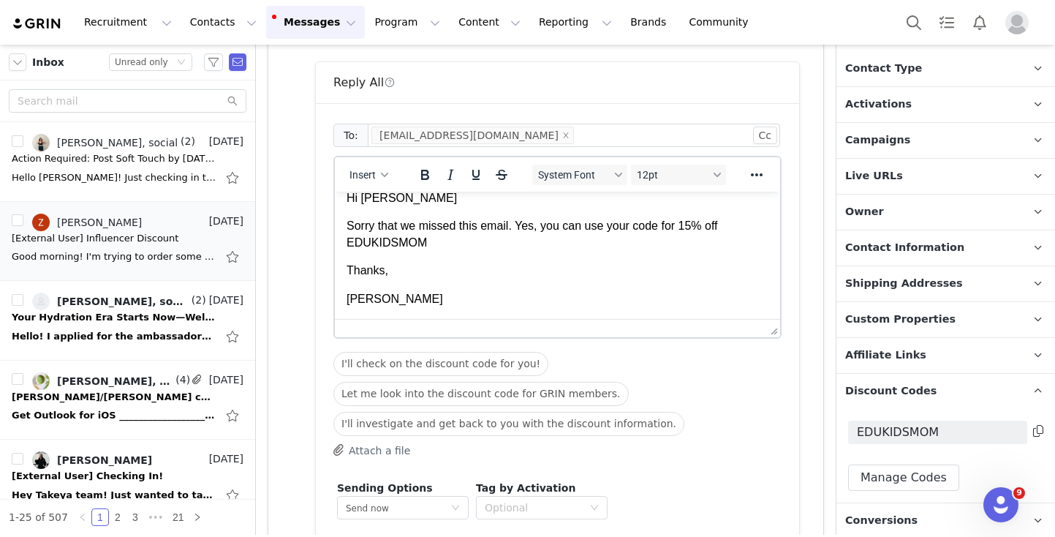
scroll to position [422, 0]
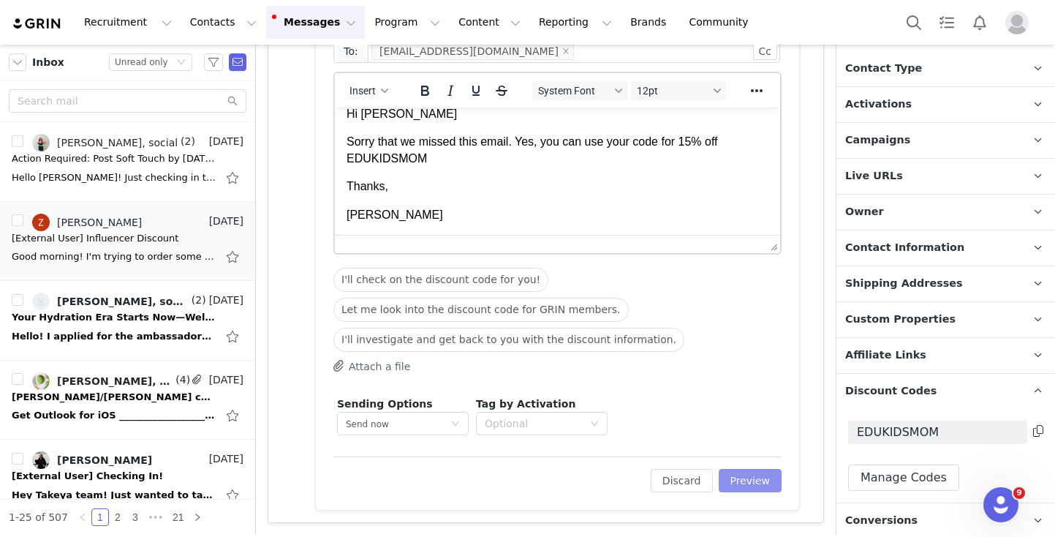
click at [745, 472] on button "Preview" at bounding box center [751, 480] width 64 height 23
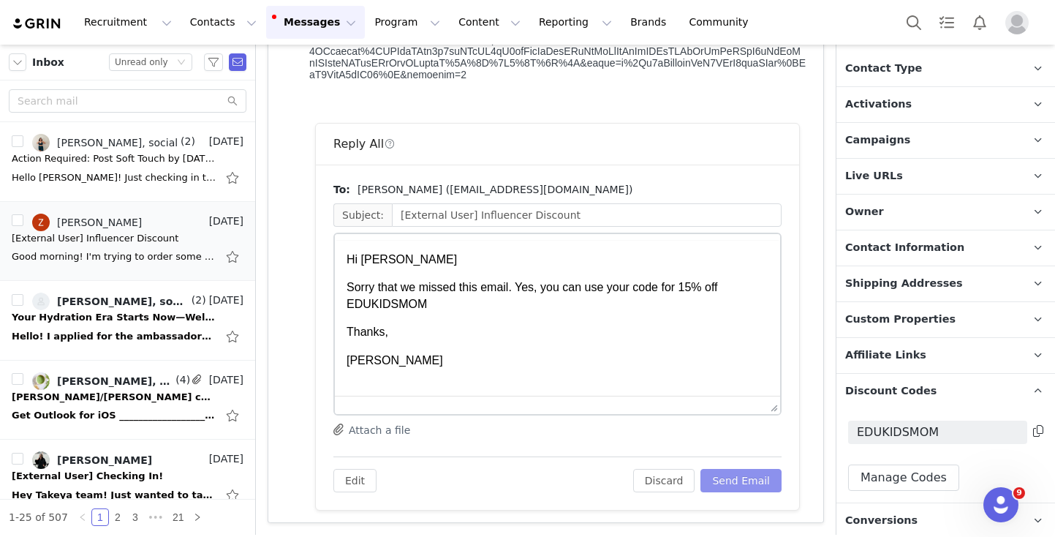
scroll to position [0, 0]
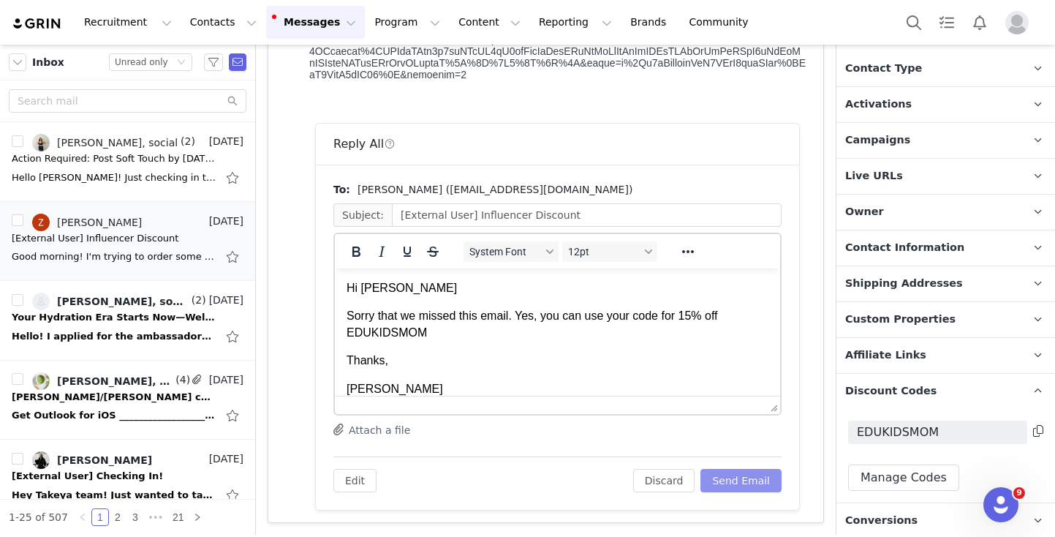
click at [745, 472] on button "Send Email" at bounding box center [740, 480] width 81 height 23
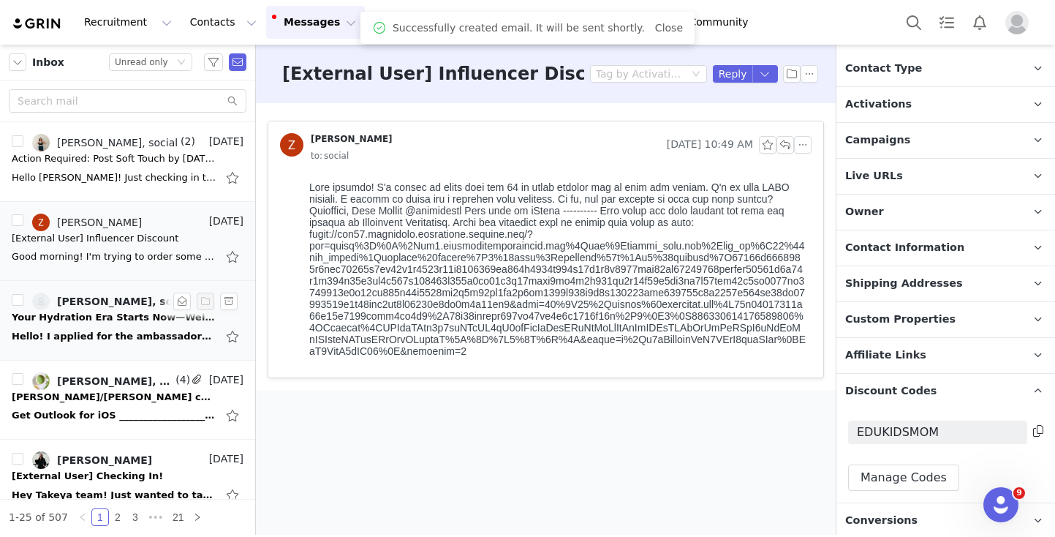
click at [104, 333] on div "Hello! I applied for the ambassadorship and was approved. I received a water bo…" at bounding box center [114, 336] width 205 height 15
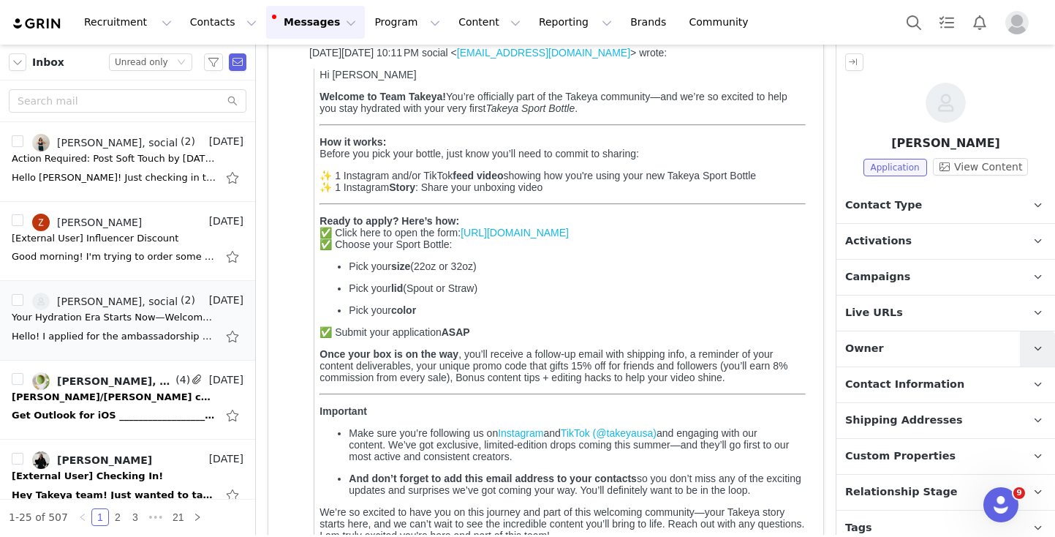
scroll to position [47, 0]
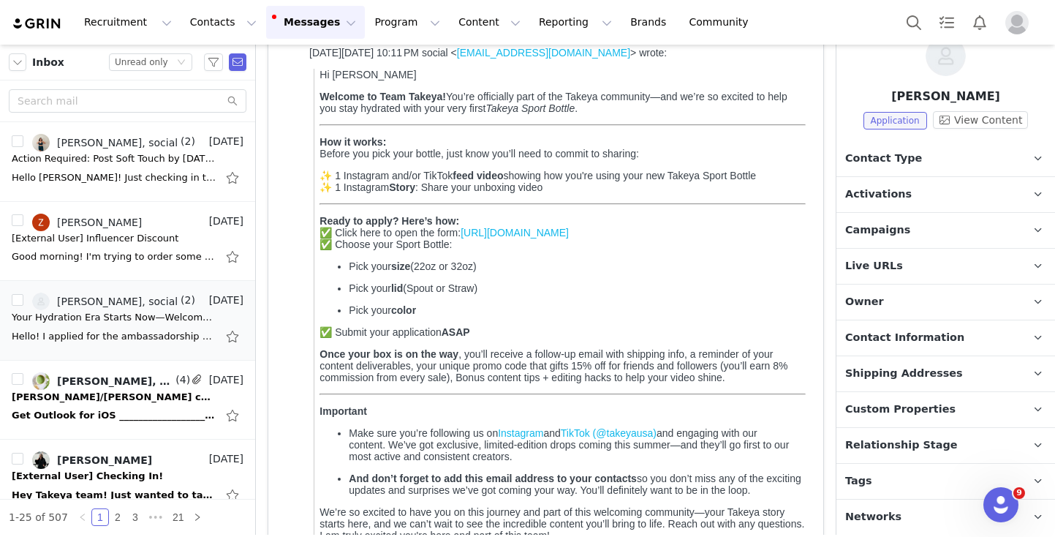
click at [883, 509] on span "Networks" at bounding box center [873, 517] width 56 height 16
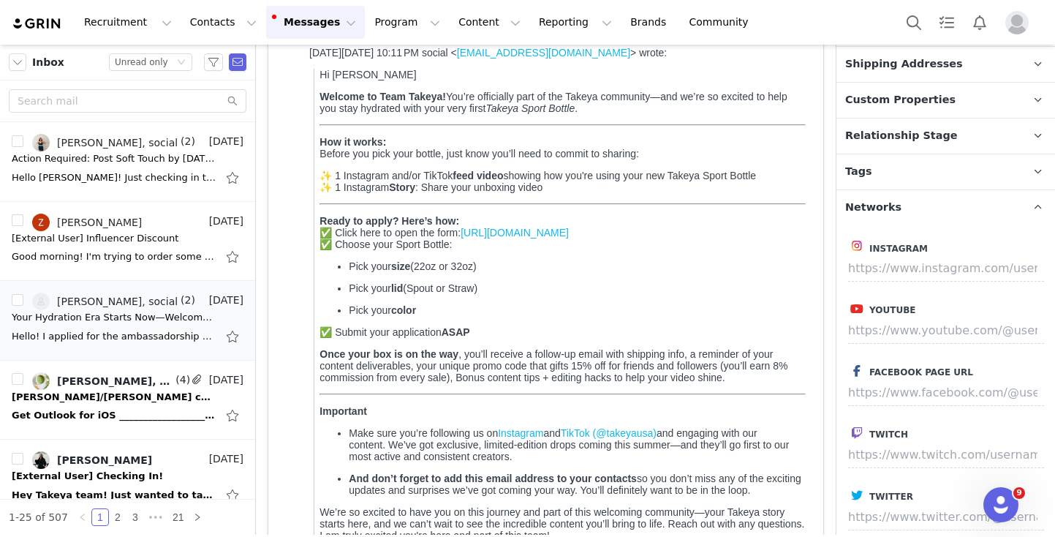
scroll to position [0, 0]
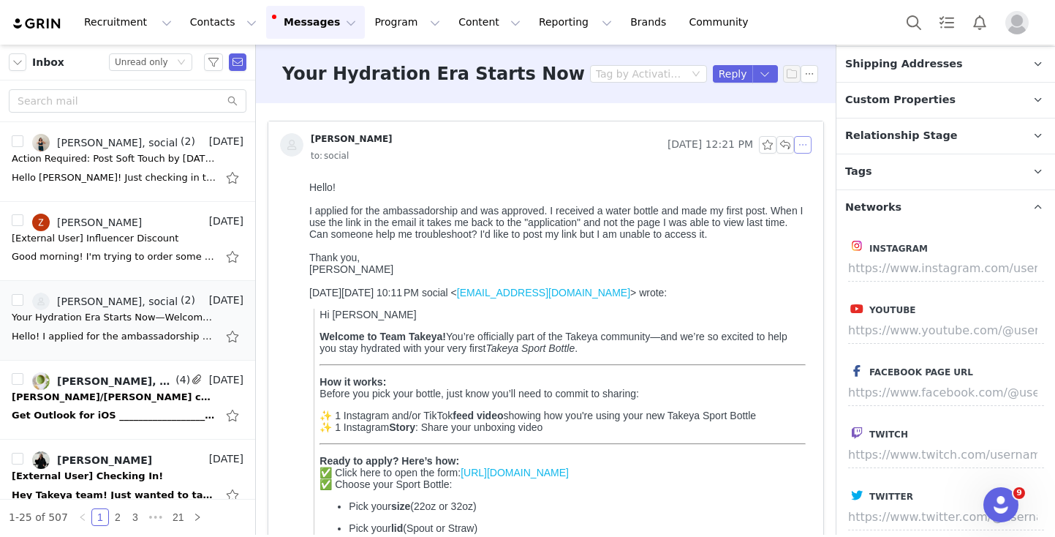
click at [801, 149] on button "button" at bounding box center [803, 145] width 18 height 18
drag, startPoint x: 804, startPoint y: 171, endPoint x: 211, endPoint y: 153, distance: 593.3
click at [804, 171] on li "Reply All" at bounding box center [825, 170] width 62 height 23
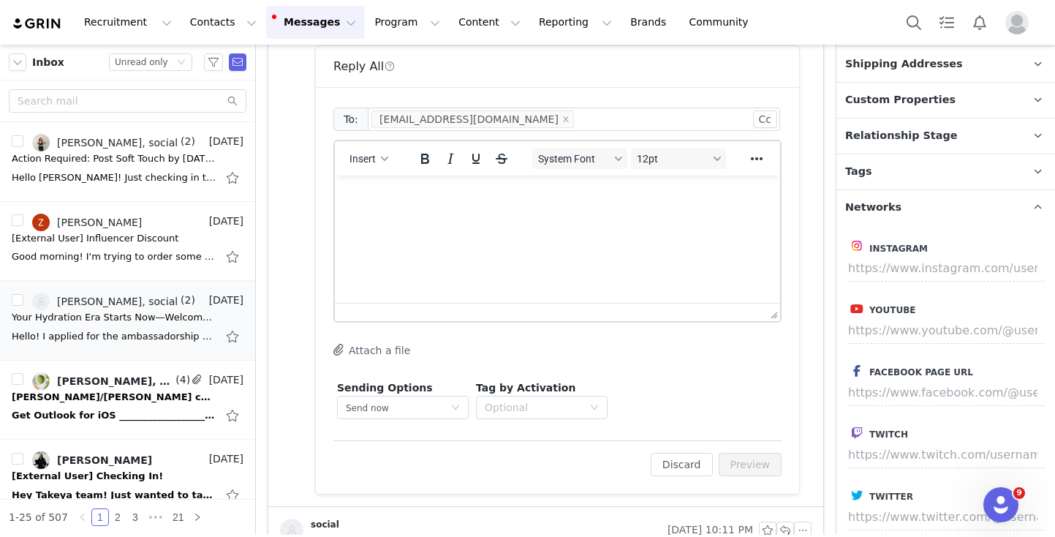
scroll to position [1206, 0]
click at [412, 214] on html at bounding box center [557, 194] width 445 height 39
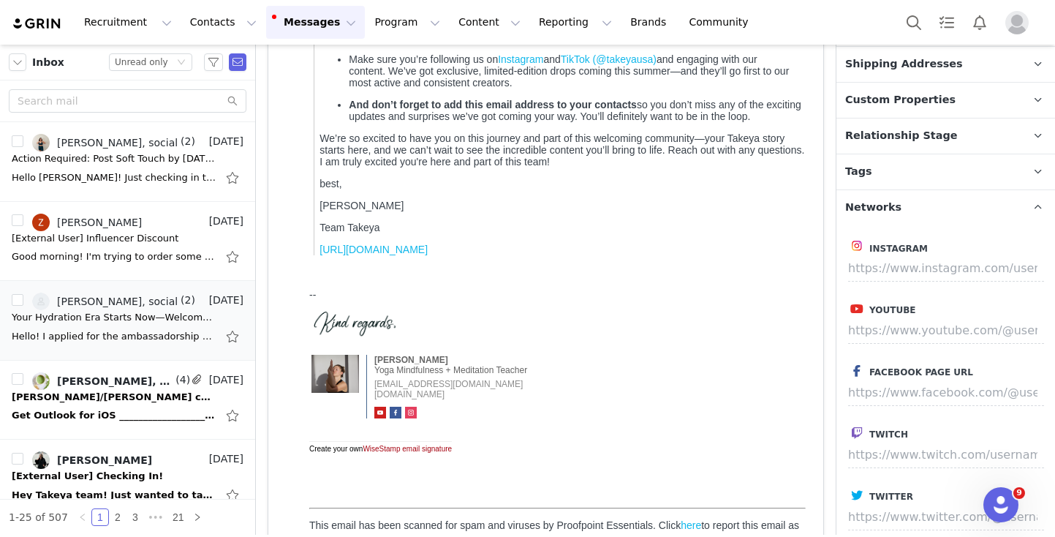
scroll to position [561, 0]
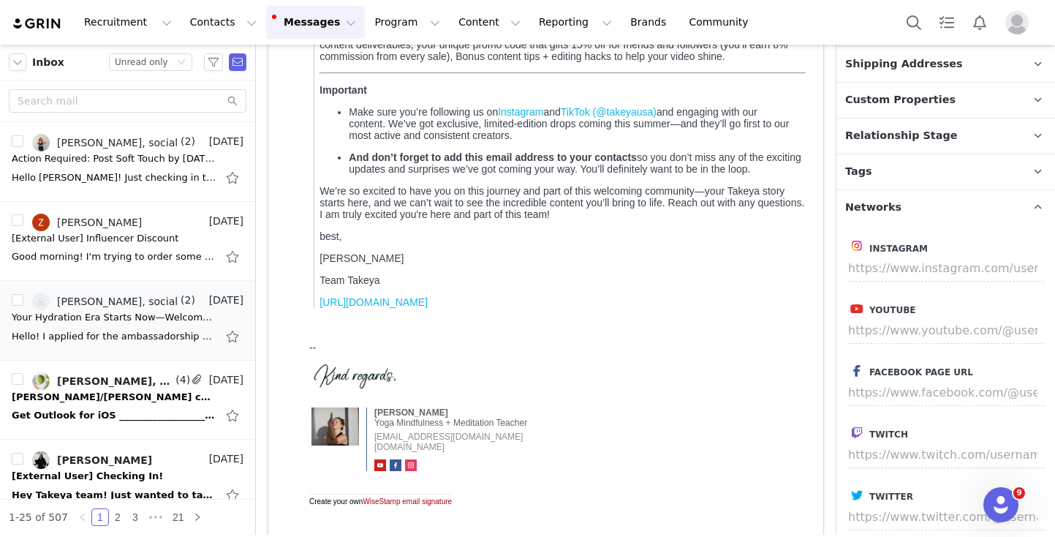
click at [407, 471] on img at bounding box center [411, 465] width 12 height 12
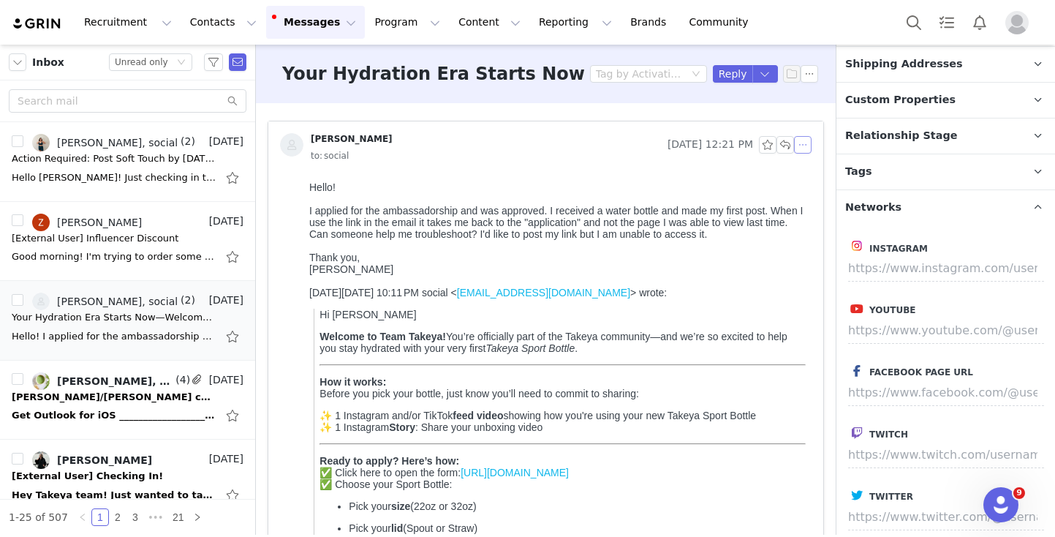
click at [807, 144] on button "button" at bounding box center [803, 145] width 18 height 18
click at [180, 301] on button "button" at bounding box center [182, 301] width 18 height 18
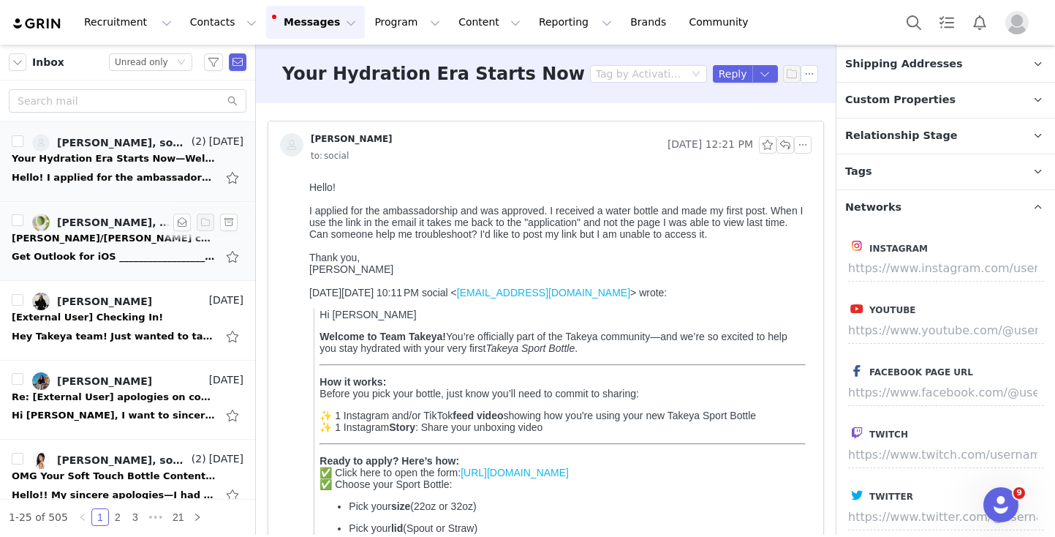
click at [73, 262] on div "Get Outlook for iOS ________________________________ From: social Sent: [DATE] …" at bounding box center [114, 256] width 205 height 15
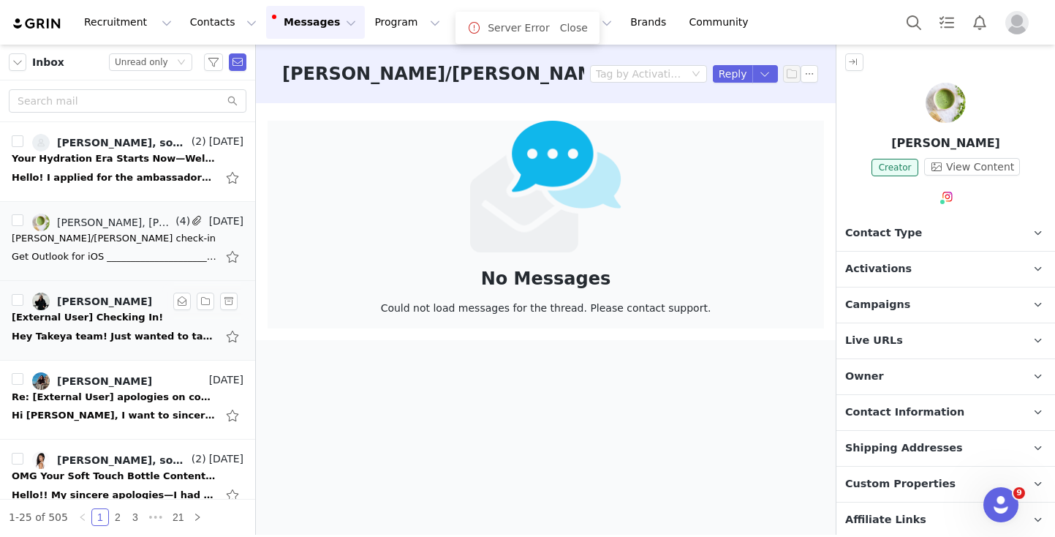
click at [83, 334] on div "Hey Takeya team! Just wanted to take a moment to check in and wish you all a ha…" at bounding box center [114, 336] width 205 height 15
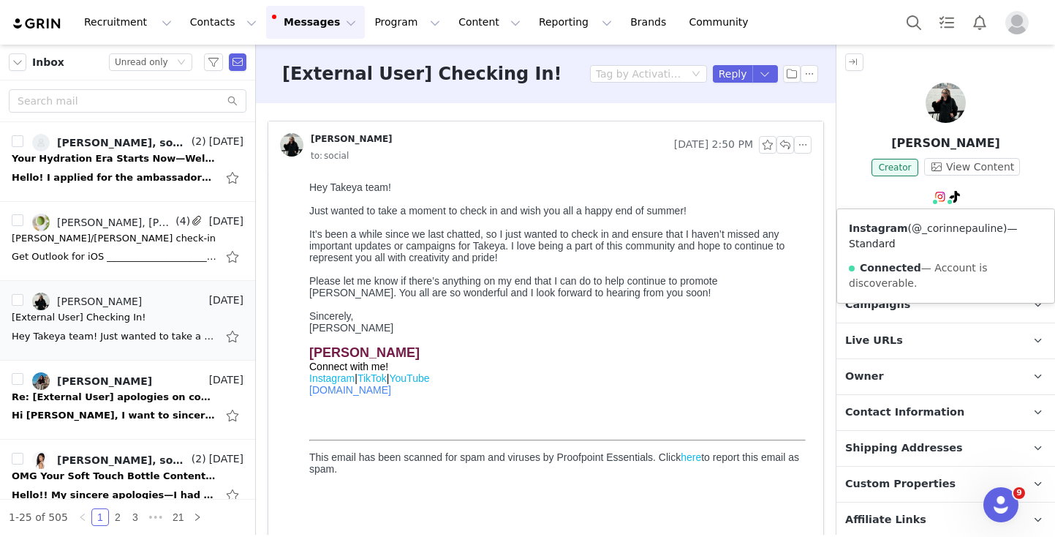
click at [930, 229] on link "@_corinnepauline" at bounding box center [957, 228] width 91 height 12
click at [944, 227] on link "@_corinnepauline" at bounding box center [935, 228] width 91 height 12
click at [183, 301] on button "button" at bounding box center [182, 301] width 18 height 18
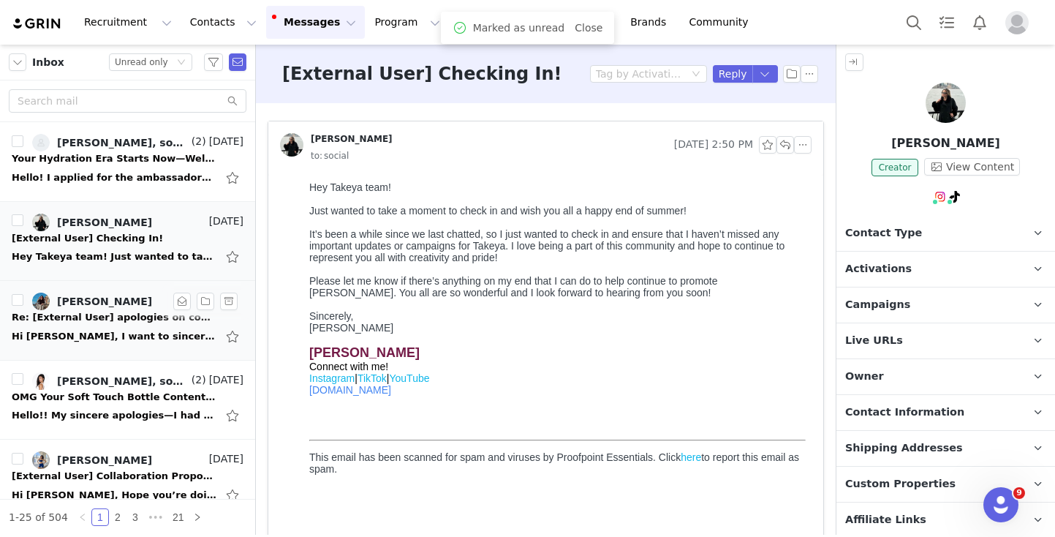
click at [129, 335] on div "Hi [PERSON_NAME], I want to sincerely apologize for missing the posting deadlin…" at bounding box center [114, 336] width 205 height 15
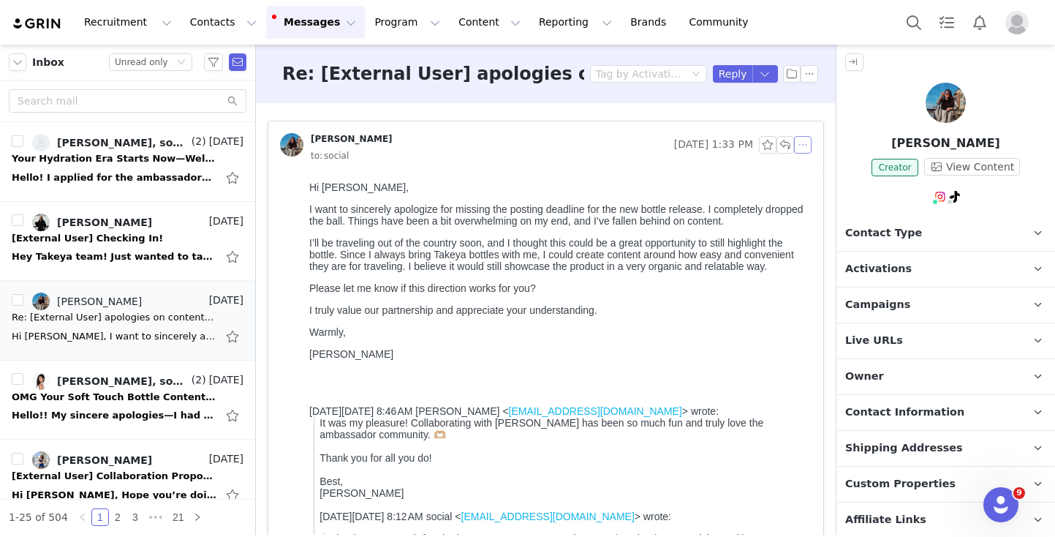
click at [799, 146] on button "button" at bounding box center [803, 145] width 18 height 18
click at [815, 165] on li "Reply All" at bounding box center [825, 170] width 62 height 23
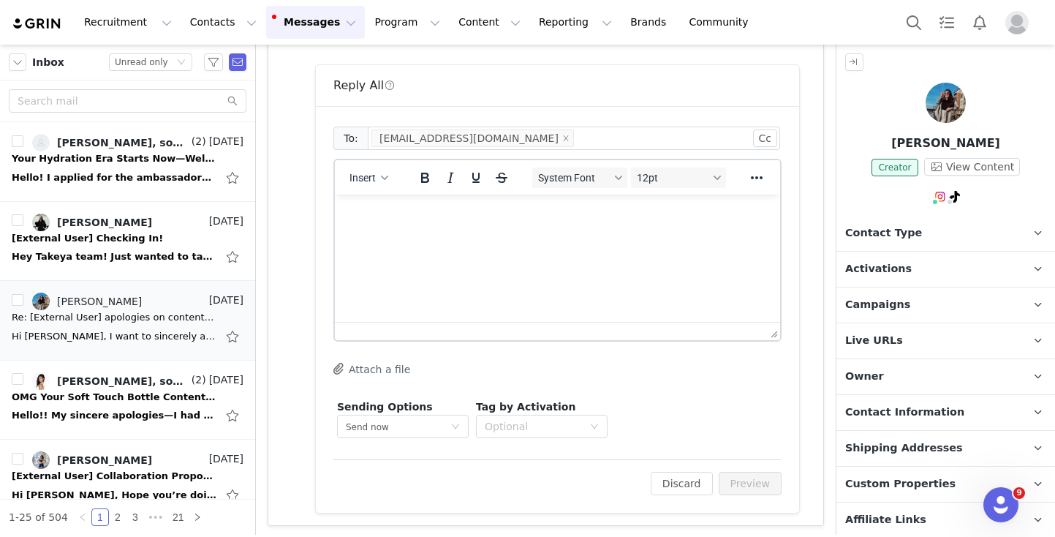
scroll to position [768, 0]
click at [495, 231] on html at bounding box center [557, 211] width 445 height 39
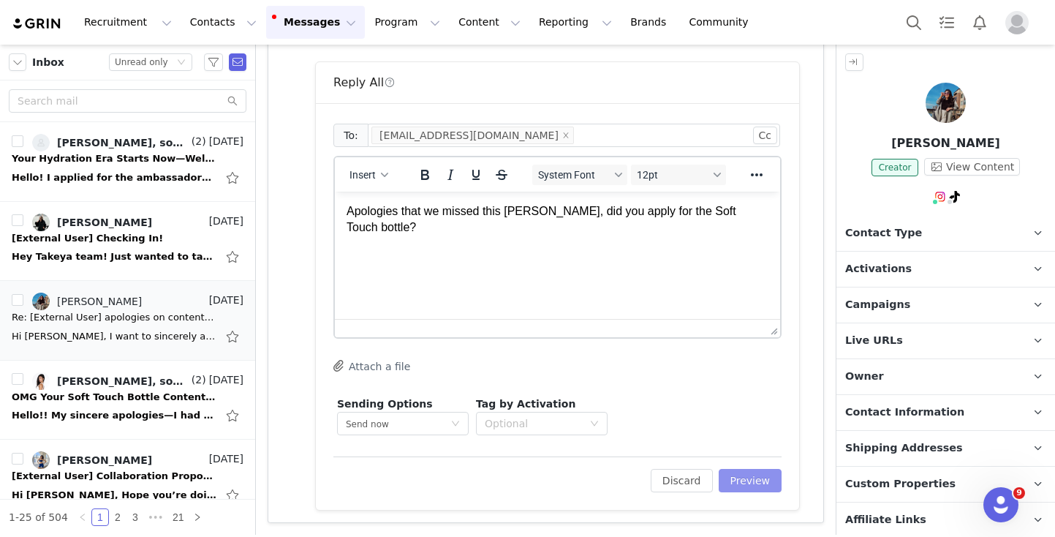
click at [749, 469] on button "Preview" at bounding box center [751, 480] width 64 height 23
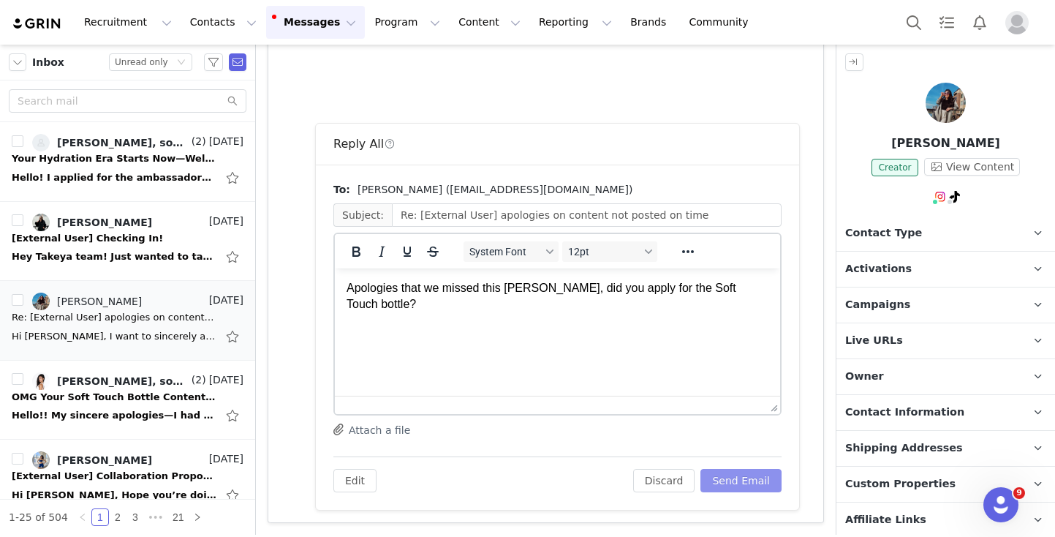
scroll to position [0, 0]
click at [748, 474] on button "Send Email" at bounding box center [740, 480] width 81 height 23
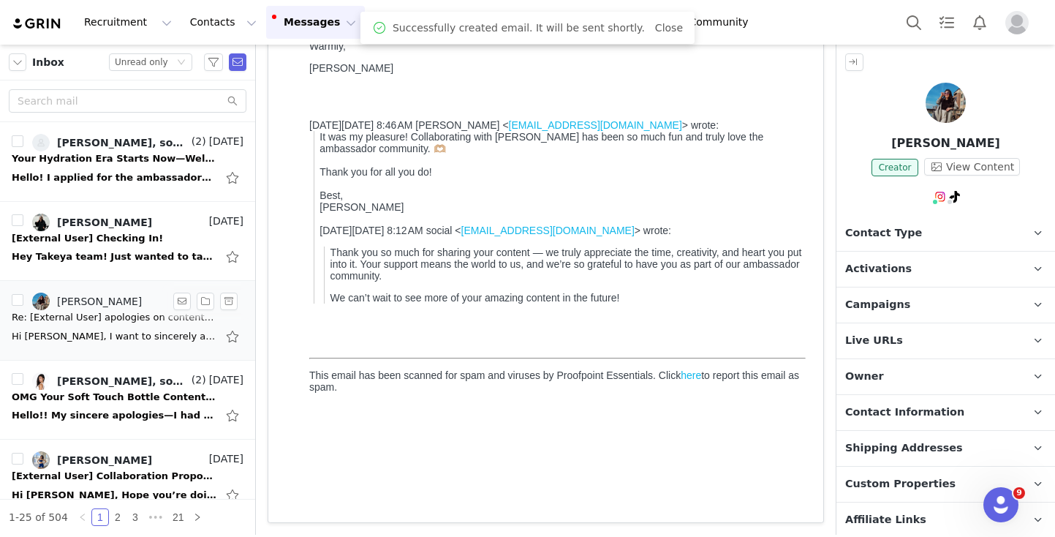
scroll to position [286, 0]
click at [121, 405] on div "Hello!! My sincere apologies—I had misunderstood and thought the deadline was t…" at bounding box center [128, 415] width 232 height 23
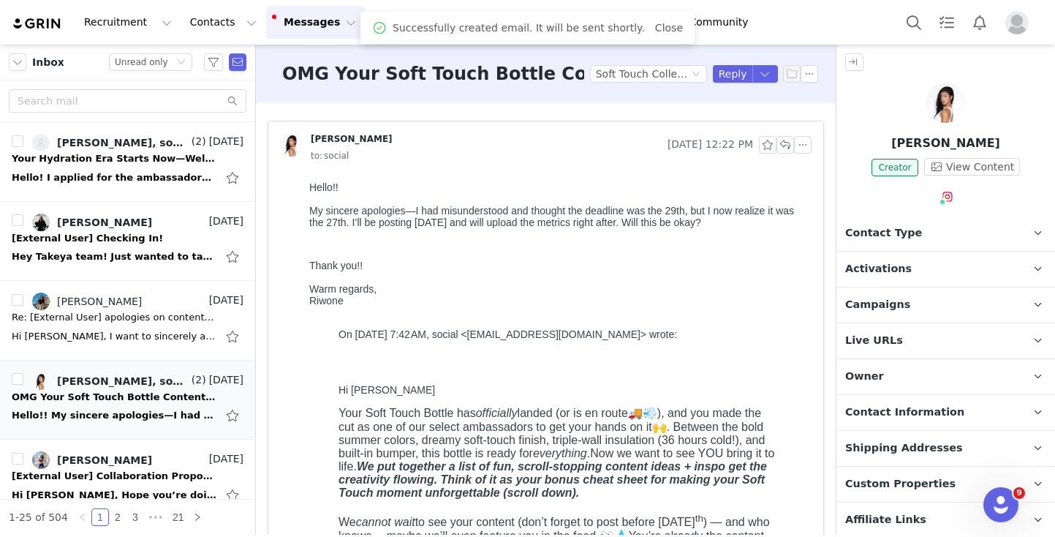
scroll to position [0, 0]
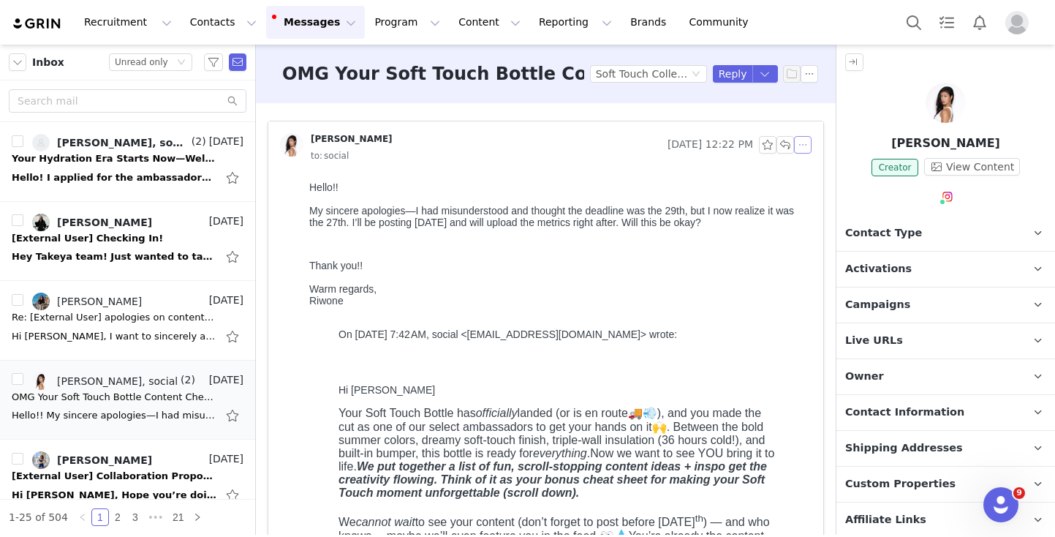
click at [807, 143] on button "button" at bounding box center [803, 145] width 18 height 18
click at [806, 177] on li "Reply All" at bounding box center [825, 170] width 62 height 23
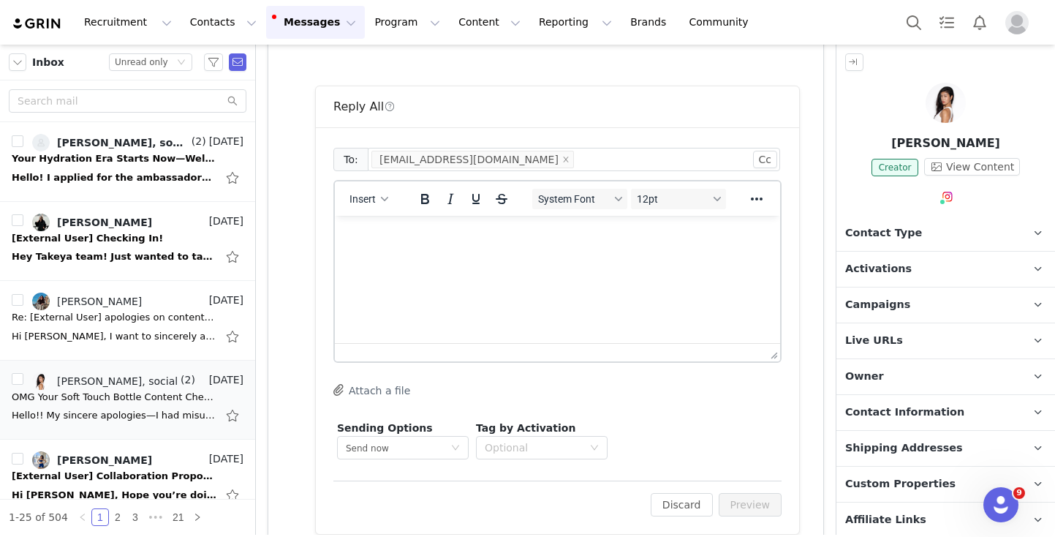
scroll to position [2320, 0]
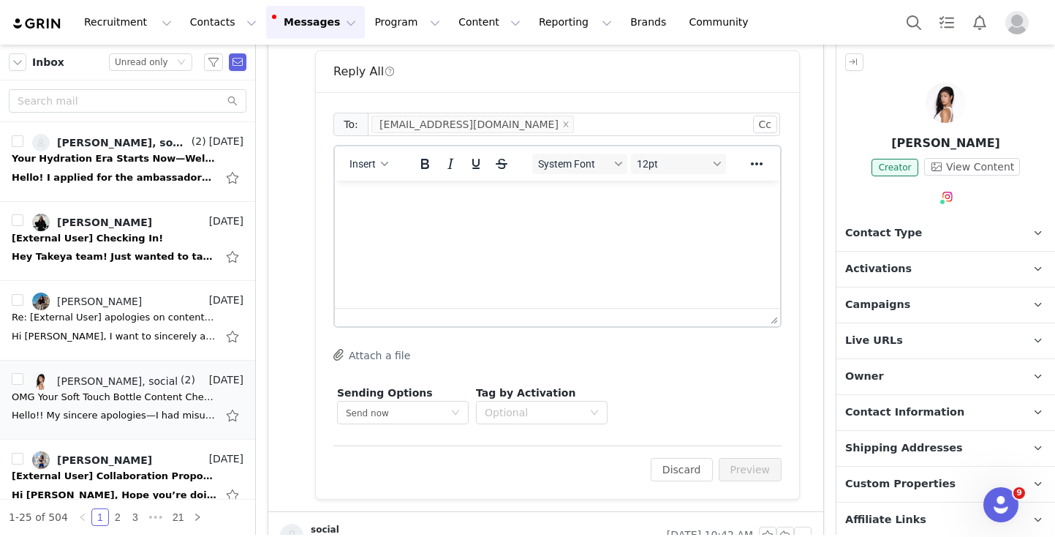
click at [489, 220] on html at bounding box center [557, 200] width 445 height 39
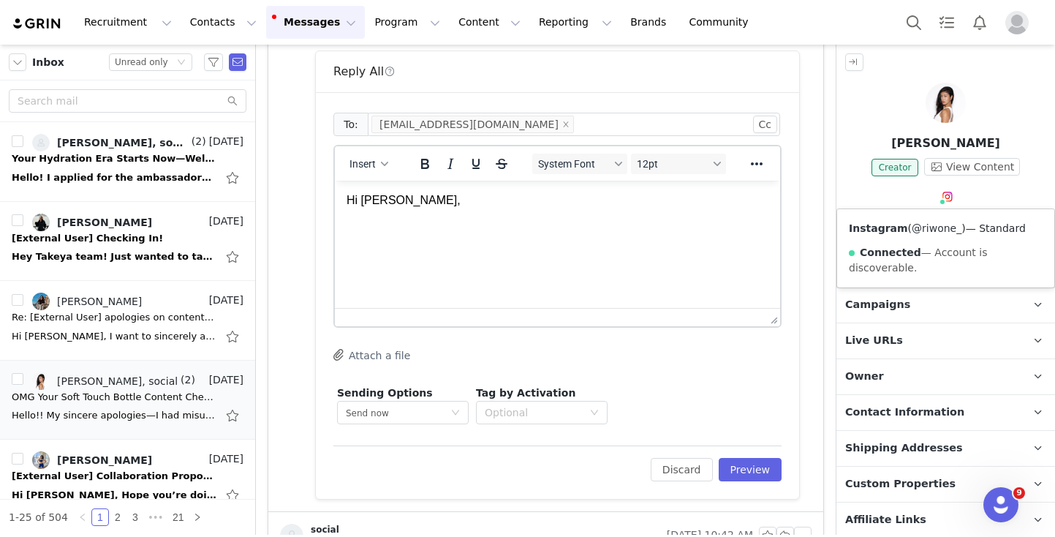
click at [924, 225] on link "@riwone_" at bounding box center [937, 228] width 50 height 12
click at [437, 206] on p "Hi Riwone," at bounding box center [558, 200] width 422 height 16
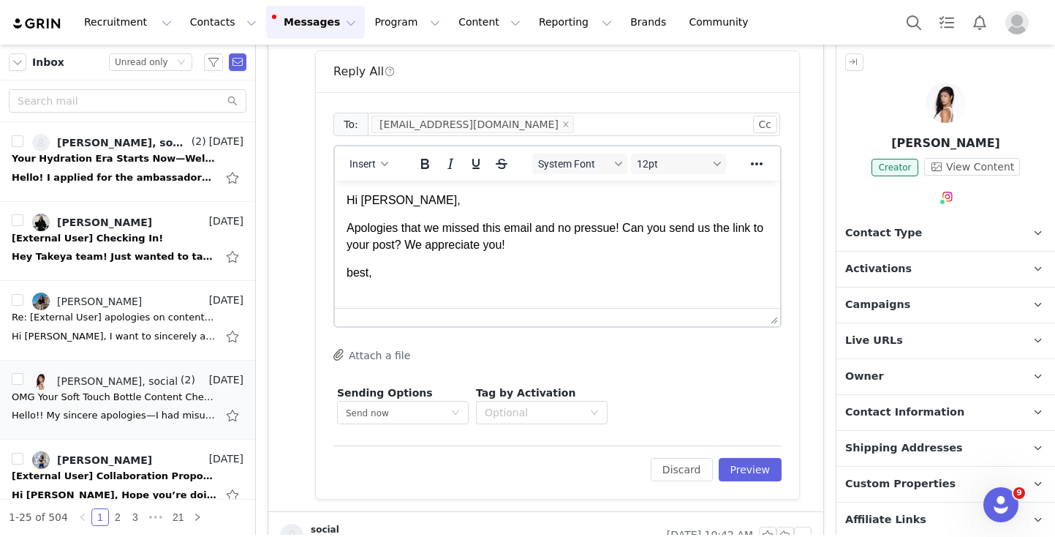
scroll to position [1, 0]
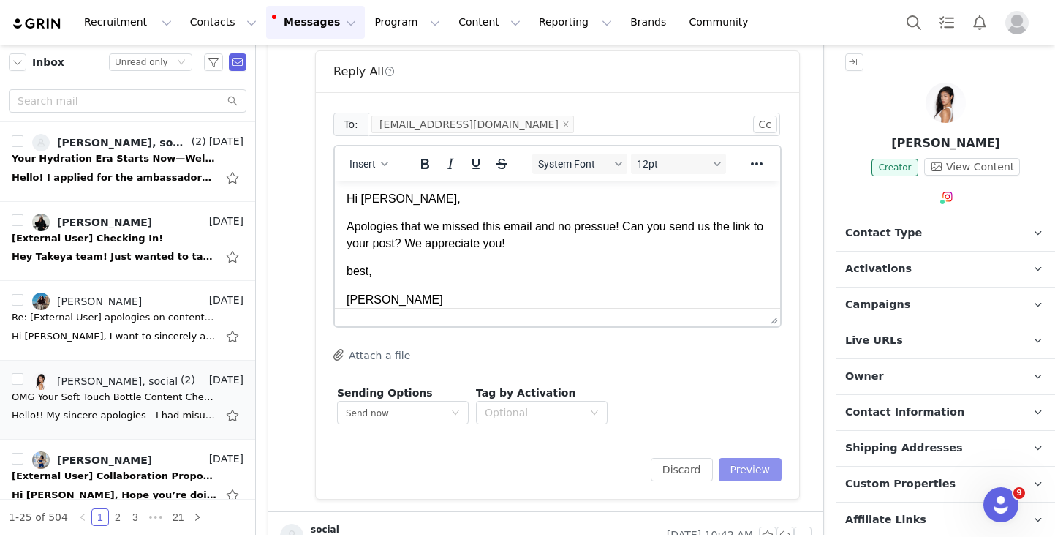
click at [735, 471] on button "Preview" at bounding box center [751, 469] width 64 height 23
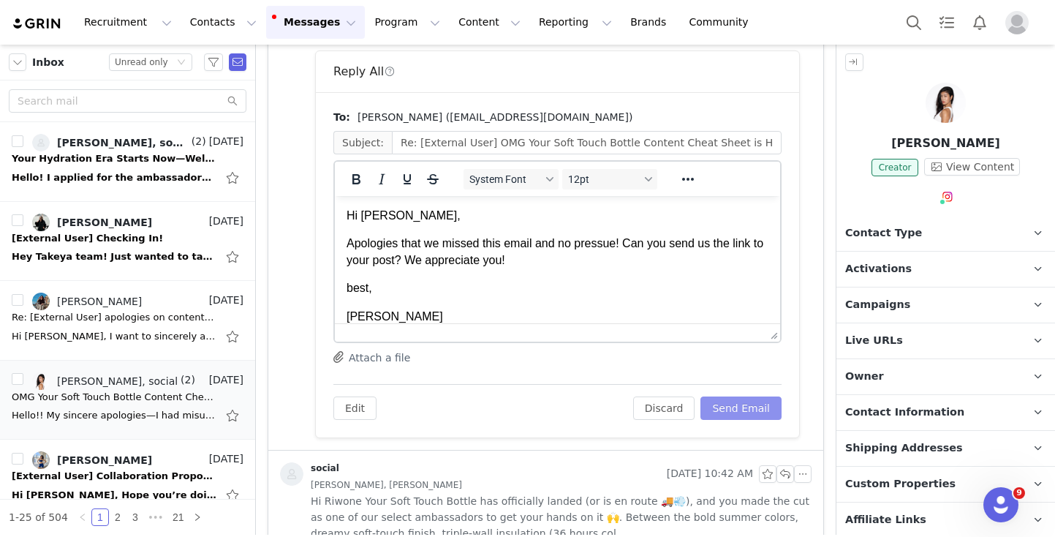
scroll to position [0, 0]
click at [728, 411] on button "Send Email" at bounding box center [740, 407] width 81 height 23
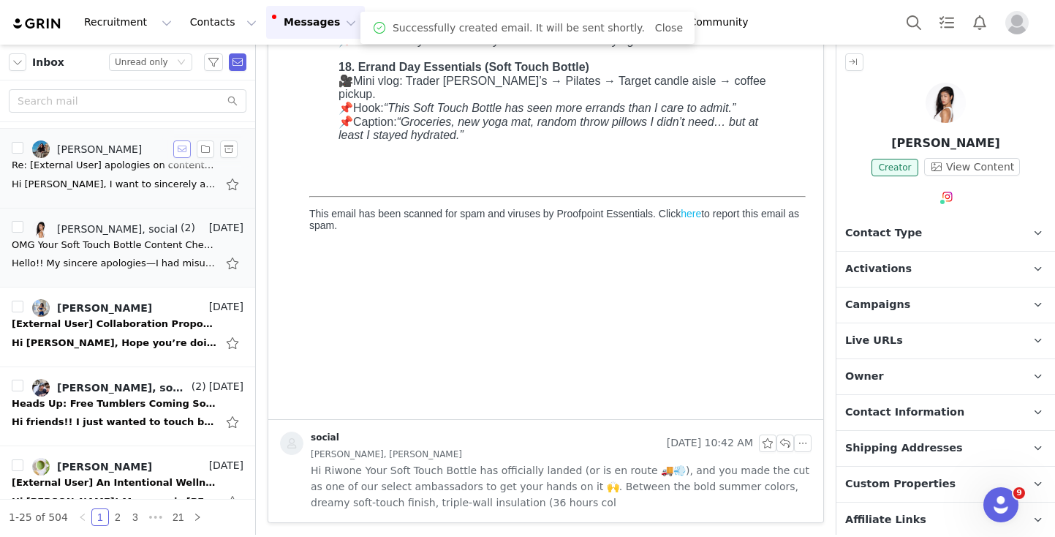
scroll to position [159, 0]
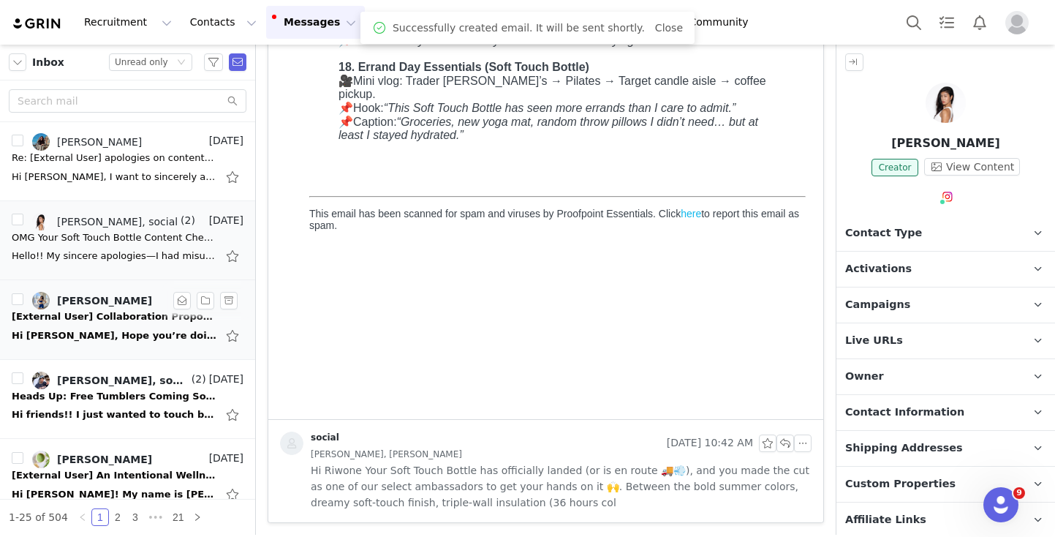
click at [129, 331] on div "Hi [PERSON_NAME], Hope you’re doing well and having a wonderful summer. I’m rea…" at bounding box center [114, 335] width 205 height 15
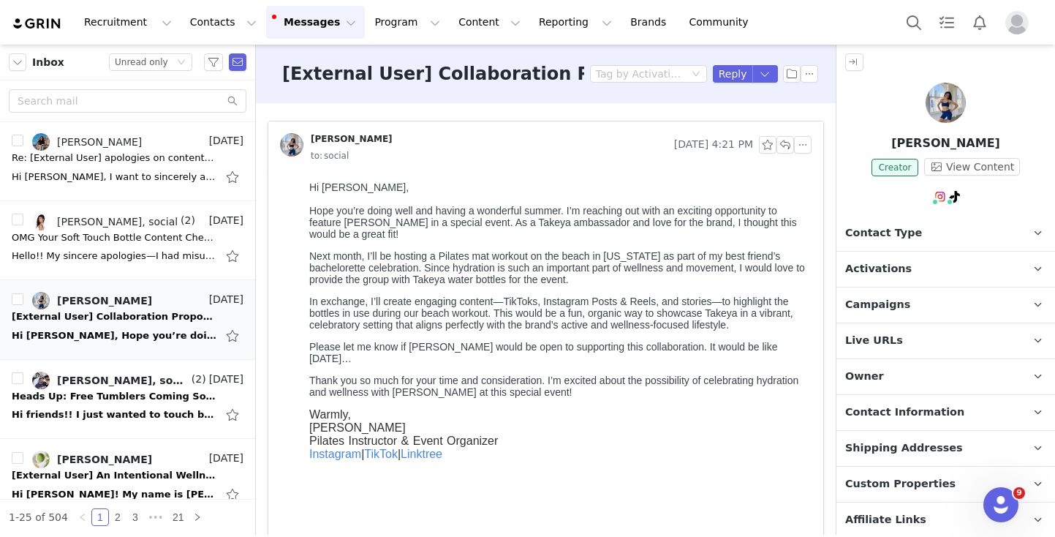
scroll to position [0, 0]
